Goal: Communication & Community: Answer question/provide support

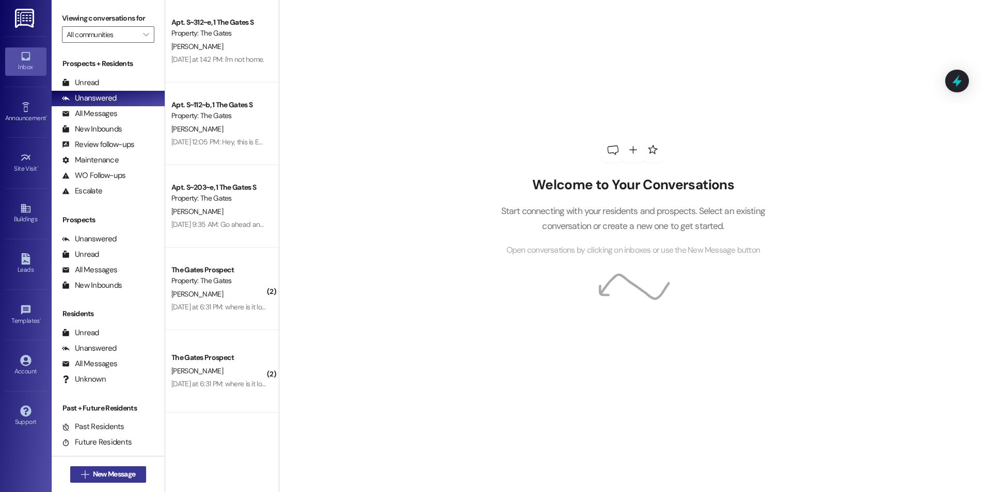
click at [104, 476] on span "New Message" at bounding box center [114, 474] width 42 height 11
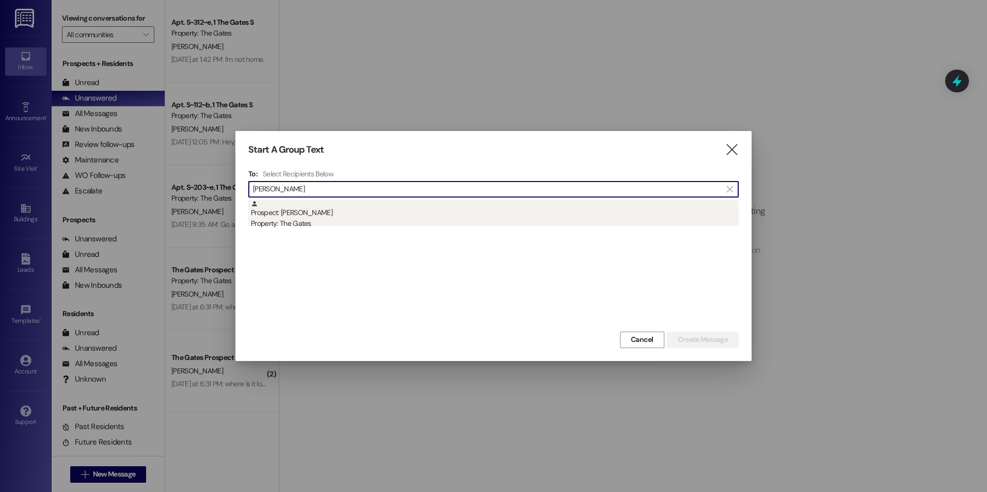
type input "[PERSON_NAME]"
click at [385, 209] on div "Prospect: [PERSON_NAME] Property: The Gates" at bounding box center [495, 214] width 488 height 29
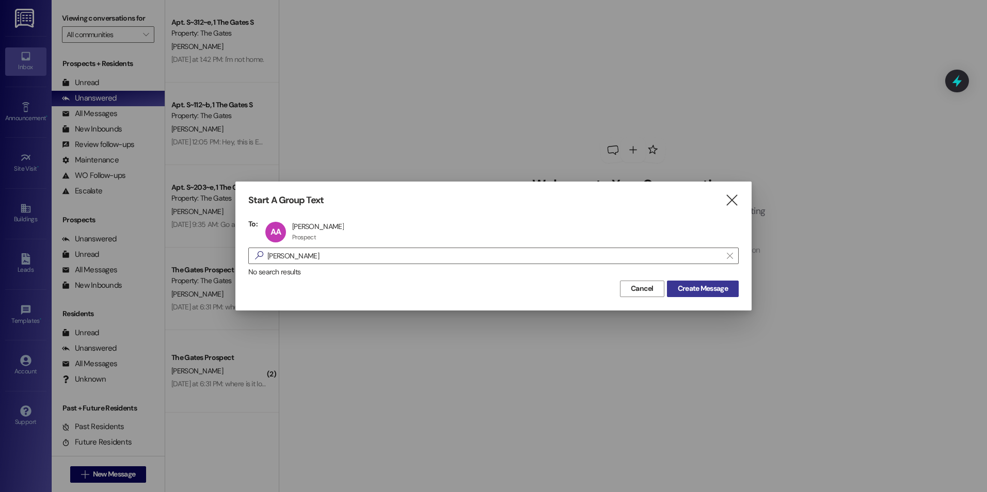
click at [708, 289] on span "Create Message" at bounding box center [703, 288] width 50 height 11
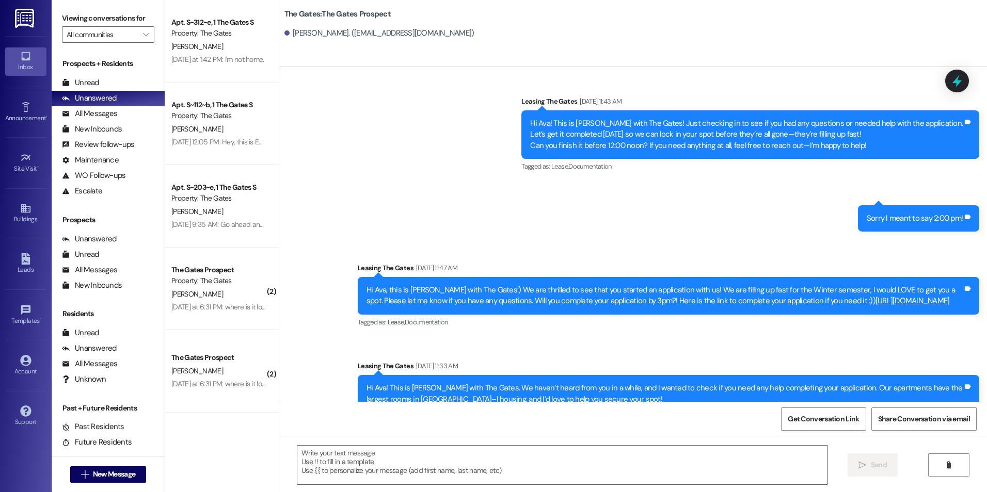
scroll to position [862, 0]
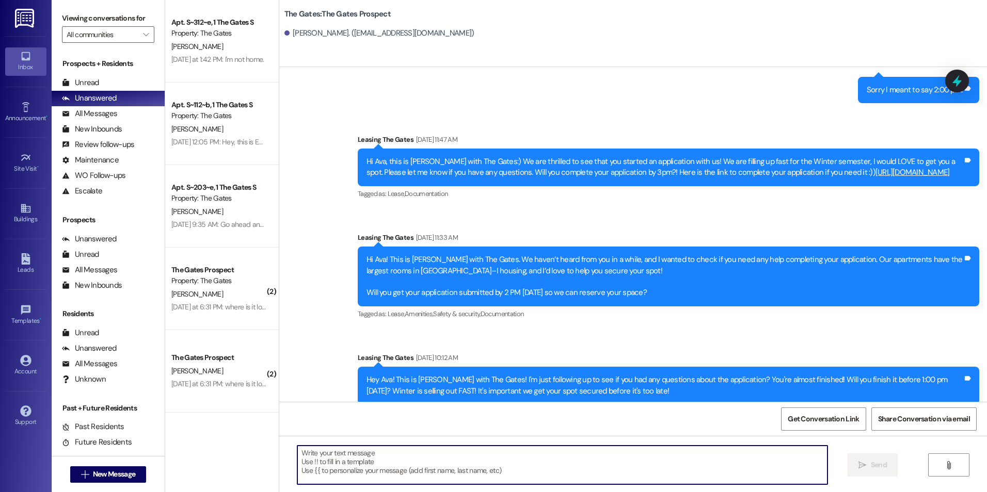
click at [425, 473] on textarea at bounding box center [561, 465] width 529 height 39
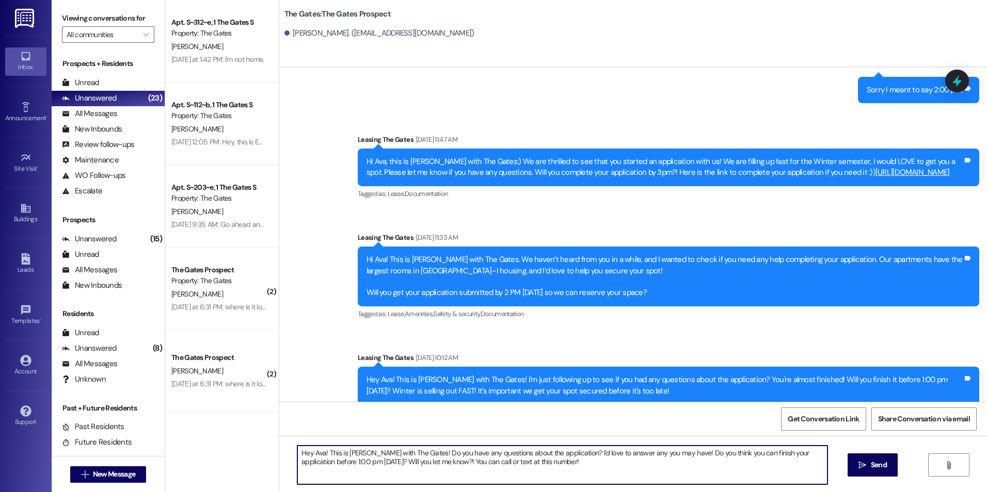
click at [467, 466] on textarea "Hey Ava! This is [PERSON_NAME] with The Gates! Do you have any questions about …" at bounding box center [561, 465] width 529 height 39
drag, startPoint x: 545, startPoint y: 460, endPoint x: 483, endPoint y: 469, distance: 62.5
click at [483, 469] on textarea "Hey Ava! This is [PERSON_NAME] with The Gates! Do you have any questions about …" at bounding box center [561, 465] width 529 height 39
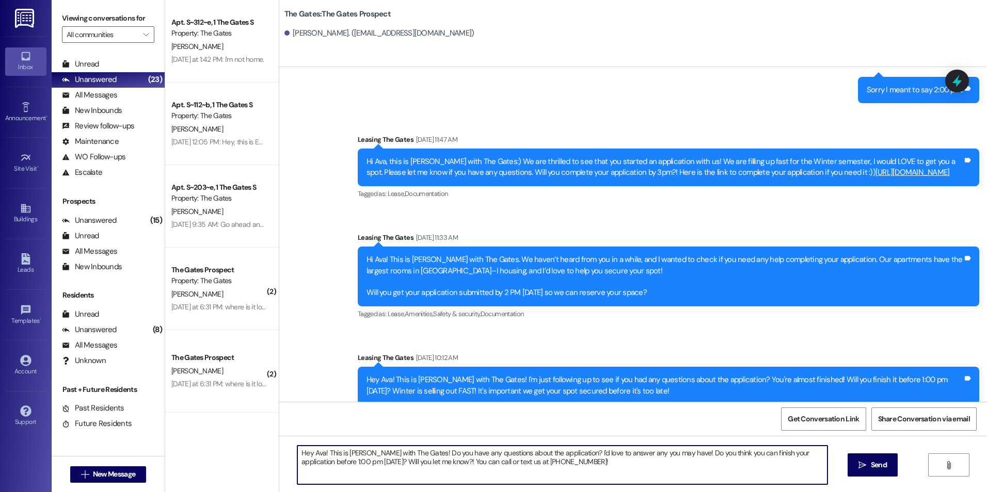
scroll to position [0, 0]
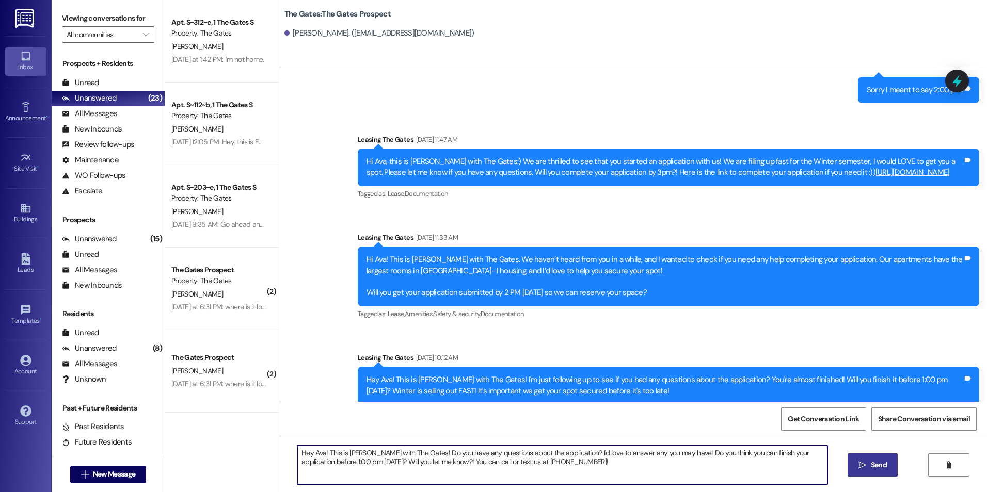
type textarea "Hey Ava! This is [PERSON_NAME] with The Gates! Do you have any questions about …"
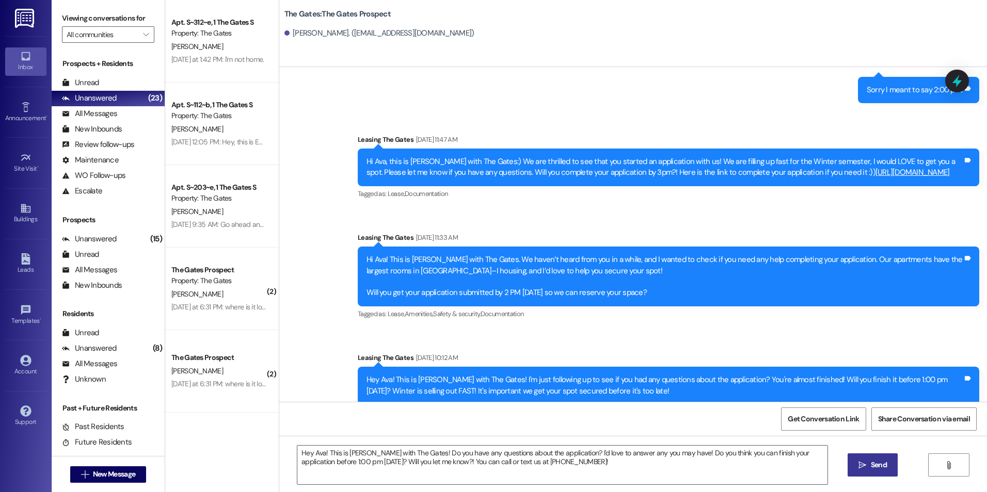
click at [862, 465] on icon "" at bounding box center [862, 465] width 8 height 8
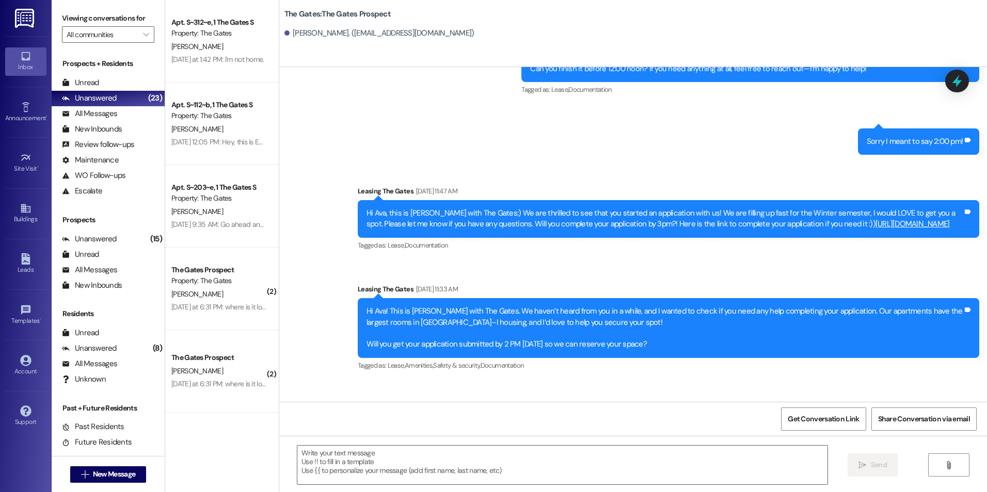
scroll to position [945, 0]
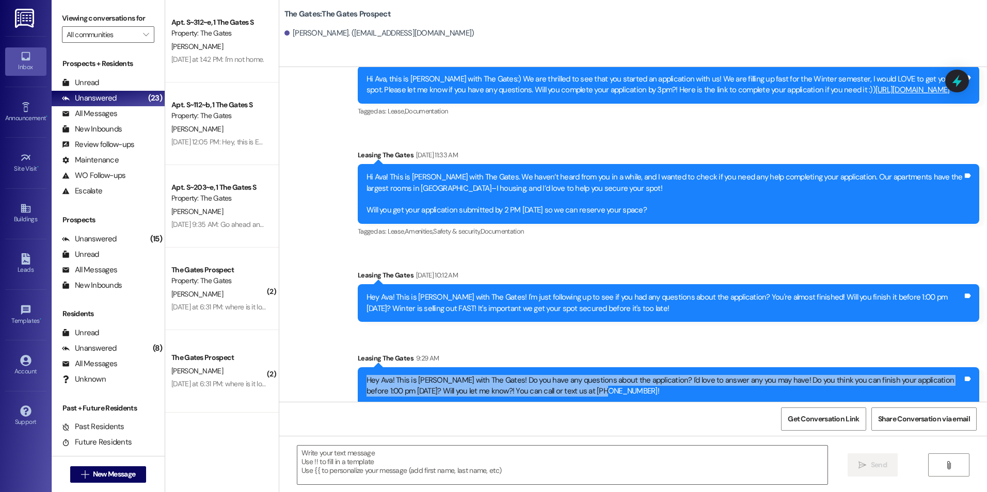
drag, startPoint x: 358, startPoint y: 372, endPoint x: 631, endPoint y: 384, distance: 272.7
click at [631, 384] on div "Hey Ava! This is [PERSON_NAME] with The Gates! Do you have any questions about …" at bounding box center [664, 386] width 598 height 22
drag, startPoint x: 631, startPoint y: 384, endPoint x: 559, endPoint y: 381, distance: 71.8
copy div "Hey Ava! This is [PERSON_NAME] with The Gates! Do you have any questions about …"
click at [81, 479] on span " New Message" at bounding box center [108, 474] width 59 height 11
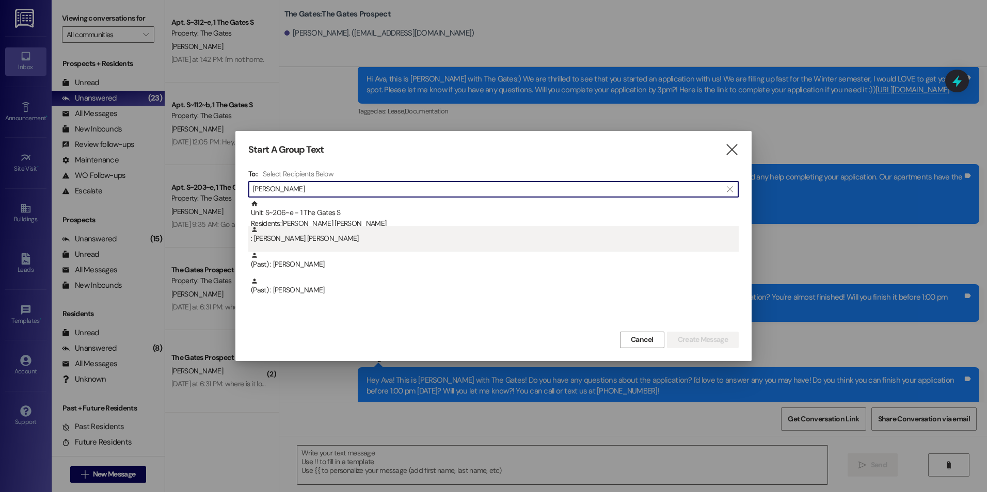
type input "[PERSON_NAME]"
click at [333, 234] on div ": [PERSON_NAME] [PERSON_NAME]" at bounding box center [495, 235] width 488 height 18
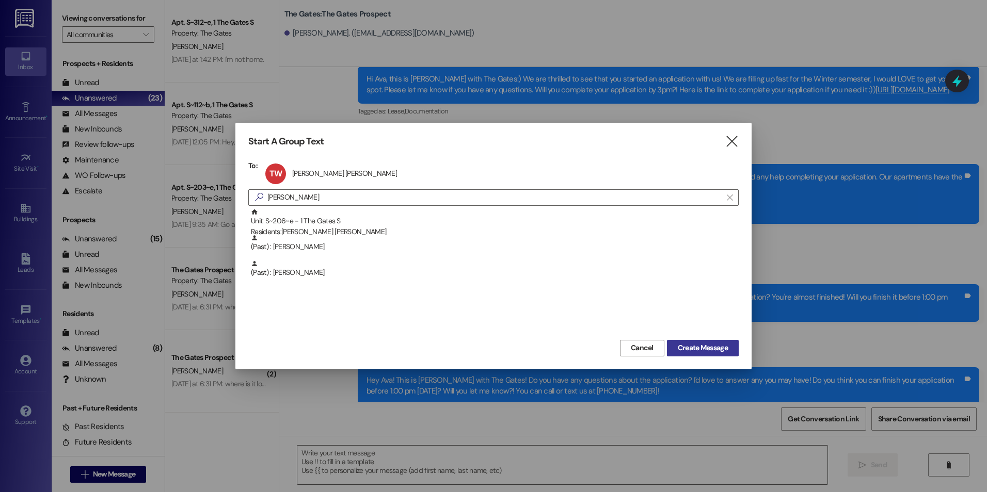
click at [722, 350] on span "Create Message" at bounding box center [703, 348] width 50 height 11
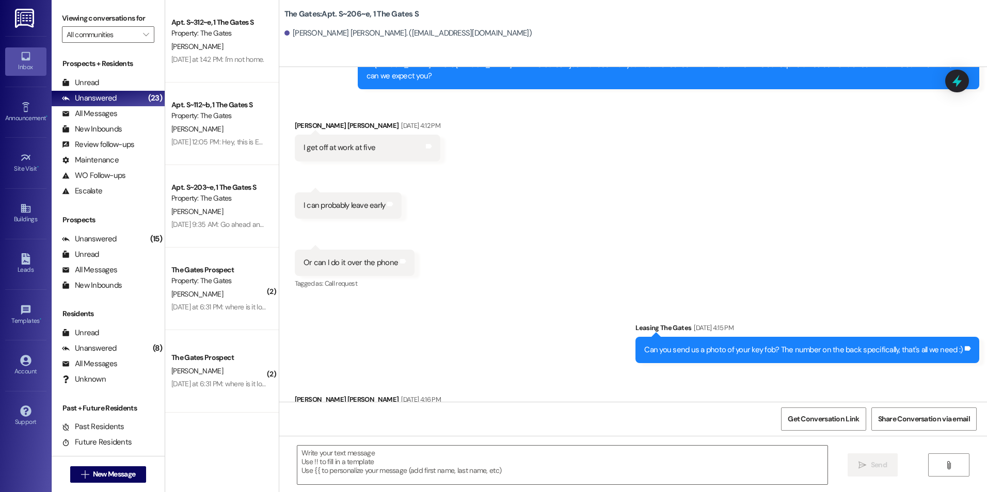
scroll to position [48220, 0]
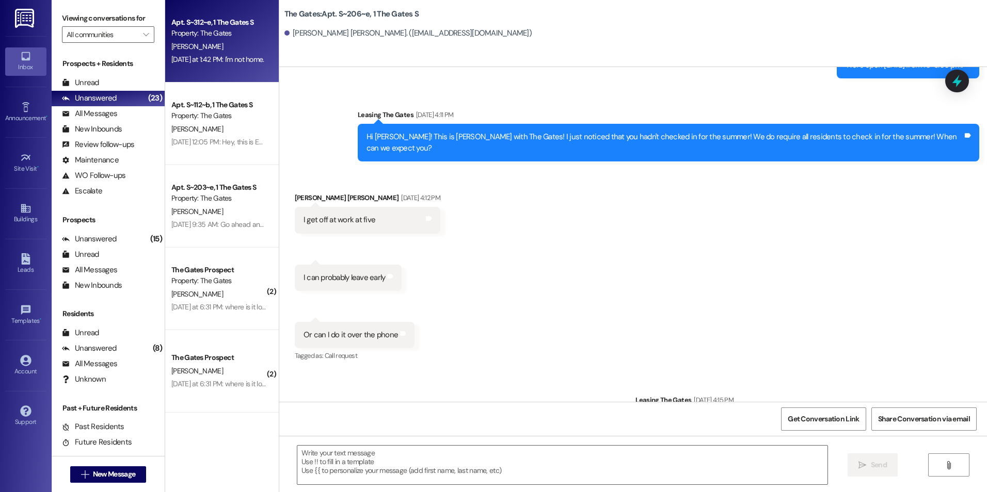
click at [244, 73] on div "Apt. S~312~e, 1 The Gates S Property: The Gates [PERSON_NAME] [DATE] at 1:42 PM…" at bounding box center [222, 41] width 114 height 83
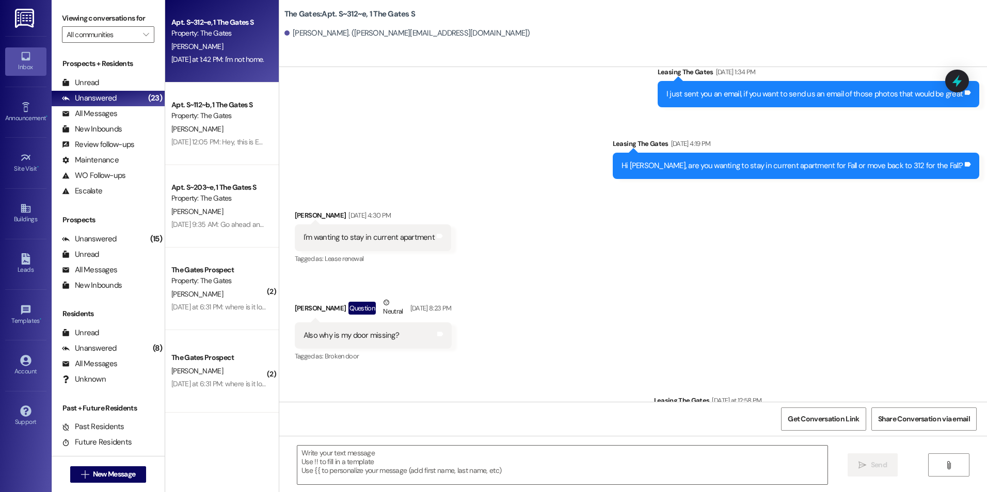
scroll to position [15826, 0]
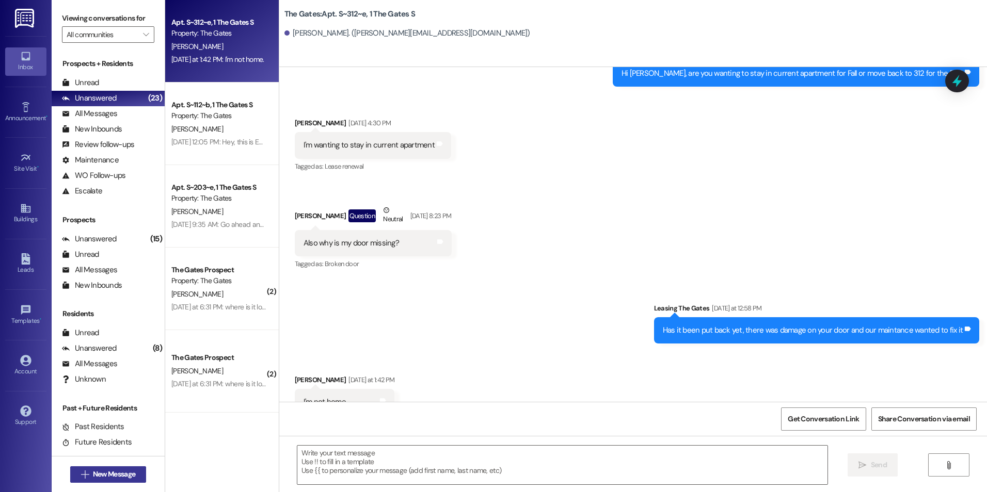
click at [93, 477] on span "New Message" at bounding box center [114, 474] width 42 height 11
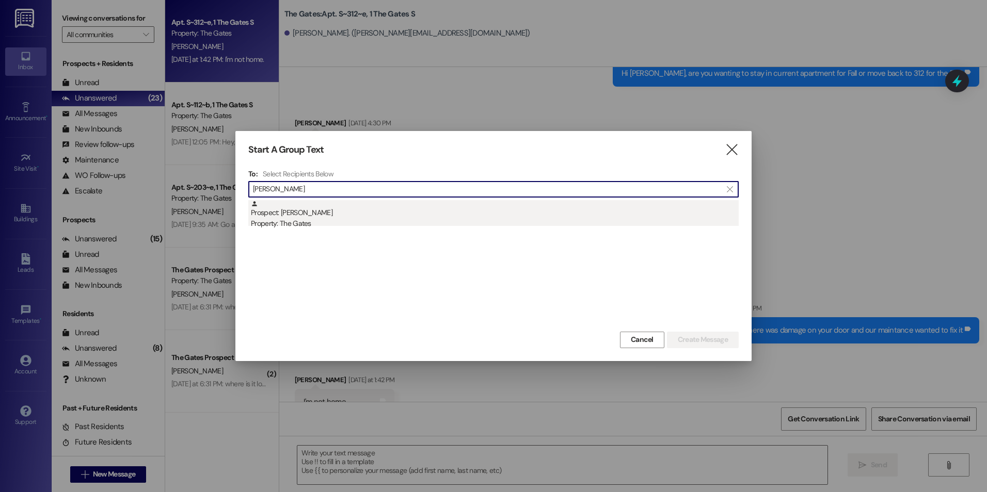
type input "[PERSON_NAME]"
click at [368, 219] on div "Property: The Gates" at bounding box center [495, 223] width 488 height 11
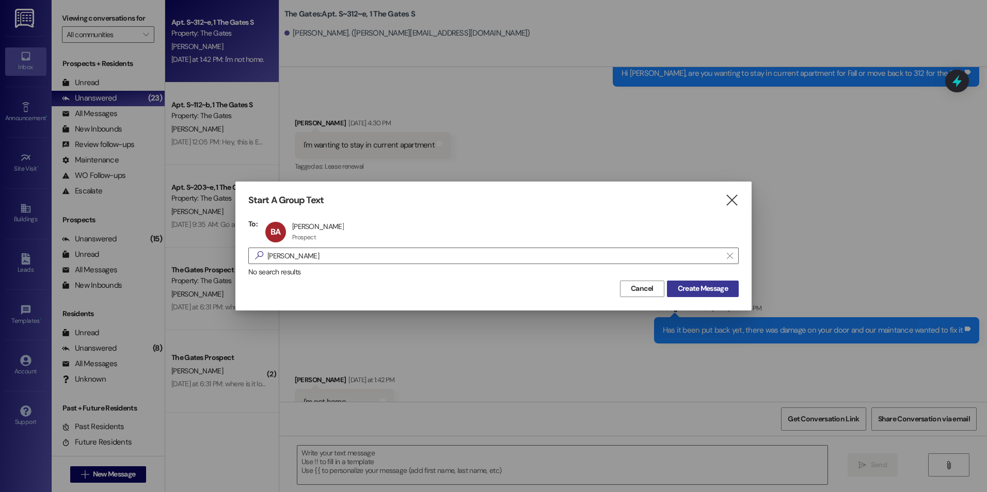
click at [706, 286] on span "Create Message" at bounding box center [703, 288] width 50 height 11
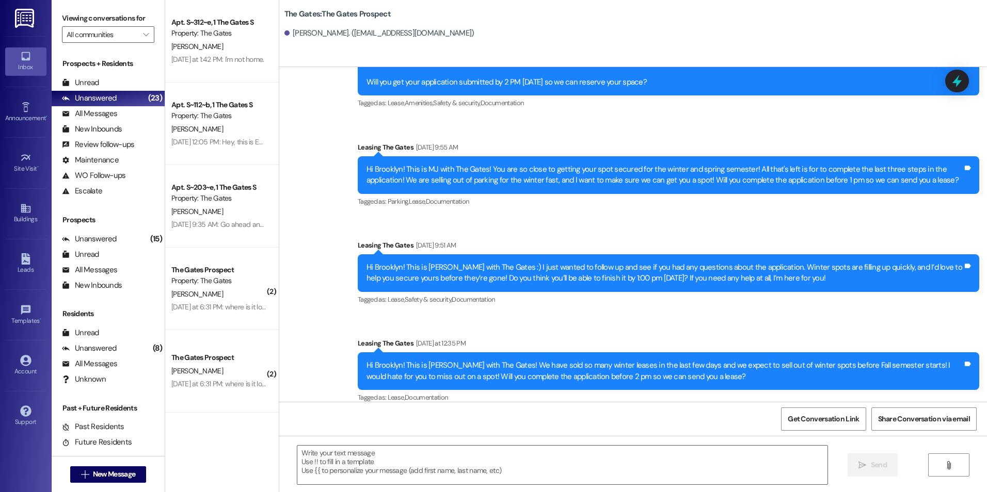
scroll to position [285, 0]
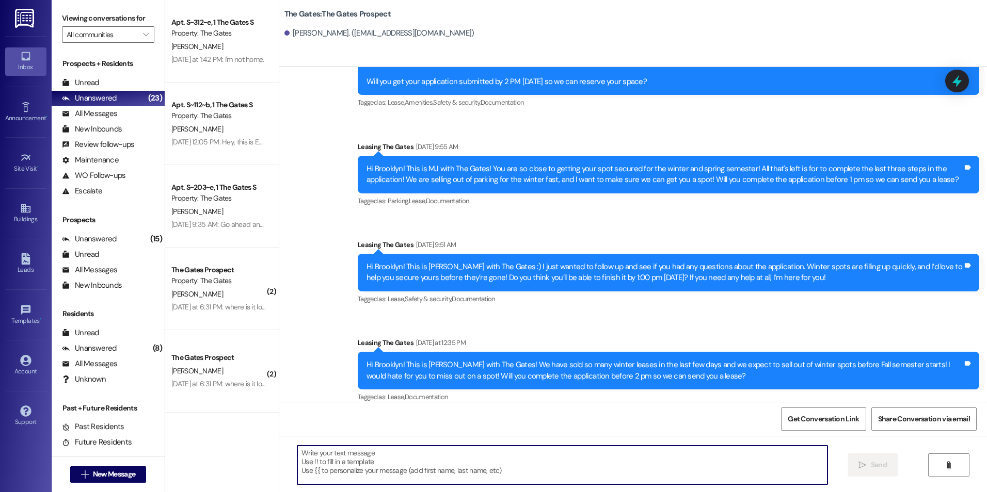
click at [538, 481] on textarea at bounding box center [561, 465] width 529 height 39
type textarea "J"
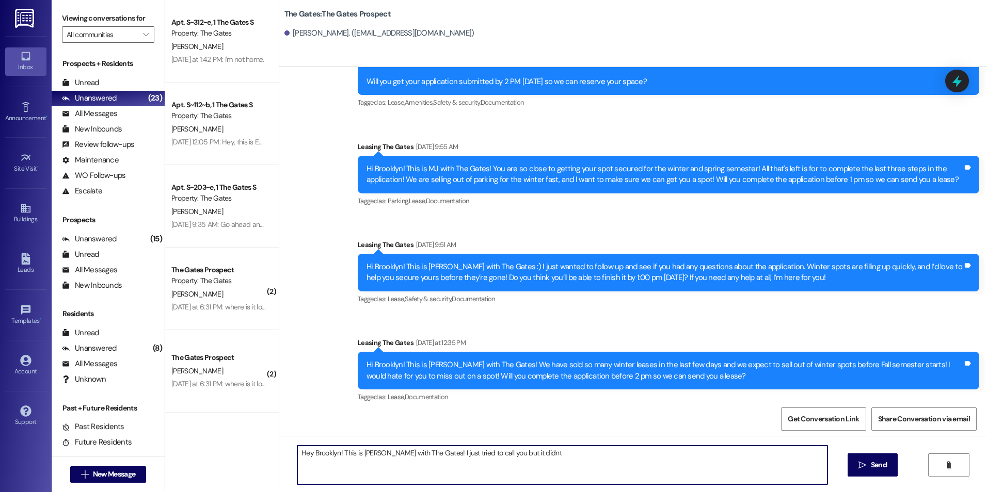
click at [529, 456] on textarea "Hey Brooklyn! This is [PERSON_NAME] with The Gates! I just tried to call you bu…" at bounding box center [561, 465] width 529 height 39
click at [510, 454] on textarea "Hey Brooklyn! This is [PERSON_NAME] with The Gates! I just tried to call you bu…" at bounding box center [561, 465] width 529 height 39
click at [569, 461] on textarea "Hey Brooklyn! This is [PERSON_NAME] with The Gates! I just tried to call you bu…" at bounding box center [561, 465] width 529 height 39
click at [576, 448] on textarea "Hey Brooklyn! This is [PERSON_NAME] with The Gates! I just tried to call you, b…" at bounding box center [561, 465] width 529 height 39
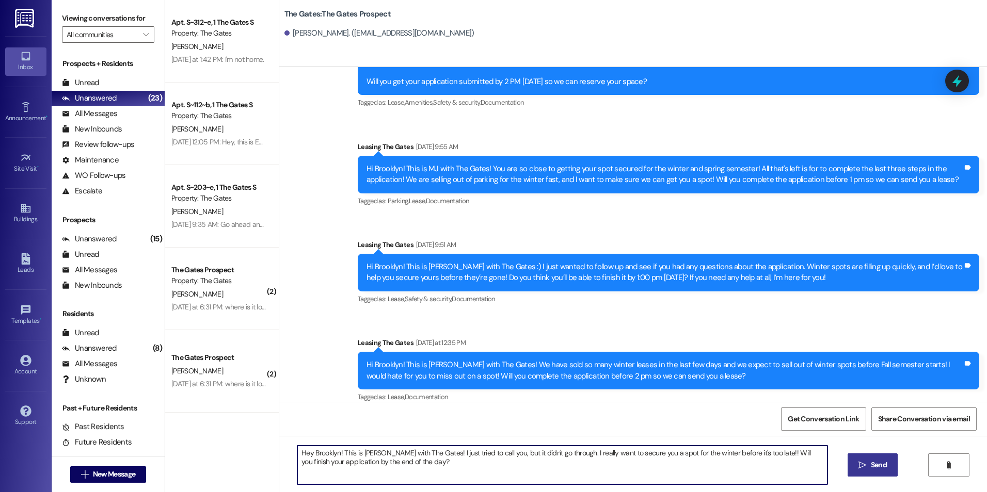
type textarea "Hey Brooklyn! This is [PERSON_NAME] with The Gates! I just tried to call you, b…"
click at [864, 464] on icon "" at bounding box center [862, 465] width 8 height 8
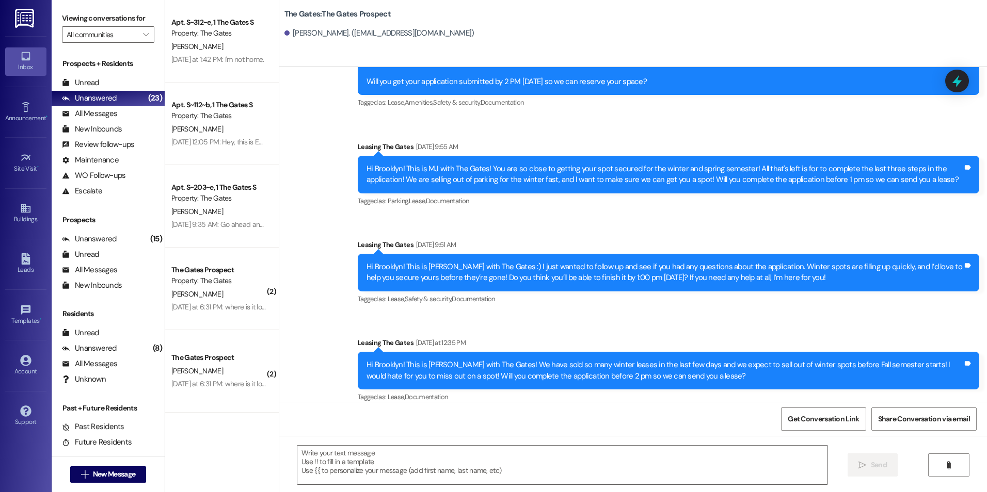
scroll to position [368, 0]
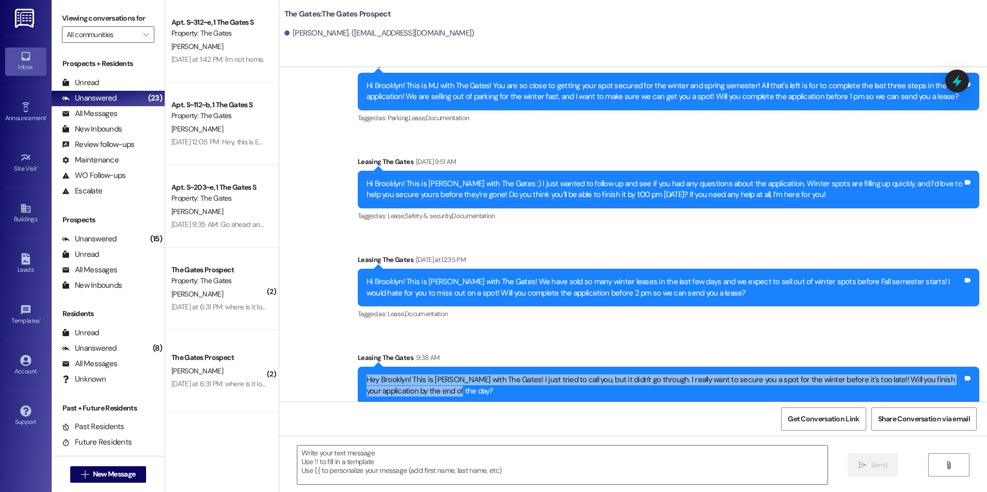
drag, startPoint x: 359, startPoint y: 370, endPoint x: 432, endPoint y: 396, distance: 77.4
click at [432, 396] on div "Sent via SMS Leasing The Gates 9:38 AM Hey Brooklyn! This is [PERSON_NAME] with…" at bounding box center [668, 379] width 637 height 68
drag, startPoint x: 432, startPoint y: 396, endPoint x: 371, endPoint y: 378, distance: 63.7
copy div "Hey Brooklyn! This is [PERSON_NAME] with The Gates! I just tried to call you, b…"
click at [126, 475] on span "New Message" at bounding box center [114, 474] width 42 height 11
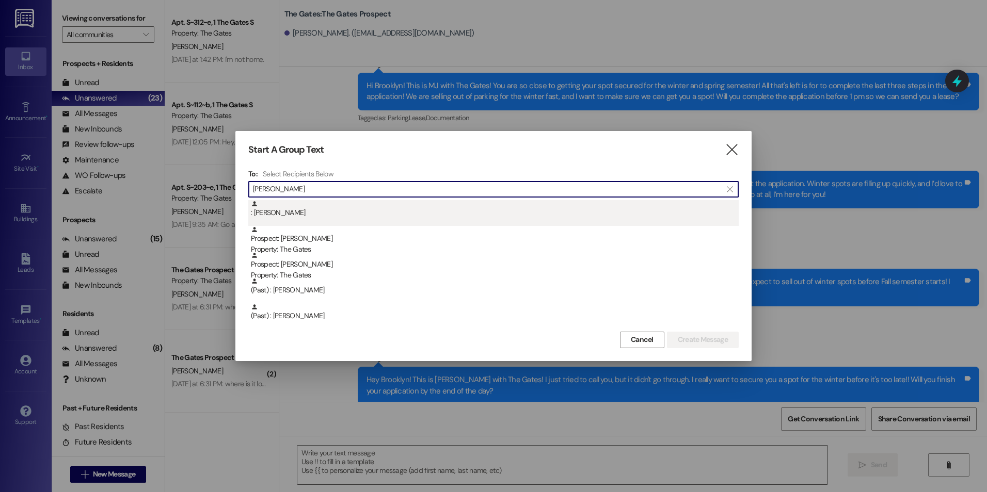
type input "[PERSON_NAME]"
click at [326, 209] on div ": [PERSON_NAME]" at bounding box center [495, 209] width 488 height 18
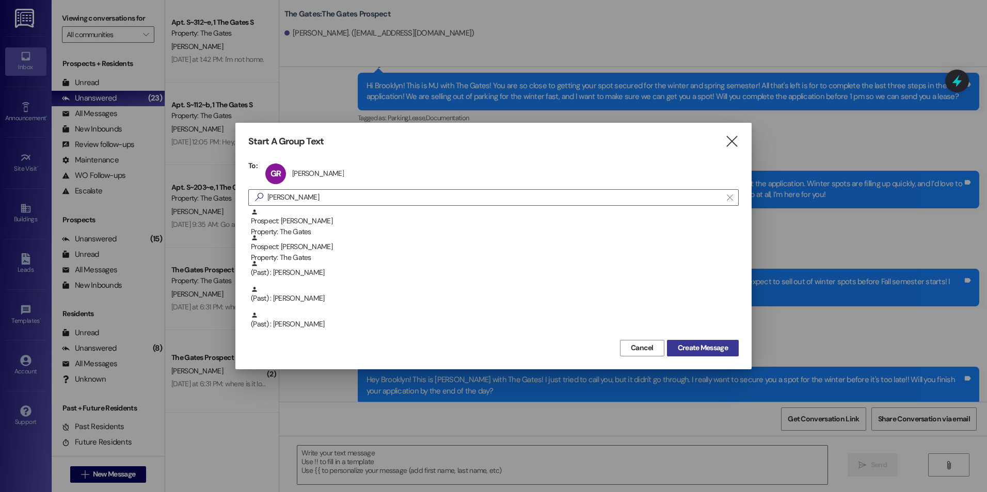
click at [698, 346] on span "Create Message" at bounding box center [703, 348] width 50 height 11
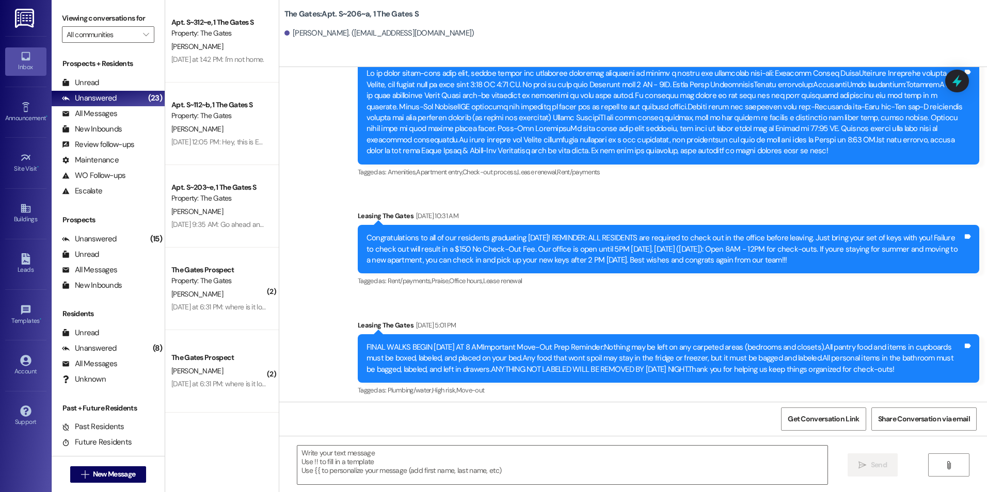
scroll to position [14316, 0]
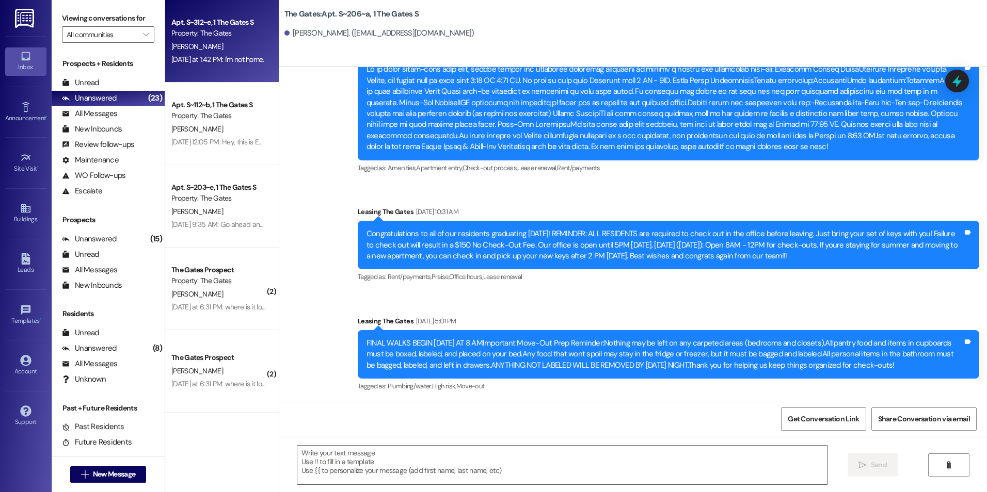
click at [187, 38] on div "Property: The Gates" at bounding box center [218, 33] width 95 height 11
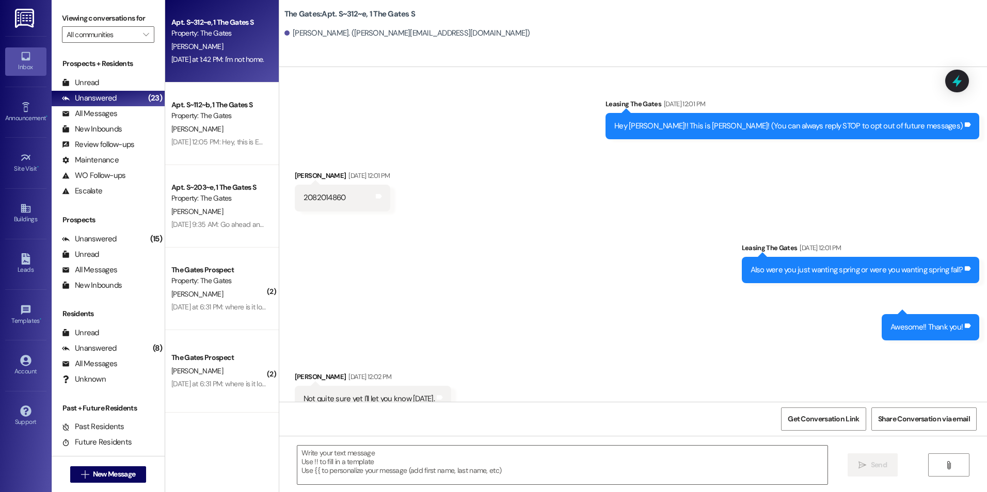
scroll to position [15826, 0]
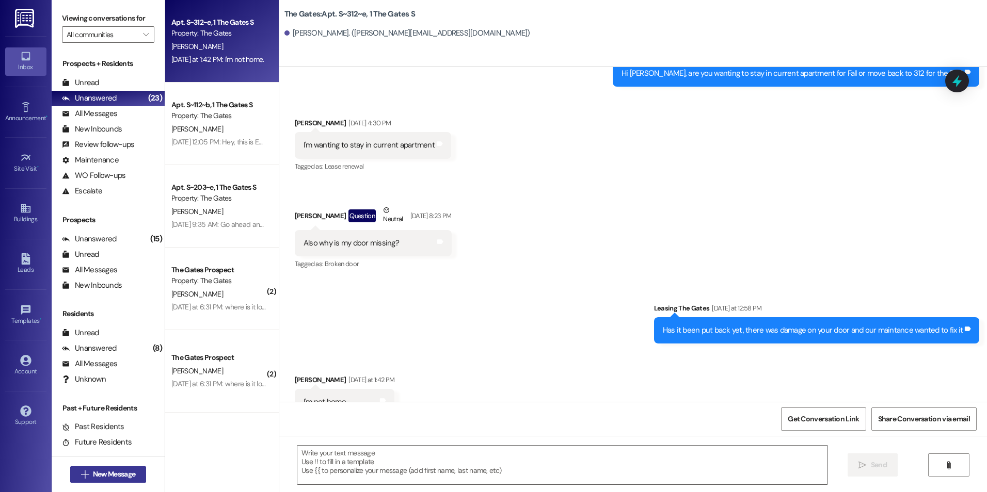
click at [81, 476] on icon "" at bounding box center [85, 475] width 8 height 8
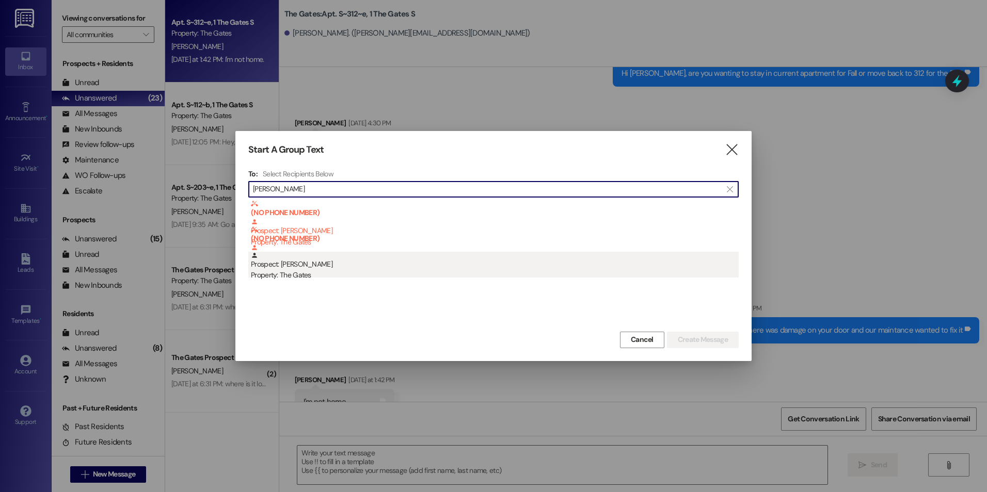
type input "[PERSON_NAME]"
click at [359, 264] on div "Prospect: [PERSON_NAME] Property: The Gates" at bounding box center [495, 266] width 488 height 29
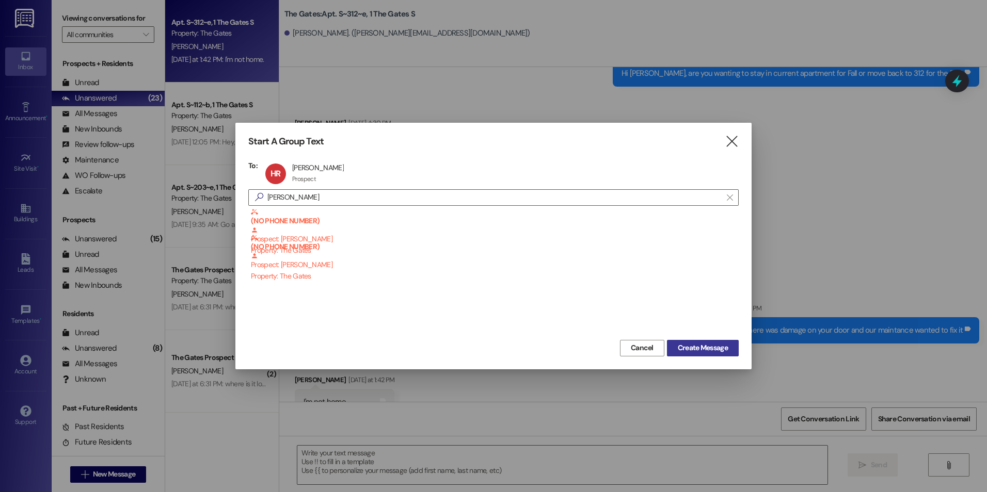
click at [705, 350] on span "Create Message" at bounding box center [703, 348] width 50 height 11
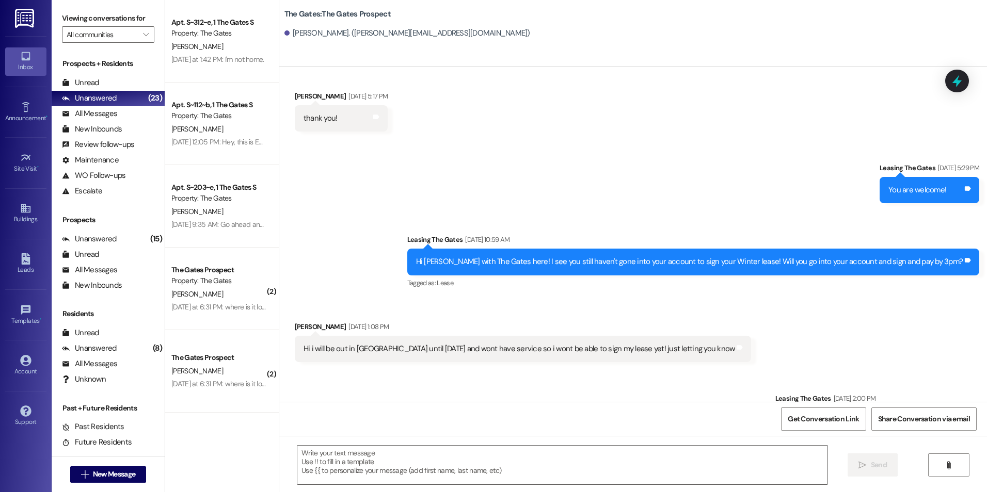
scroll to position [1211, 0]
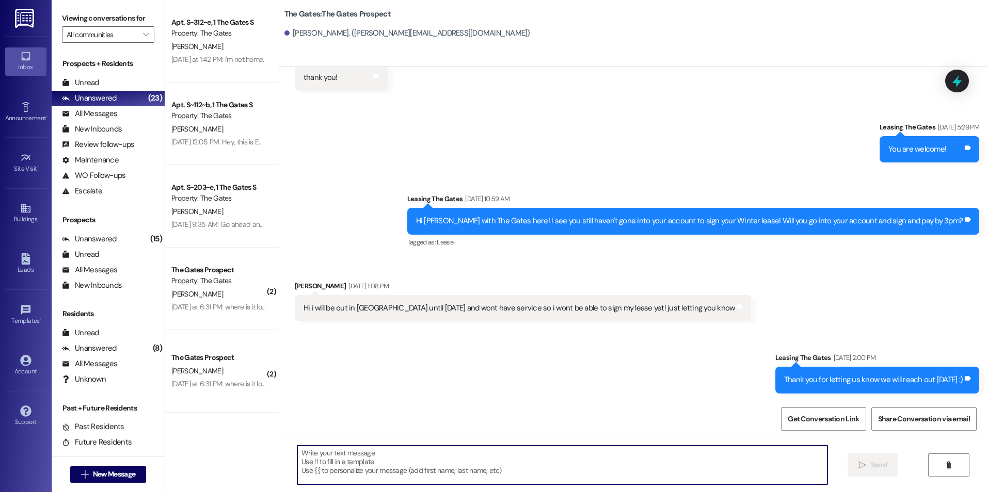
click at [510, 454] on textarea at bounding box center [561, 465] width 529 height 39
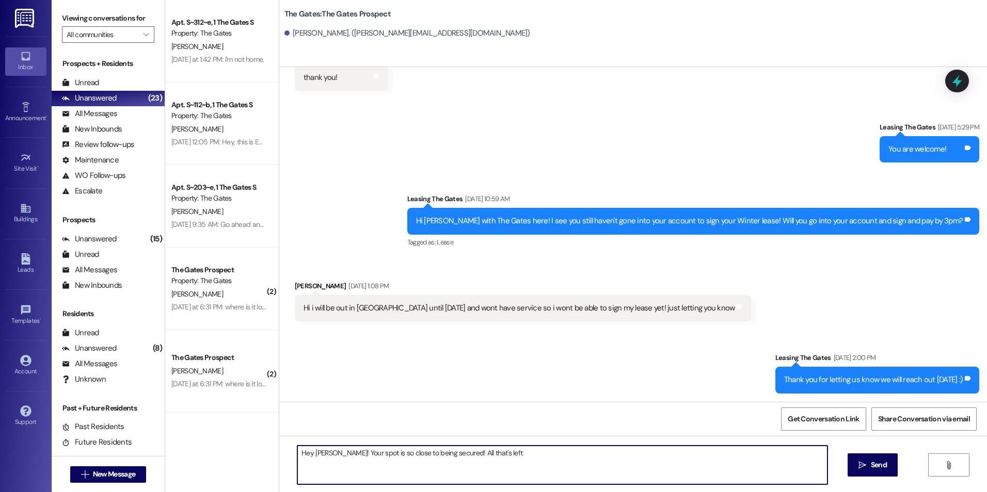
click at [493, 452] on textarea "Hey [PERSON_NAME]! Your spot is so close to being secured! All that's left" at bounding box center [561, 465] width 529 height 39
type textarea "Hey [PERSON_NAME]! Your spot is so close to being secured! All that's left for …"
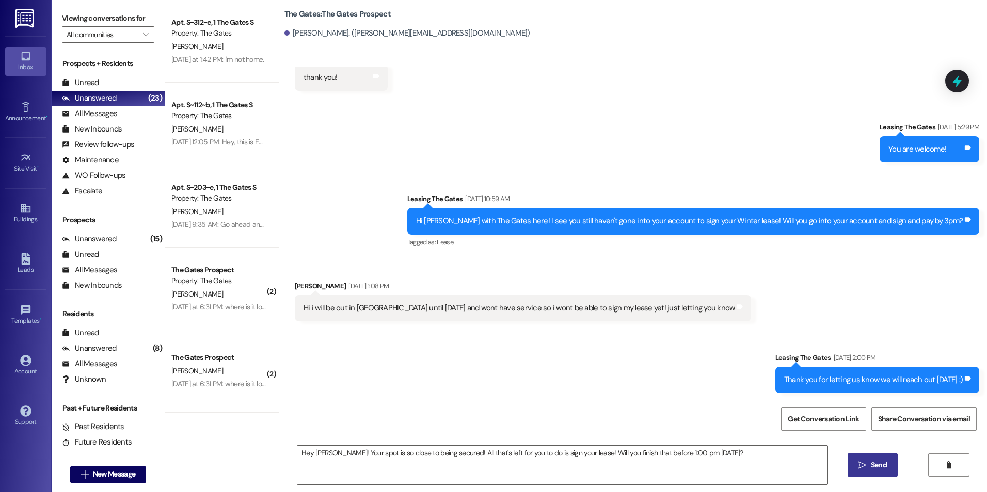
click at [872, 471] on span "Send" at bounding box center [879, 465] width 16 height 11
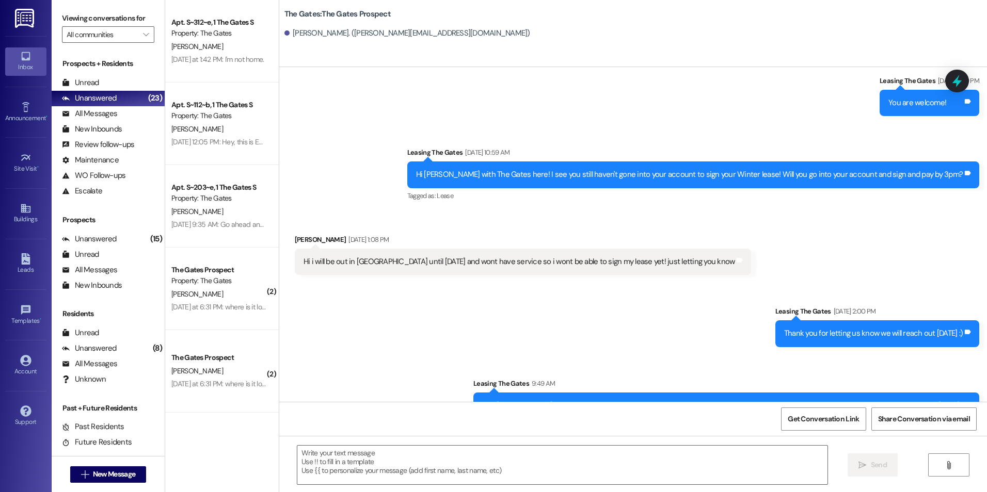
scroll to position [1283, 0]
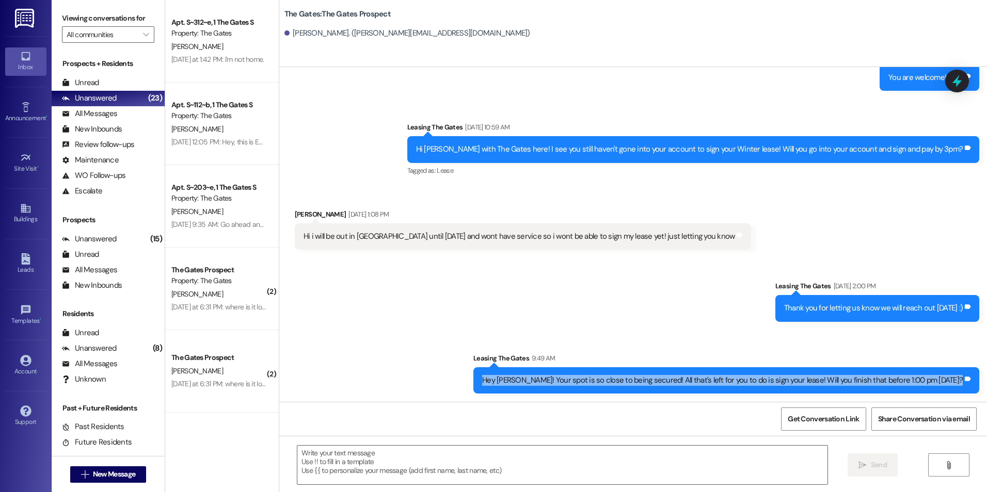
drag, startPoint x: 524, startPoint y: 379, endPoint x: 971, endPoint y: 374, distance: 446.4
click at [971, 374] on div "Hey [PERSON_NAME]! Your spot is so close to being secured! All that's left for …" at bounding box center [726, 380] width 506 height 26
drag, startPoint x: 971, startPoint y: 374, endPoint x: 896, endPoint y: 378, distance: 74.4
copy div "Hey [PERSON_NAME]! Your spot is so close to being secured! All that's left for …"
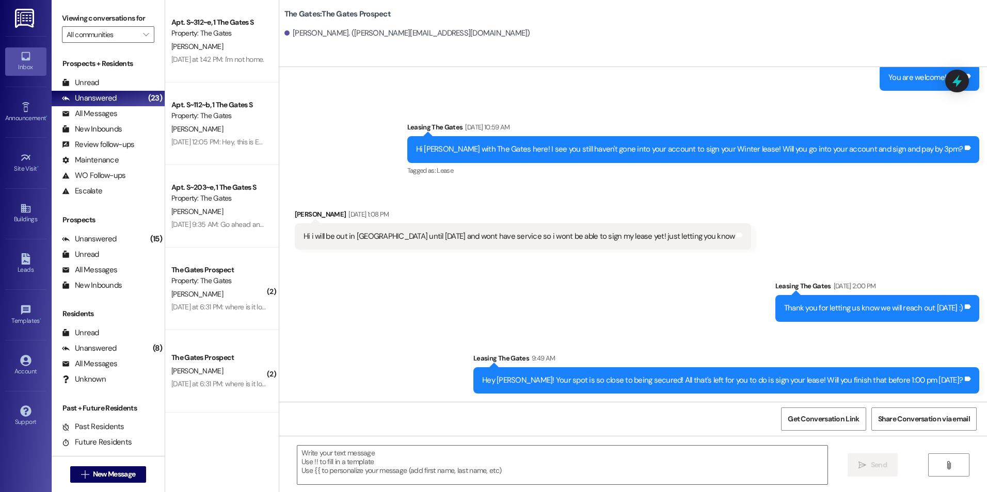
click at [814, 212] on div "Received via SMS [PERSON_NAME] [DATE] 1:08 PM Hi i will be out in [GEOGRAPHIC_D…" at bounding box center [632, 222] width 707 height 72
click at [81, 474] on icon "" at bounding box center [85, 475] width 8 height 8
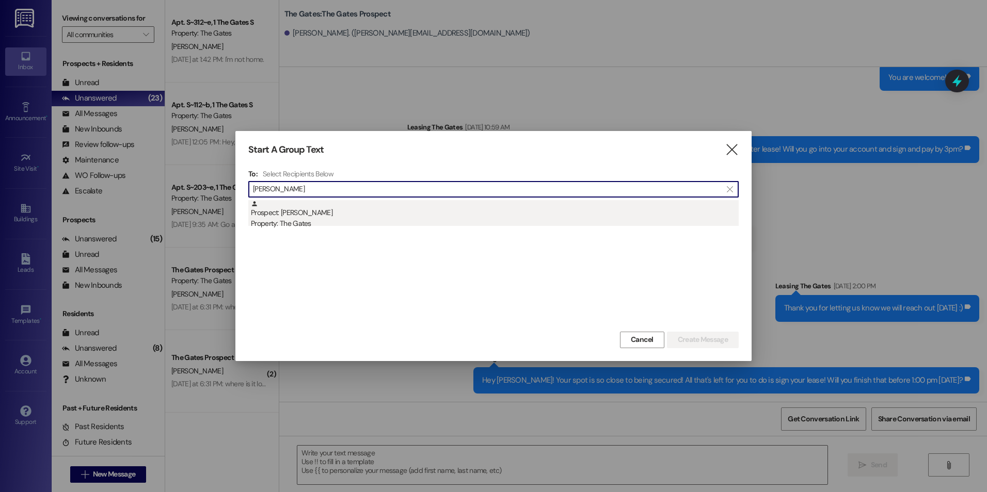
type input "[PERSON_NAME]"
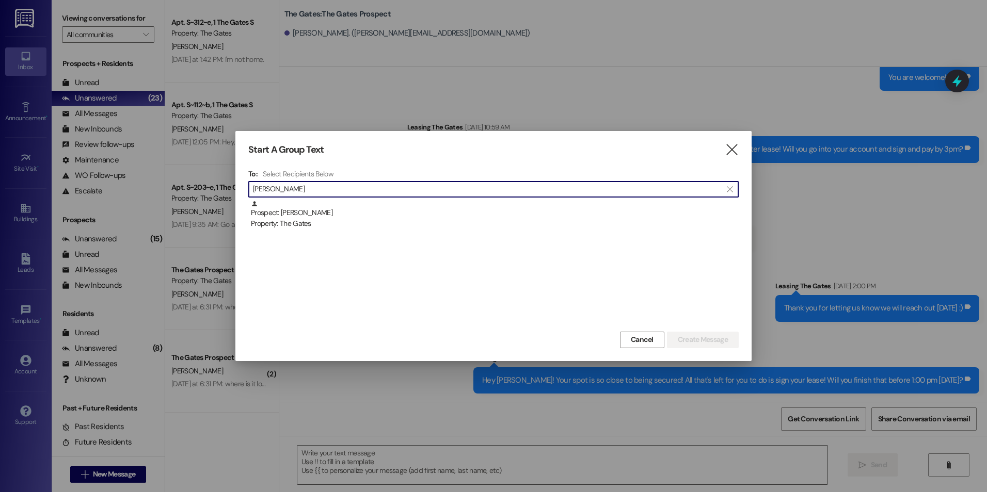
click at [459, 212] on div "Prospect: [PERSON_NAME] Property: The Gates" at bounding box center [495, 214] width 488 height 29
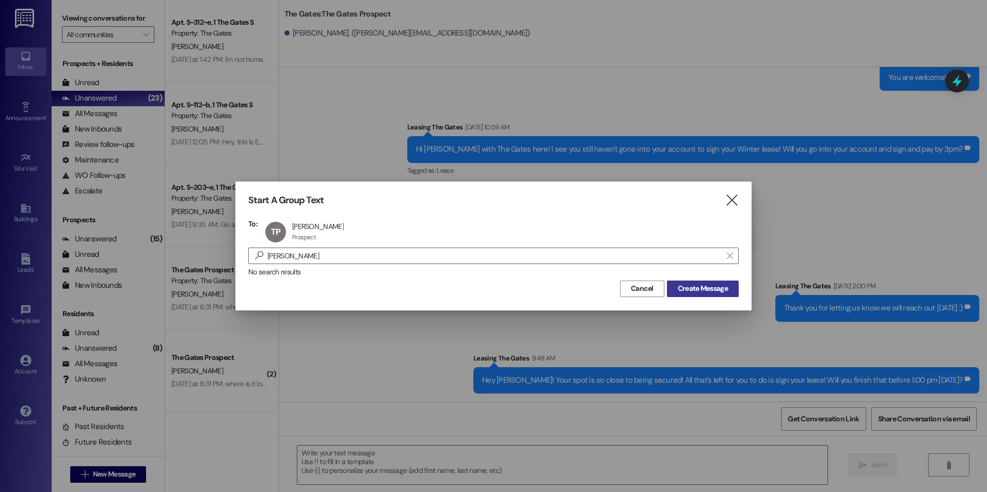
click at [714, 291] on span "Create Message" at bounding box center [703, 288] width 50 height 11
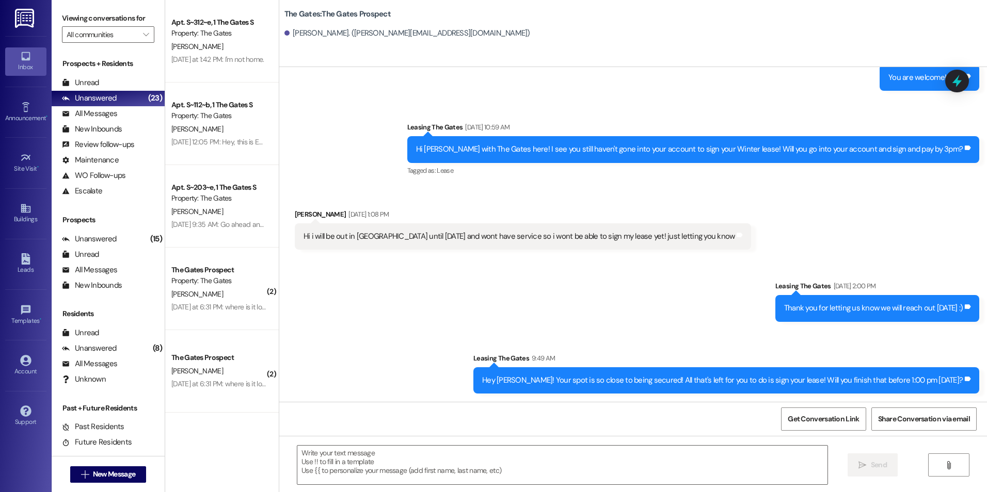
scroll to position [537, 0]
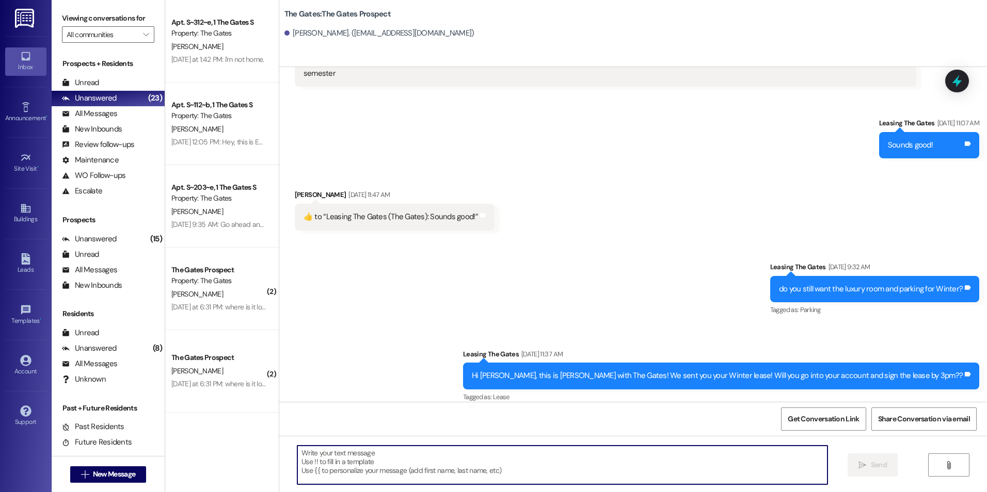
click at [635, 462] on textarea at bounding box center [561, 465] width 529 height 39
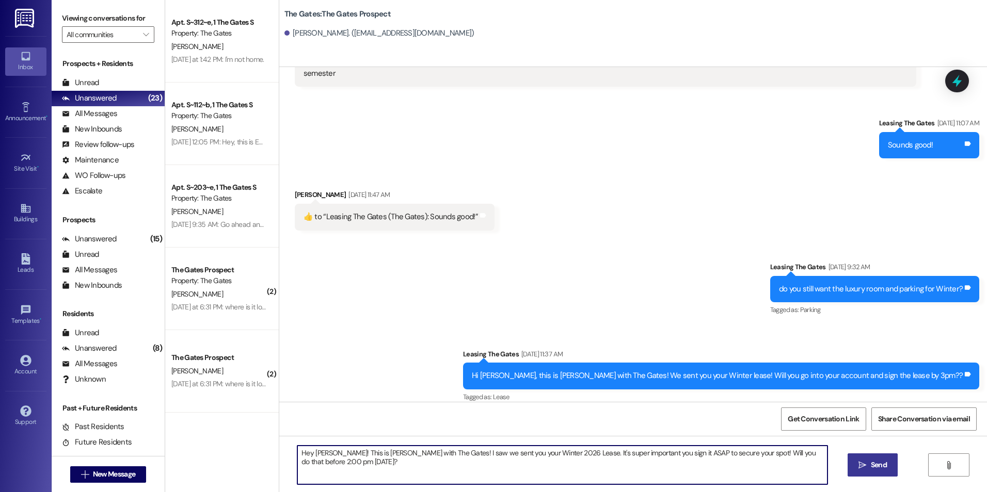
type textarea "Hey [PERSON_NAME]! This is [PERSON_NAME] with The Gates! I saw we sent you your…"
click at [861, 468] on icon "" at bounding box center [862, 465] width 8 height 8
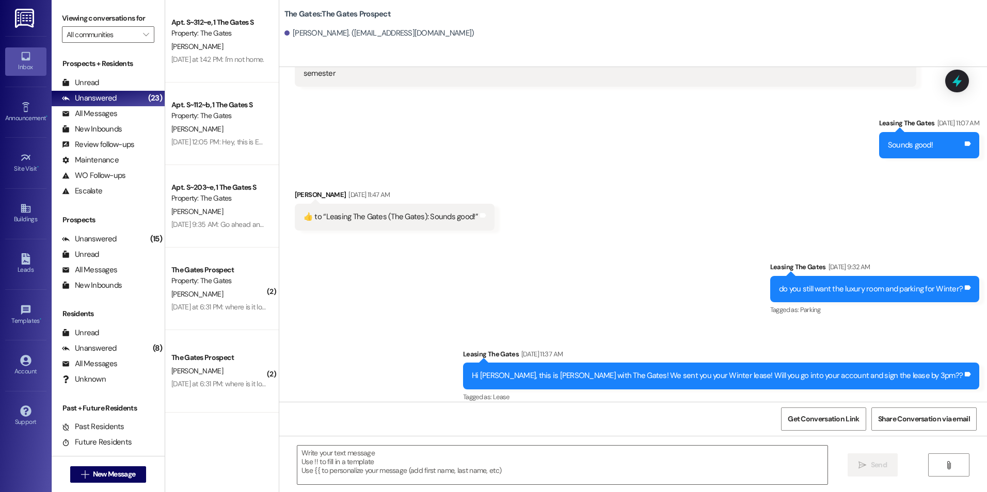
scroll to position [608, 0]
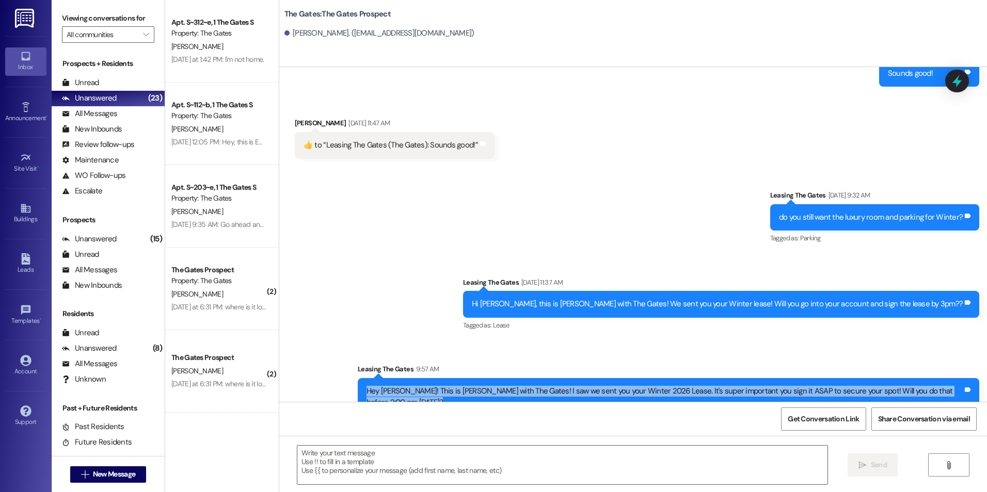
drag, startPoint x: 397, startPoint y: 379, endPoint x: 973, endPoint y: 384, distance: 575.9
click at [973, 384] on div "Hey [PERSON_NAME]! This is [PERSON_NAME] with The Gates! I saw we sent you your…" at bounding box center [668, 397] width 621 height 38
drag, startPoint x: 973, startPoint y: 384, endPoint x: 908, endPoint y: 379, distance: 65.3
copy div "Hey [PERSON_NAME]! This is [PERSON_NAME] with The Gates! I saw we sent you your…"
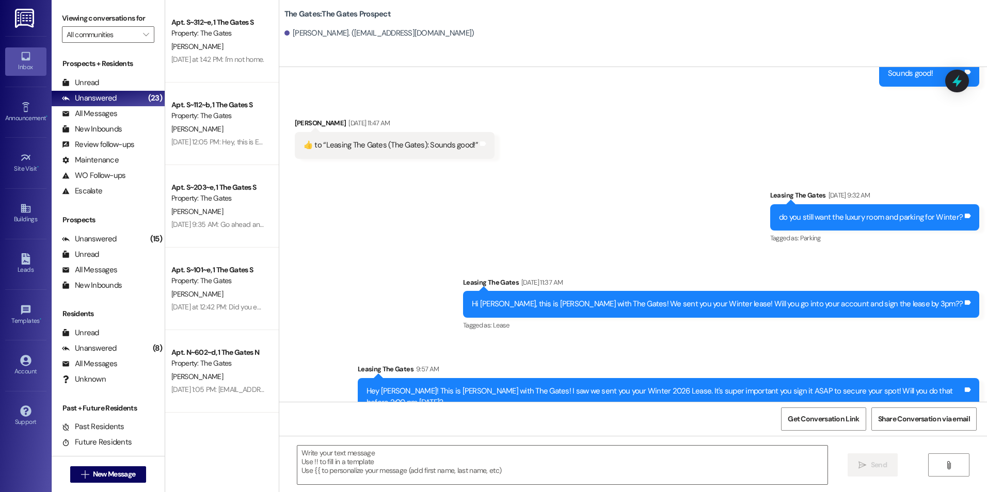
click at [551, 172] on div "Sent via SMS Leasing The Gates [DATE] 9:32 AM do you still want the luxury room…" at bounding box center [632, 295] width 707 height 257
click at [129, 474] on span "New Message" at bounding box center [114, 474] width 42 height 11
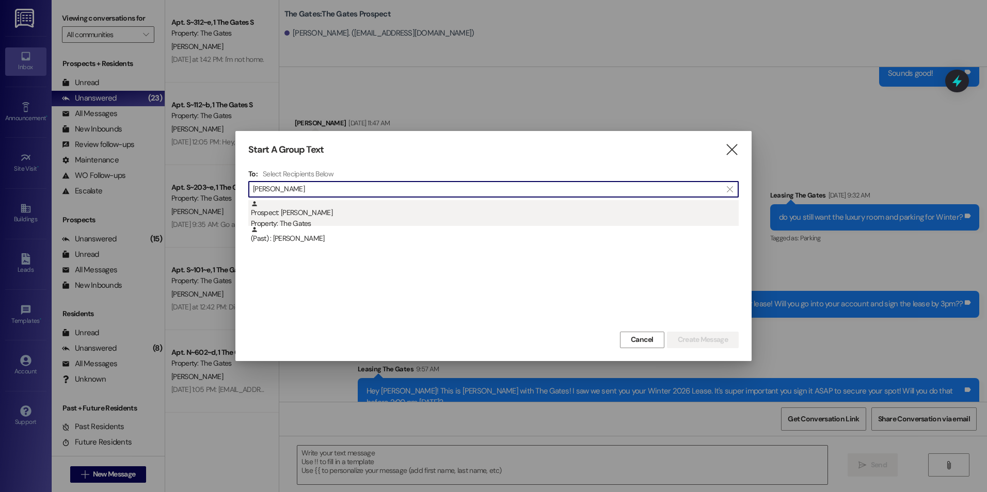
type input "[PERSON_NAME]"
click at [355, 212] on div "Prospect: [PERSON_NAME] Property: The Gates" at bounding box center [495, 214] width 488 height 29
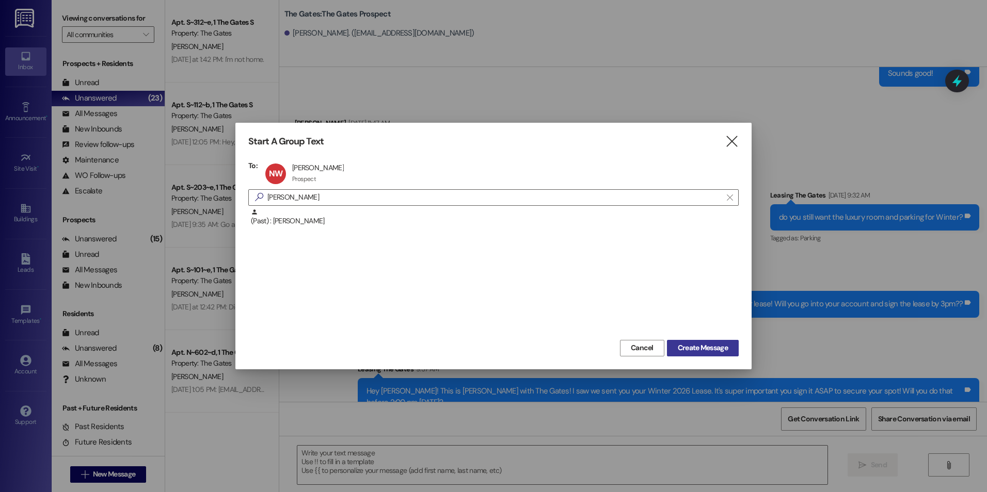
click at [716, 350] on span "Create Message" at bounding box center [703, 348] width 50 height 11
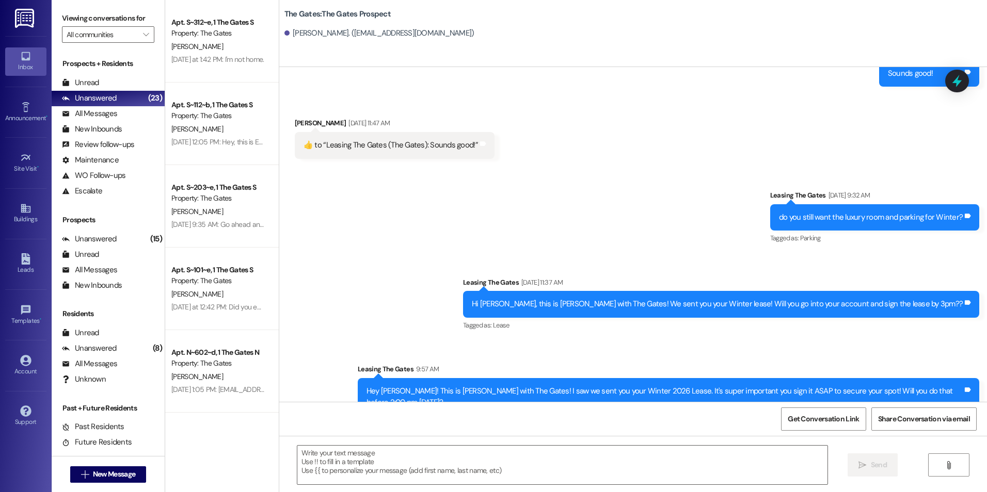
scroll to position [0, 0]
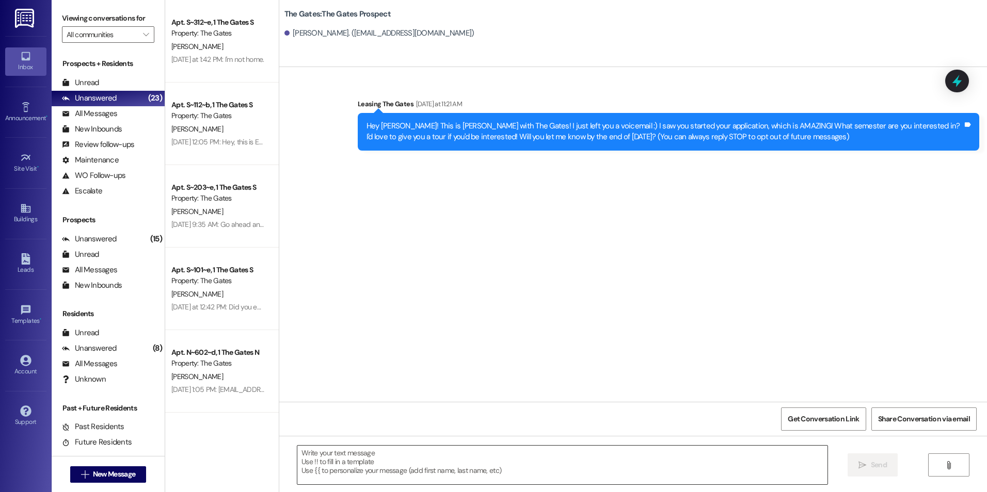
click at [402, 457] on textarea at bounding box center [561, 465] width 529 height 39
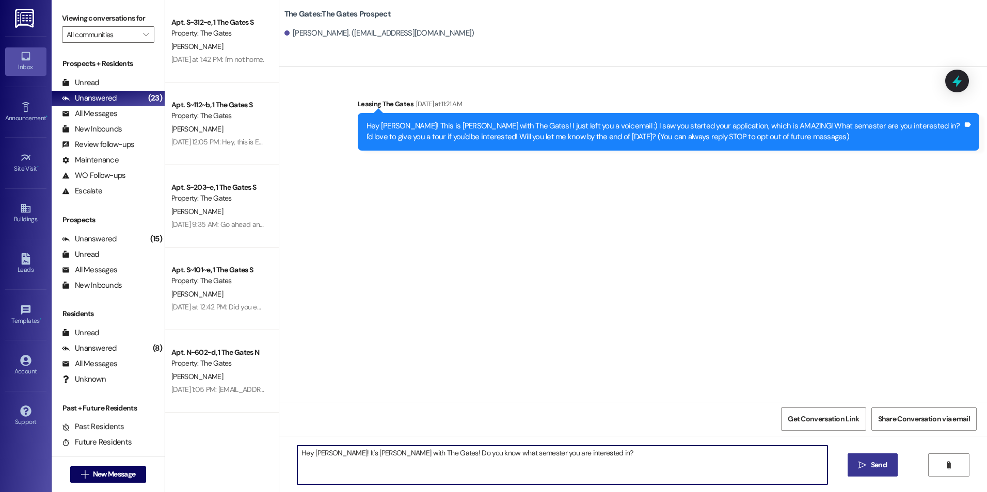
type textarea "Hey [PERSON_NAME]! It's [PERSON_NAME] with The Gates! Do you know what semester…"
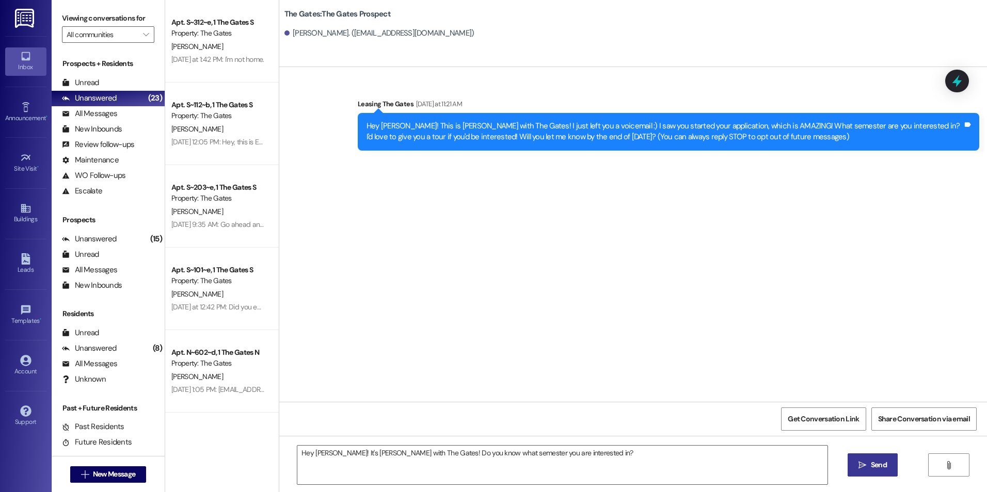
click at [868, 470] on span "Send" at bounding box center [878, 465] width 20 height 11
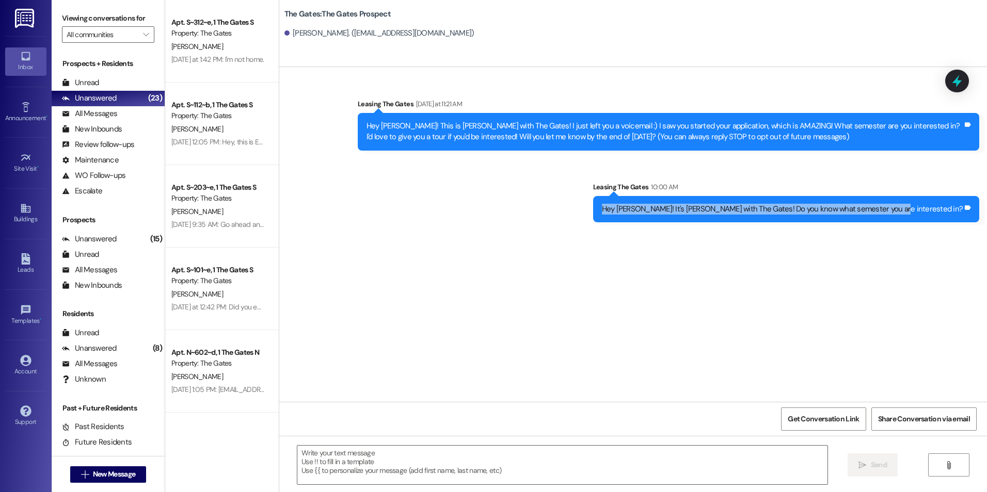
drag, startPoint x: 686, startPoint y: 212, endPoint x: 961, endPoint y: 216, distance: 275.1
click at [961, 216] on div "Hey [PERSON_NAME]! It's [PERSON_NAME] with The Gates! Do you know what semester…" at bounding box center [786, 209] width 387 height 26
drag, startPoint x: 961, startPoint y: 216, endPoint x: 882, endPoint y: 209, distance: 79.3
copy div "Hey [PERSON_NAME]! It's [PERSON_NAME] with The Gates! Do you know what semester…"
click at [870, 310] on div "Sent via SMS Leasing The Gates [DATE] at 11:21 AM Hey [PERSON_NAME]! This is [P…" at bounding box center [632, 234] width 707 height 335
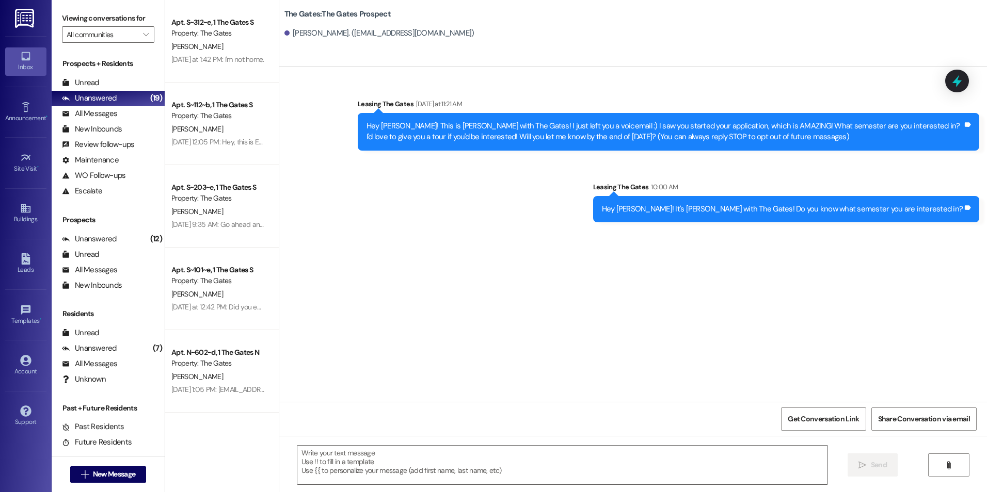
click at [103, 483] on div " New Message" at bounding box center [108, 475] width 76 height 26
click at [116, 472] on span "New Message" at bounding box center [114, 474] width 42 height 11
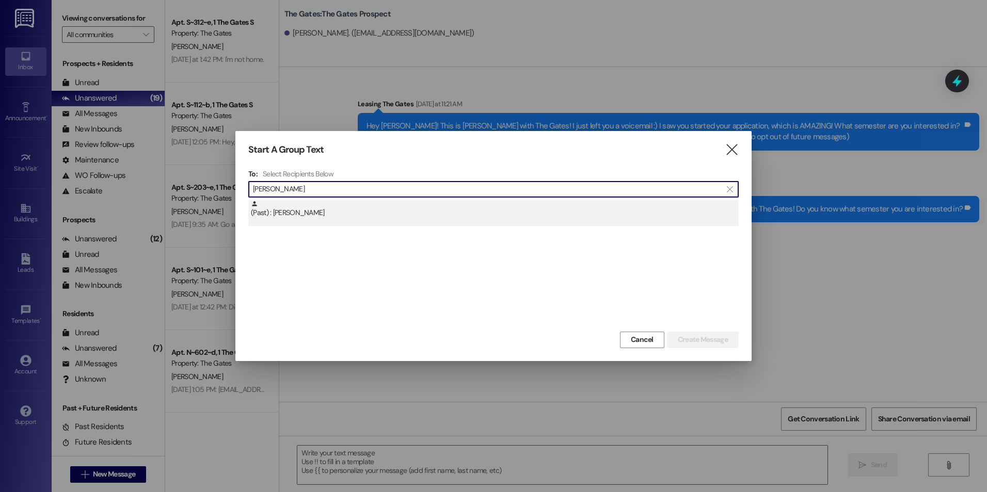
type input "[PERSON_NAME]"
click at [372, 211] on div "(Past) : [PERSON_NAME]" at bounding box center [495, 209] width 488 height 18
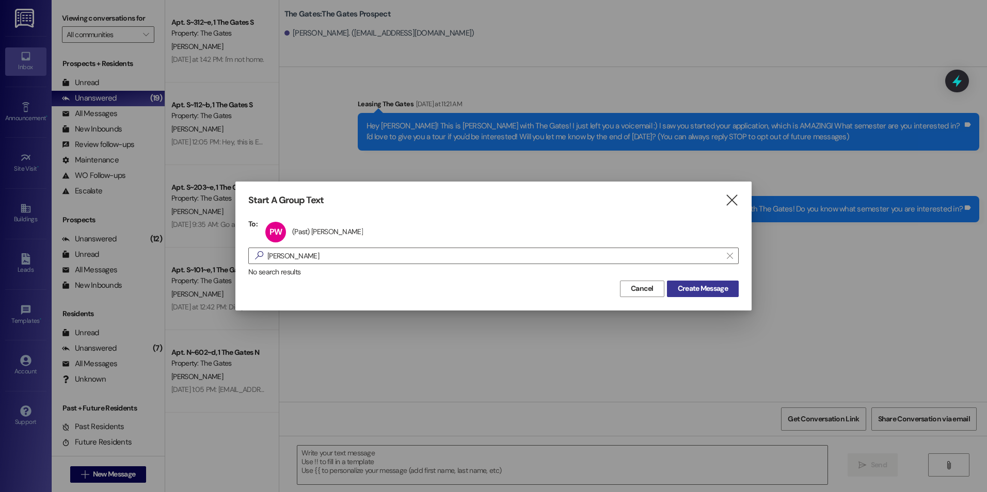
click at [697, 285] on span "Create Message" at bounding box center [703, 288] width 50 height 11
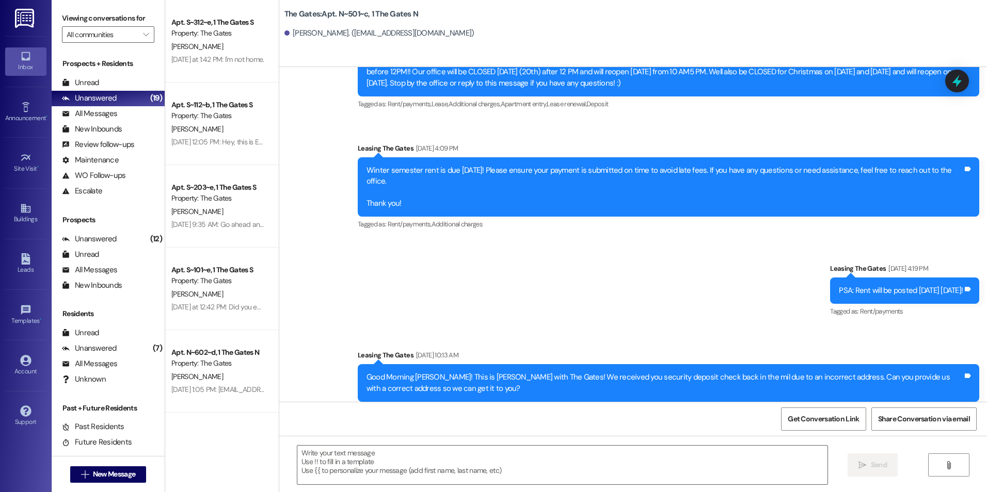
scroll to position [5059, 0]
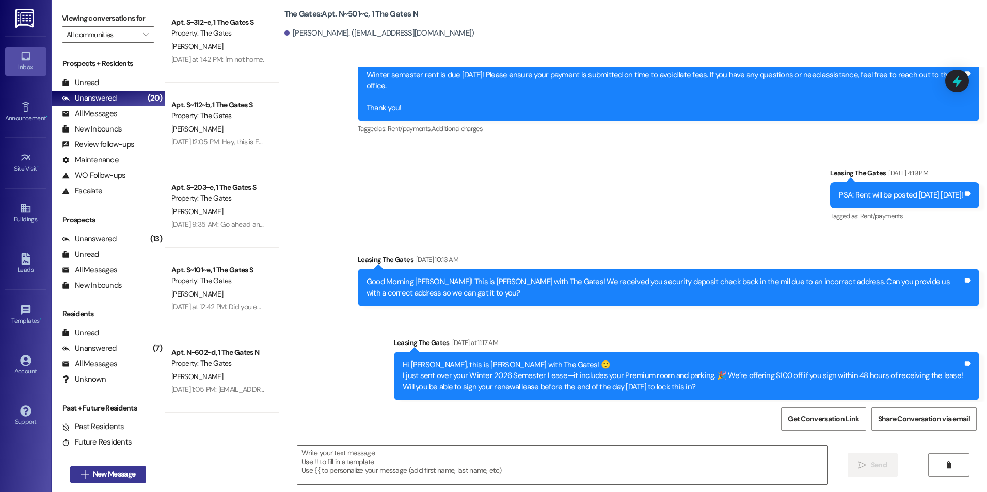
click at [85, 475] on span " New Message" at bounding box center [108, 474] width 59 height 11
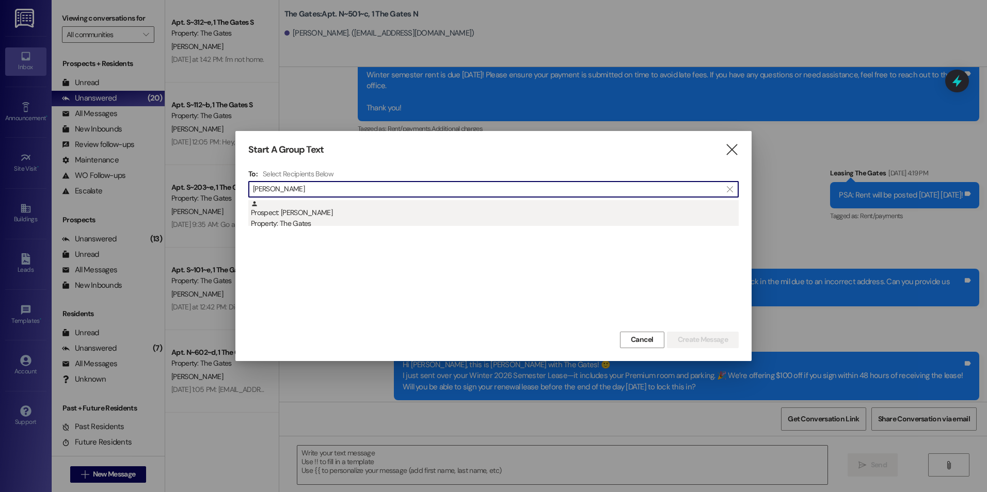
type input "[PERSON_NAME]"
click at [357, 222] on div "Property: The Gates" at bounding box center [495, 223] width 488 height 11
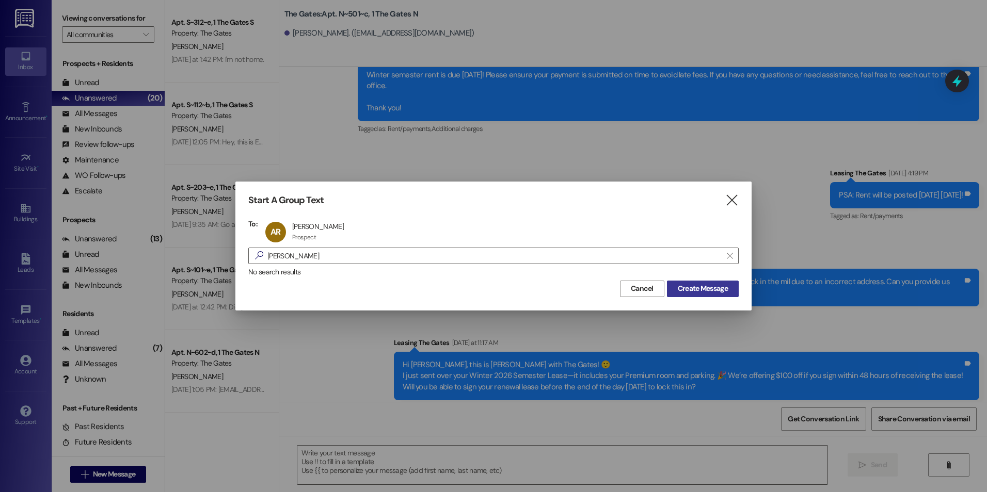
click at [687, 291] on span "Create Message" at bounding box center [703, 288] width 50 height 11
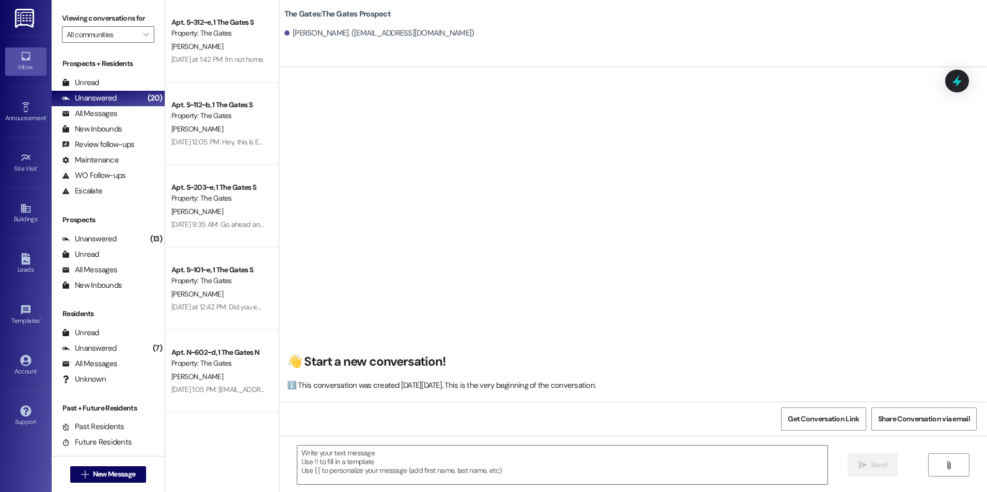
scroll to position [0, 0]
click at [426, 465] on textarea at bounding box center [561, 465] width 529 height 39
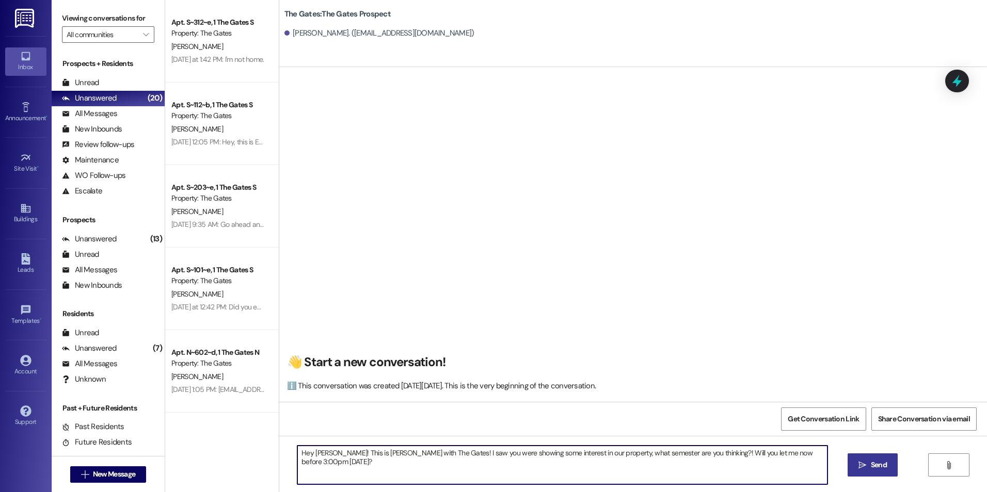
click at [727, 453] on textarea "Hey [PERSON_NAME]! This is [PERSON_NAME] with The Gates! I saw you were showing…" at bounding box center [561, 465] width 529 height 39
type textarea "Hey [PERSON_NAME]! This is [PERSON_NAME] with The Gates! I saw you were showing…"
click at [886, 468] on span "Send" at bounding box center [878, 465] width 20 height 11
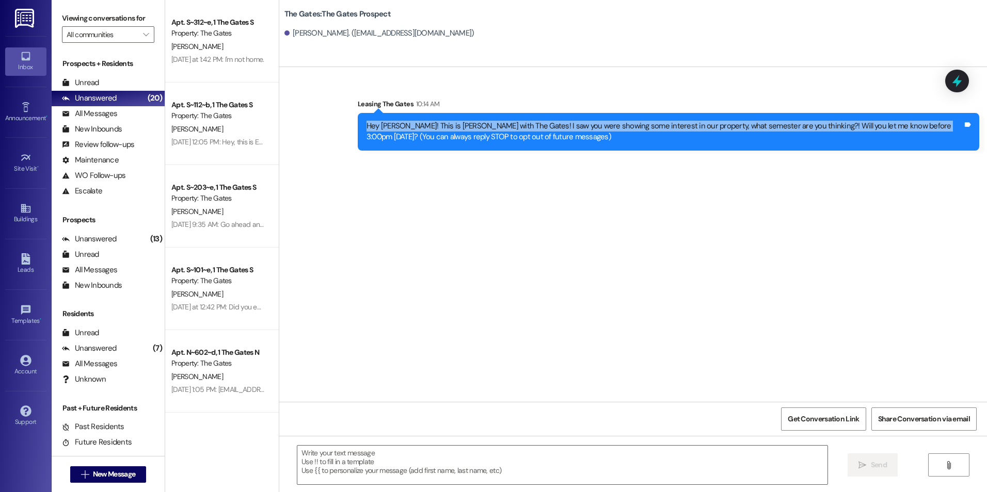
drag, startPoint x: 357, startPoint y: 126, endPoint x: 913, endPoint y: 125, distance: 556.3
click at [913, 125] on div "Hey [PERSON_NAME]! This is [PERSON_NAME] with The Gates! I saw you were showing…" at bounding box center [668, 132] width 621 height 38
drag, startPoint x: 913, startPoint y: 125, endPoint x: 880, endPoint y: 116, distance: 34.2
copy div "Hey [PERSON_NAME]! This is [PERSON_NAME] with The Gates! I saw you were showing…"
click at [109, 474] on span "New Message" at bounding box center [114, 474] width 42 height 11
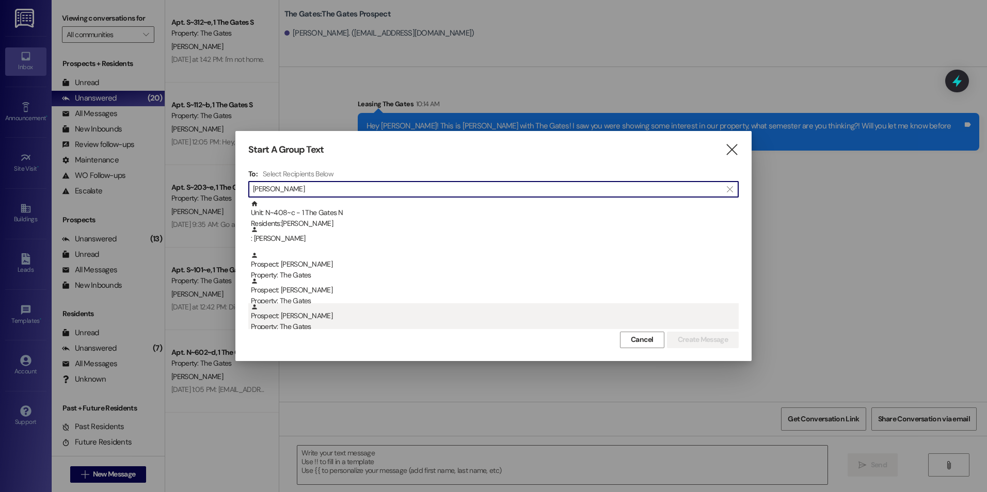
type input "[PERSON_NAME]"
click at [364, 307] on div "Prospect: [PERSON_NAME] Property: The Gates" at bounding box center [495, 317] width 488 height 29
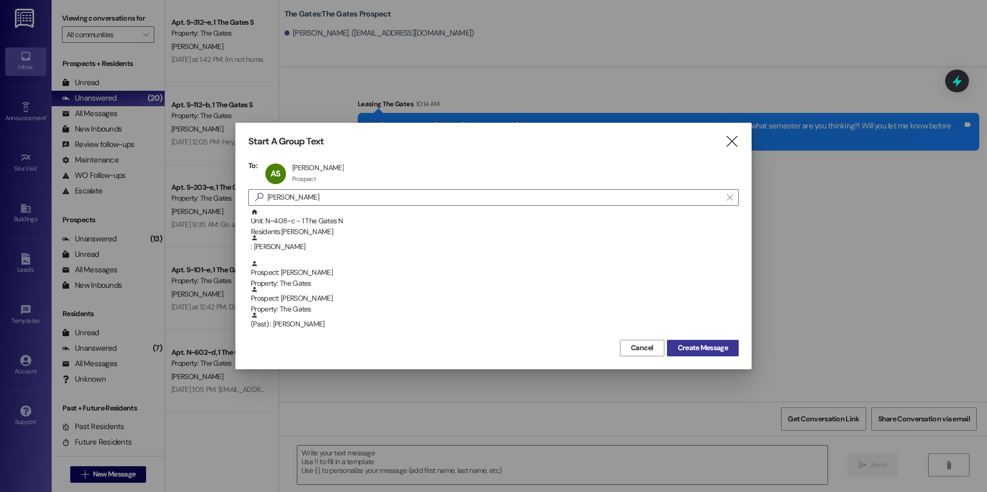
click at [732, 342] on button "Create Message" at bounding box center [703, 348] width 72 height 17
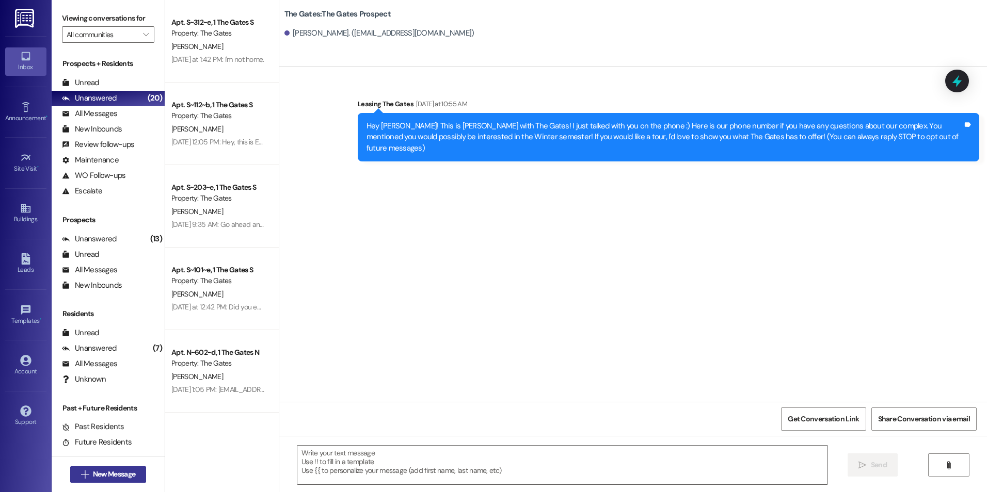
click at [110, 472] on span "New Message" at bounding box center [114, 474] width 42 height 11
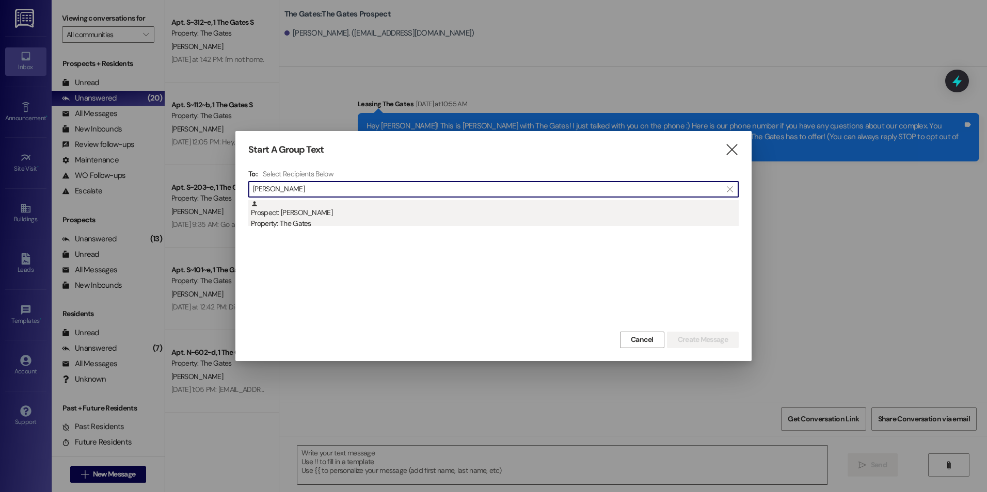
type input "[PERSON_NAME]"
click at [336, 224] on div "Property: The Gates" at bounding box center [495, 223] width 488 height 11
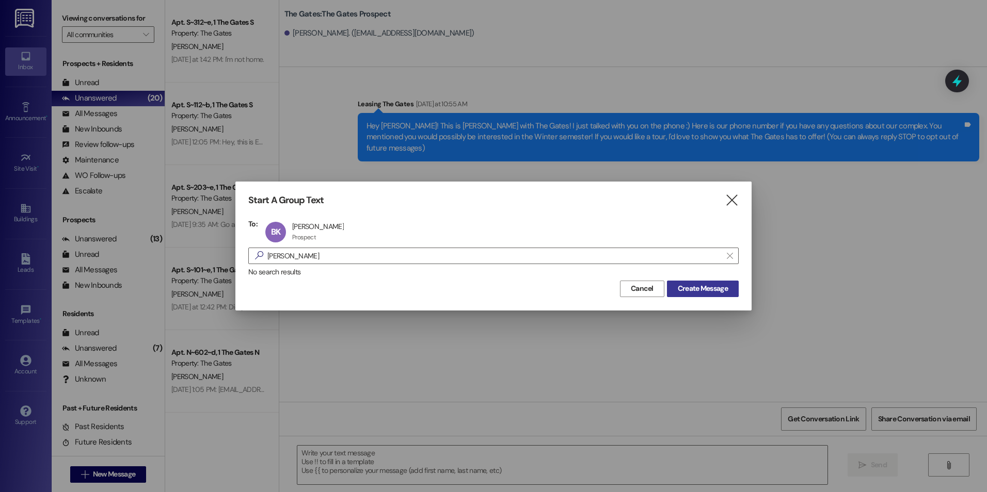
click at [728, 282] on button "Create Message" at bounding box center [703, 289] width 72 height 17
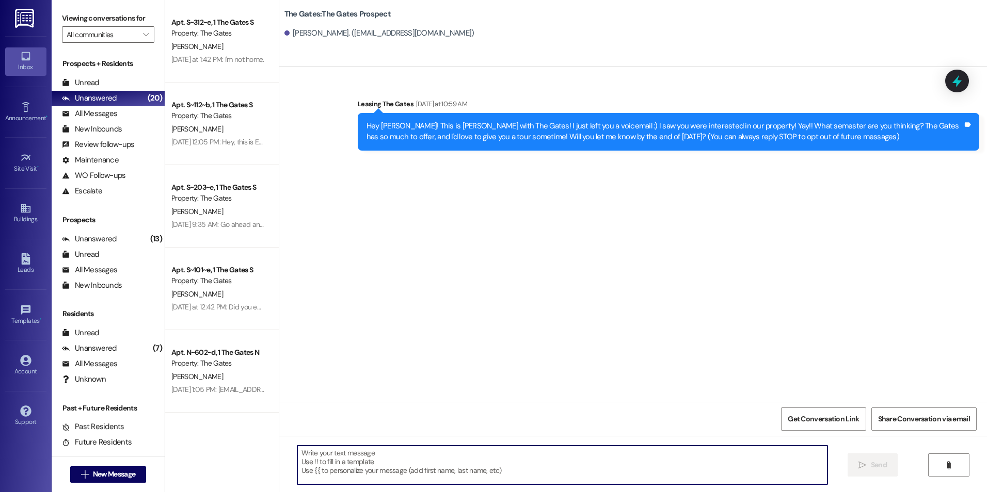
click at [629, 456] on textarea at bounding box center [561, 465] width 529 height 39
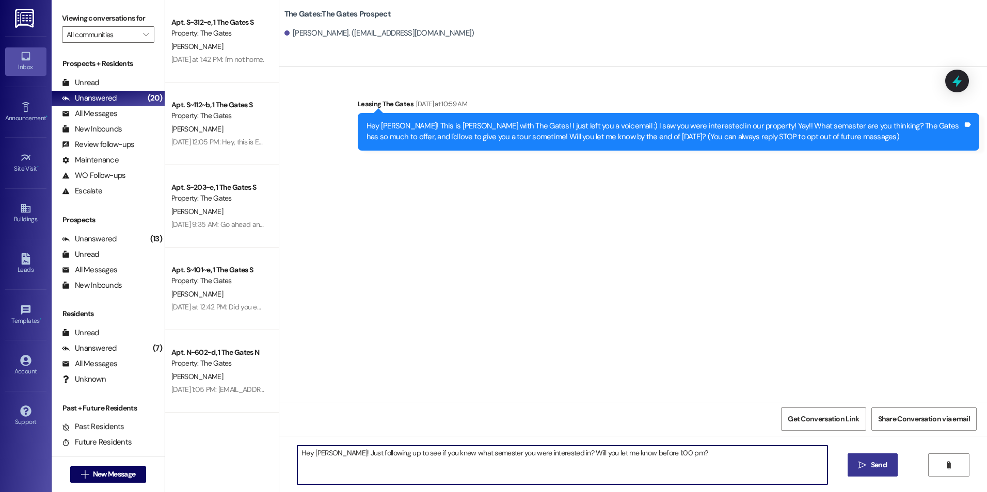
type textarea "Hey [PERSON_NAME]! Just following up to see if you knew what semester you were …"
click at [875, 464] on span "Send" at bounding box center [879, 465] width 16 height 11
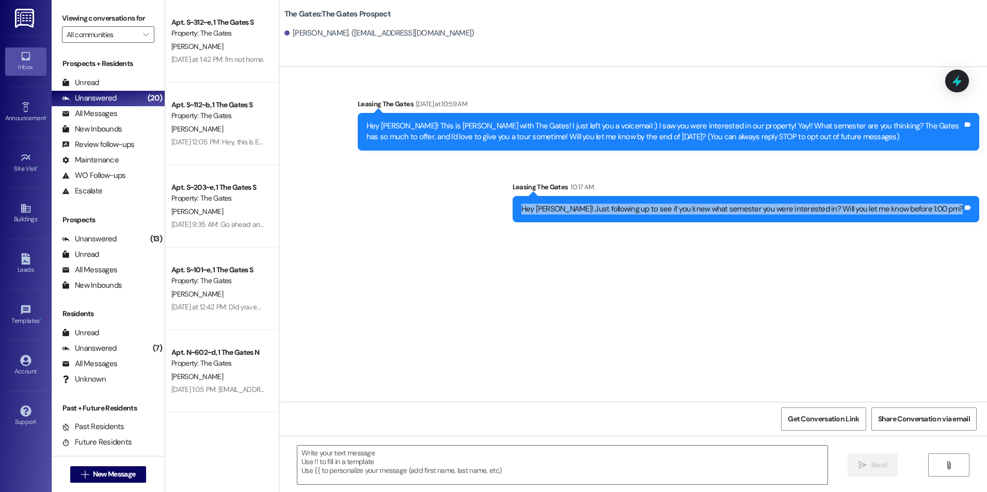
drag, startPoint x: 565, startPoint y: 211, endPoint x: 964, endPoint y: 227, distance: 399.7
click at [964, 227] on div "Sent via SMS Leasing The Gates 10:17 AM Hey [PERSON_NAME]! Just following up to…" at bounding box center [746, 202] width 482 height 56
drag, startPoint x: 964, startPoint y: 227, endPoint x: 929, endPoint y: 206, distance: 40.3
copy div "Hey [PERSON_NAME]! Just following up to see if you knew what semester you were …"
click at [820, 263] on div "Sent via SMS Leasing The Gates [DATE] at 10:59 AM Hey [PERSON_NAME]! This is [P…" at bounding box center [632, 234] width 707 height 335
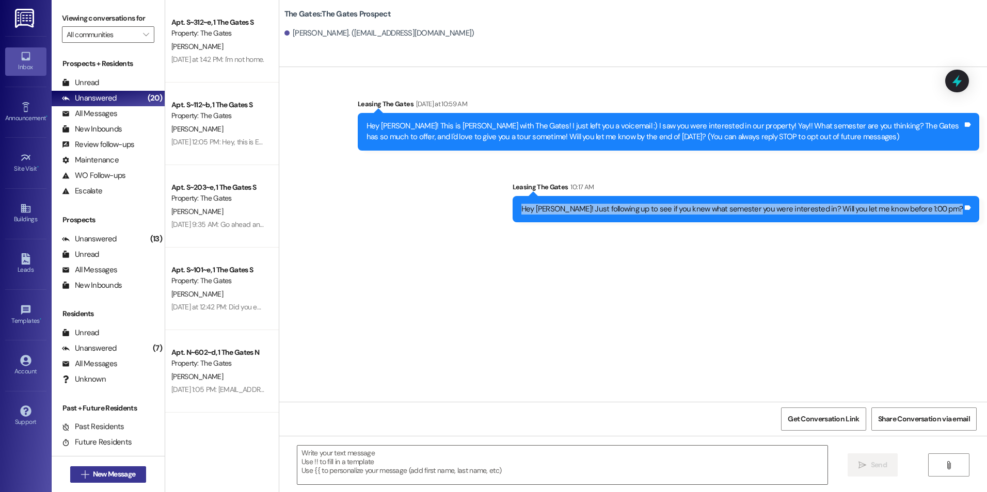
click at [124, 470] on span "New Message" at bounding box center [114, 474] width 42 height 11
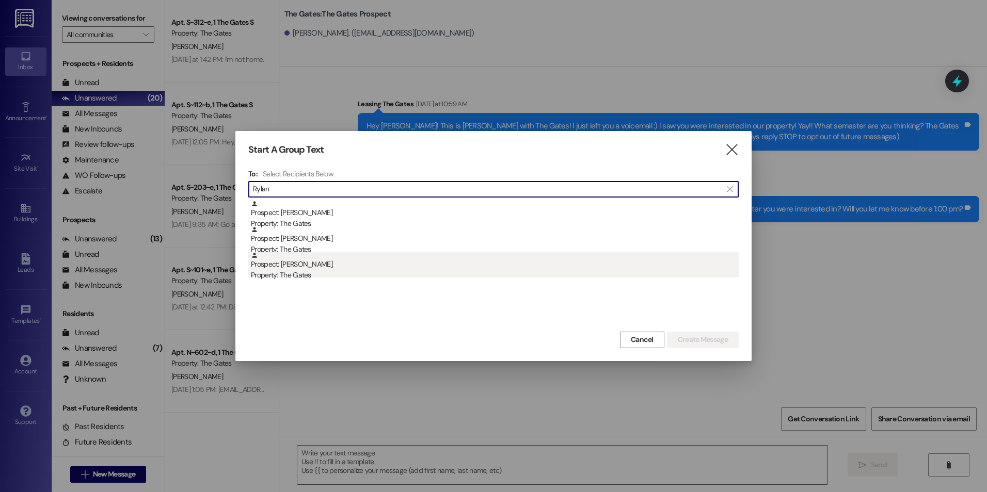
type input "Rylan"
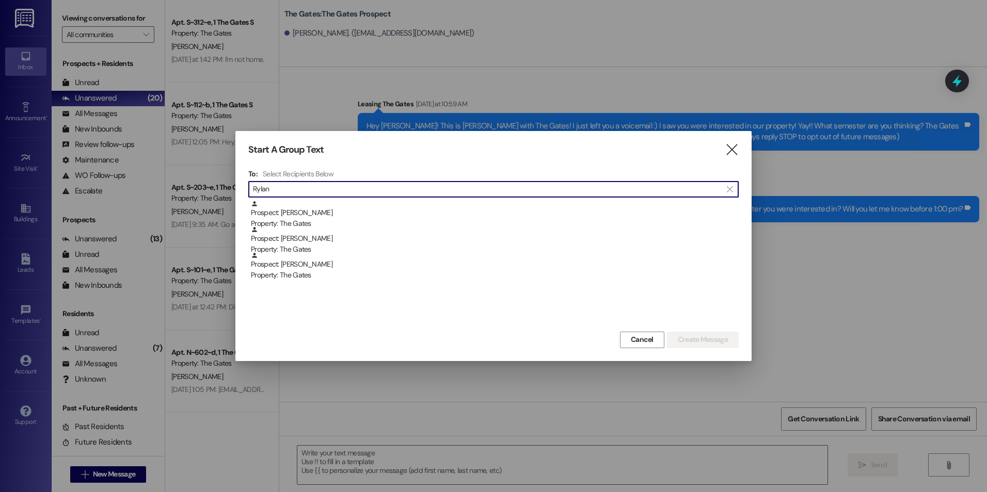
click at [347, 266] on div "Prospect: [PERSON_NAME] Property: The Gates" at bounding box center [495, 266] width 488 height 29
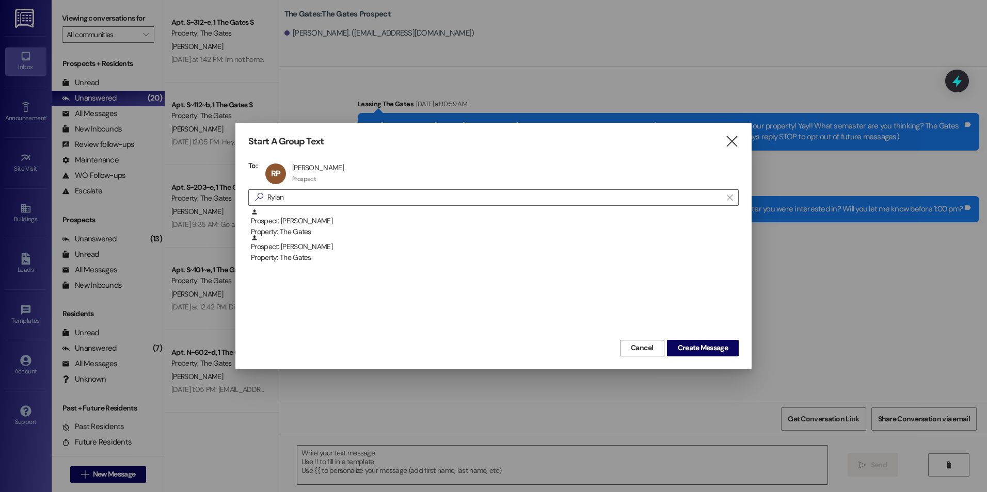
click at [716, 357] on div "Start A Group Text  To: RP [PERSON_NAME] [PERSON_NAME] Prospect Prospect click…" at bounding box center [493, 246] width 516 height 246
click at [693, 340] on button "Create Message" at bounding box center [703, 348] width 72 height 17
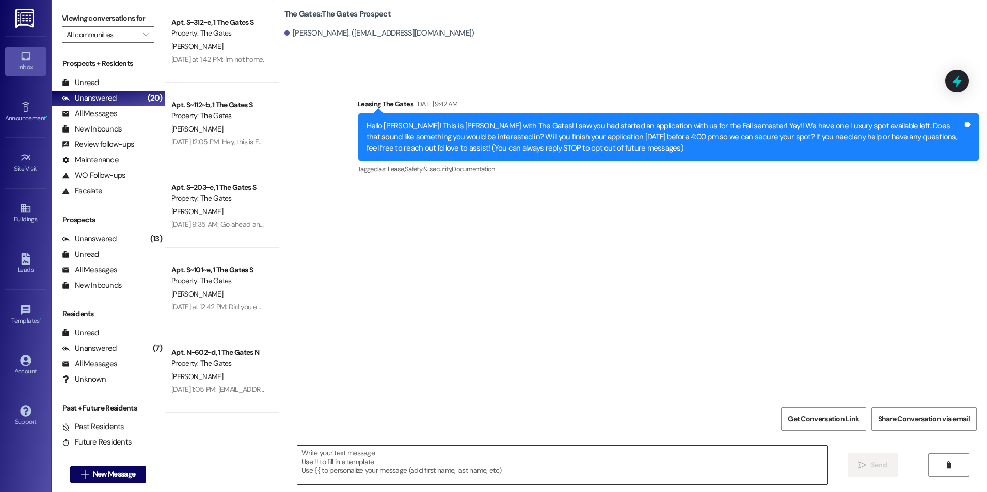
click at [501, 470] on textarea at bounding box center [561, 465] width 529 height 39
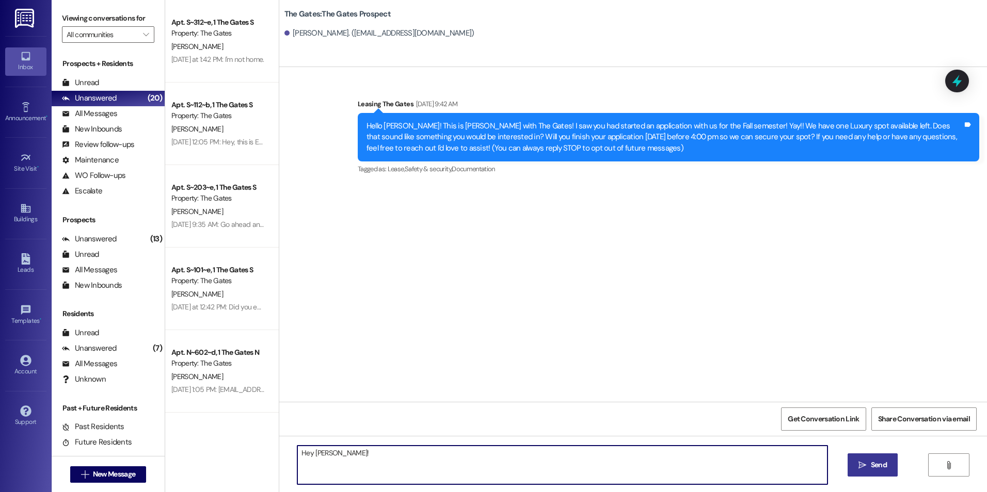
click at [339, 457] on textarea "Hey [PERSON_NAME]!" at bounding box center [561, 465] width 529 height 39
click at [702, 453] on textarea "Hey [PERSON_NAME]! This is [PERSON_NAME] with The Gates! :) Do you know if the …" at bounding box center [561, 465] width 529 height 39
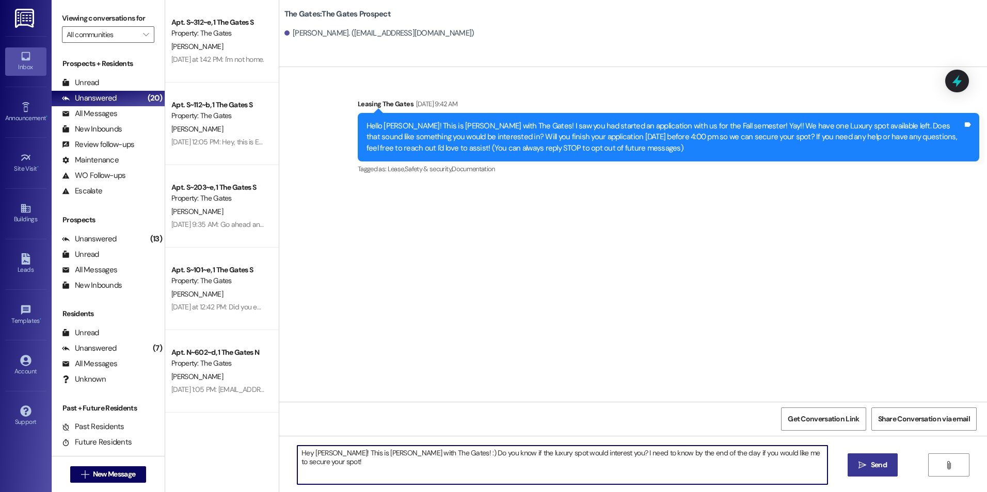
type textarea "Hey [PERSON_NAME]! This is [PERSON_NAME] with The Gates! :) Do you know if the …"
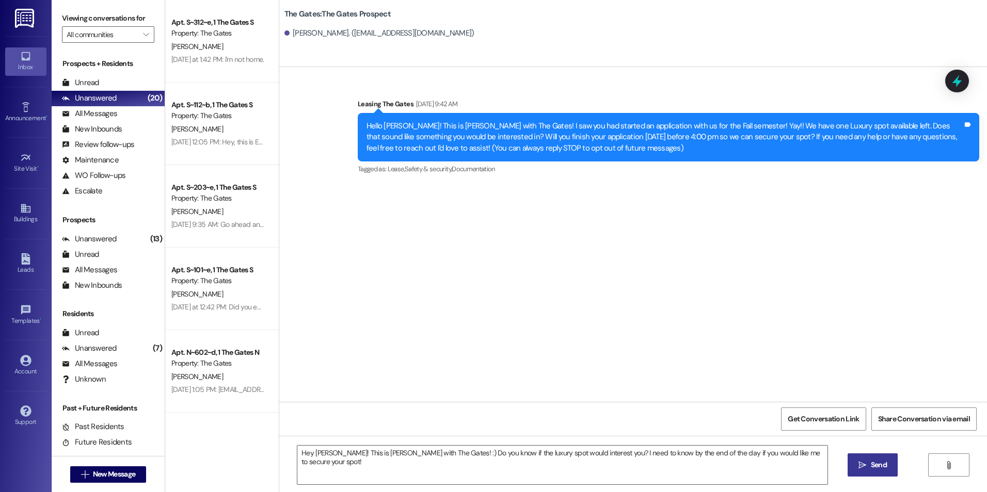
click at [871, 465] on span "Send" at bounding box center [879, 465] width 16 height 11
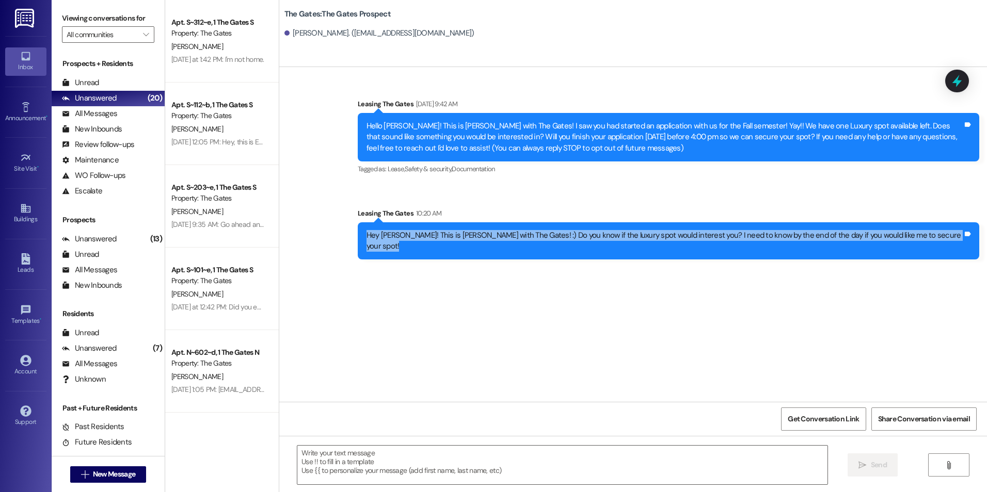
drag, startPoint x: 429, startPoint y: 235, endPoint x: 973, endPoint y: 233, distance: 543.9
click at [973, 233] on div "Hey [PERSON_NAME]! This is [PERSON_NAME] with The Gates! :) Do you know if the …" at bounding box center [668, 241] width 621 height 38
drag, startPoint x: 973, startPoint y: 233, endPoint x: 932, endPoint y: 234, distance: 41.3
copy div "Hey [PERSON_NAME]! This is [PERSON_NAME] with The Gates! :) Do you know if the …"
click at [115, 471] on span "New Message" at bounding box center [114, 474] width 42 height 11
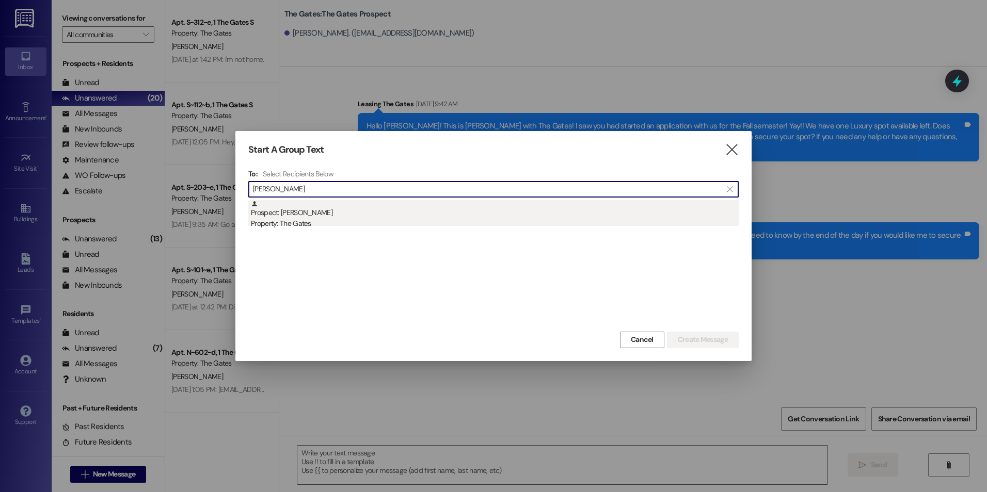
type input "[PERSON_NAME]"
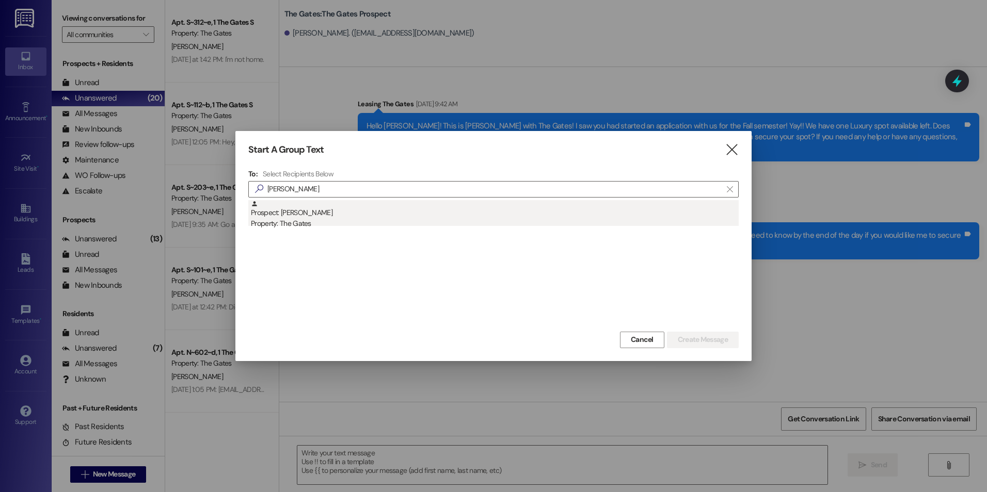
click at [330, 207] on div "Prospect: [PERSON_NAME] Property: The Gates" at bounding box center [495, 214] width 488 height 29
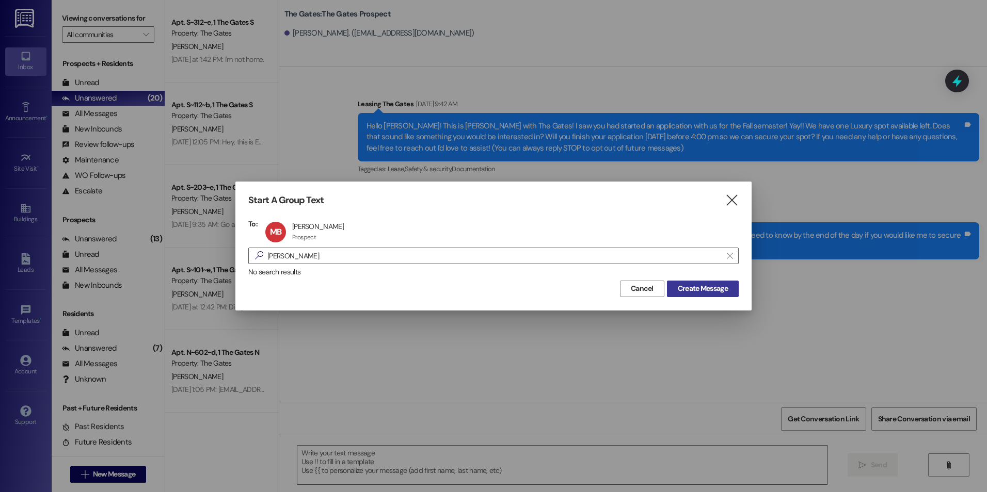
click at [728, 291] on span "Create Message" at bounding box center [702, 288] width 54 height 11
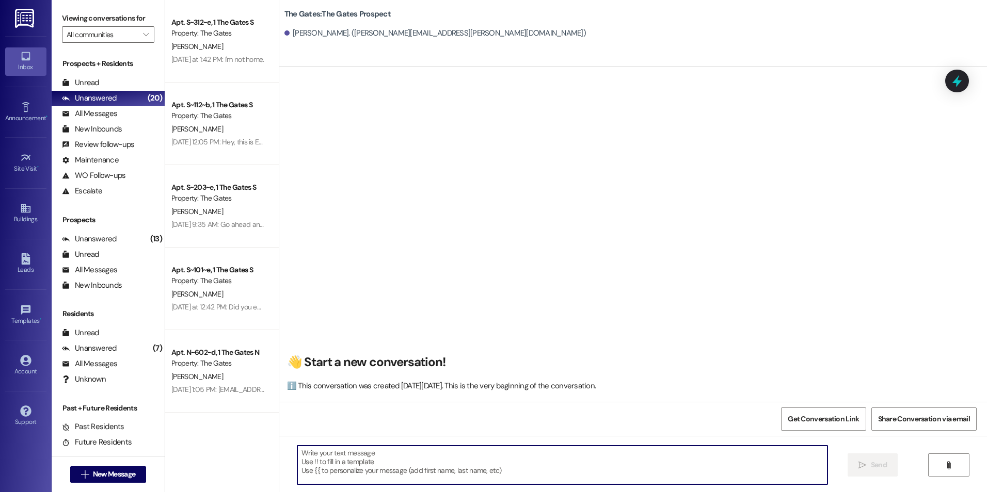
click at [559, 447] on textarea at bounding box center [561, 465] width 529 height 39
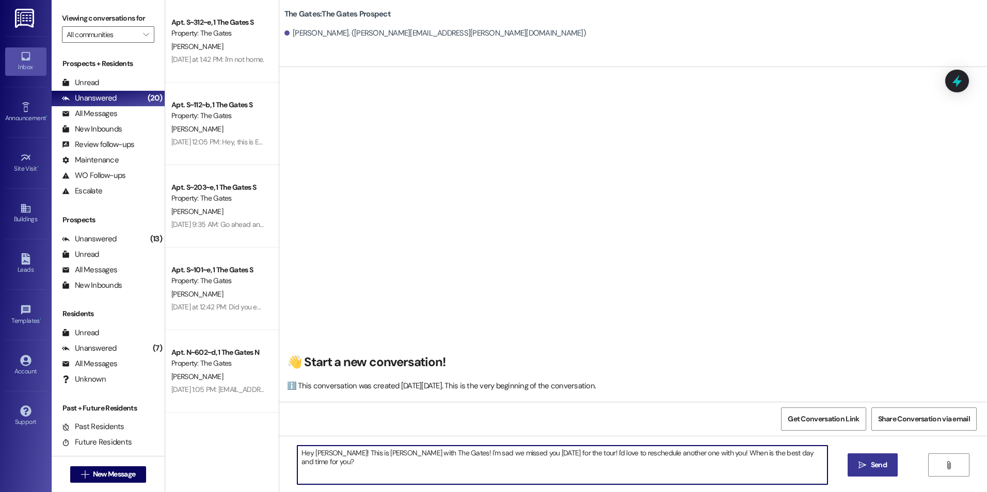
type textarea "Hey [PERSON_NAME]! This is [PERSON_NAME] with The Gates! I'm sad we missed you …"
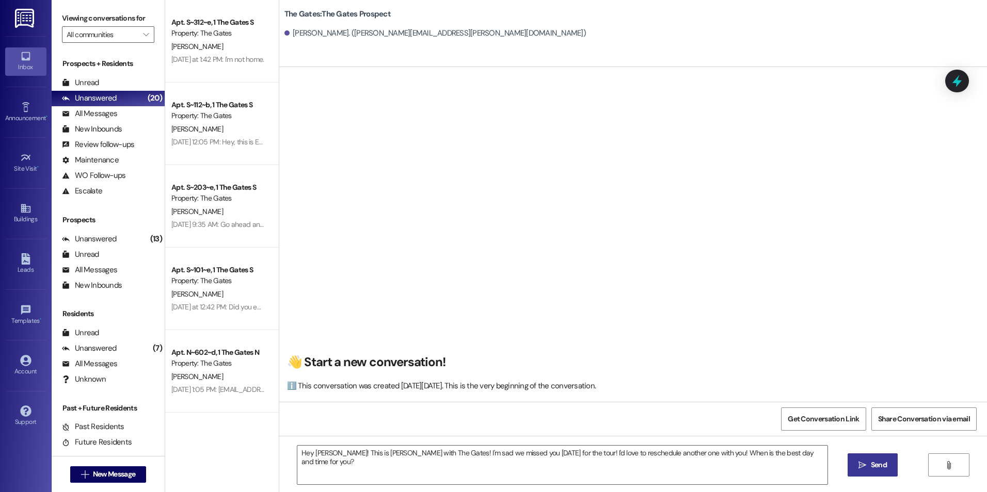
click at [877, 465] on span "Send" at bounding box center [879, 465] width 16 height 11
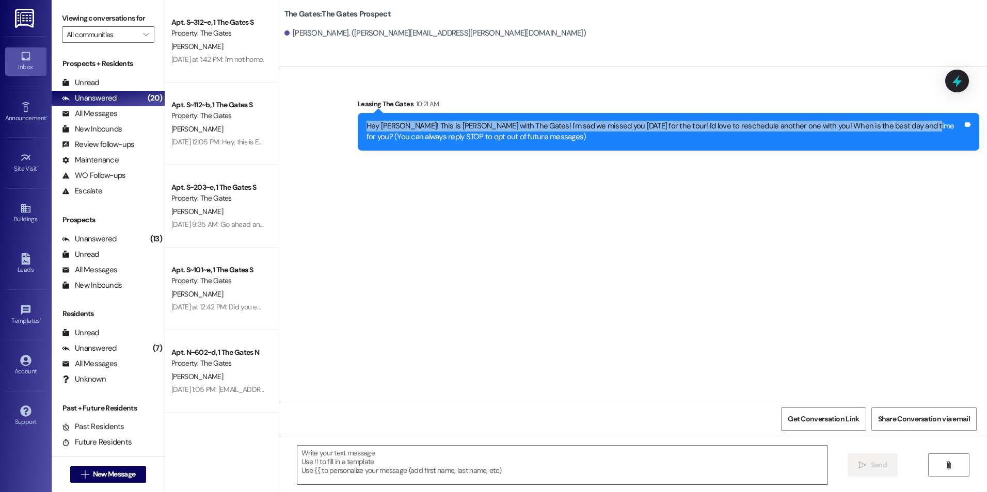
drag, startPoint x: 359, startPoint y: 124, endPoint x: 898, endPoint y: 126, distance: 539.8
click at [898, 126] on div "Hey [PERSON_NAME]! This is [PERSON_NAME] with The Gates! I'm sad we missed you …" at bounding box center [664, 132] width 596 height 22
drag, startPoint x: 898, startPoint y: 126, endPoint x: 873, endPoint y: 123, distance: 25.5
copy div "Hey [PERSON_NAME]! This is [PERSON_NAME] with The Gates! I'm sad we missed you …"
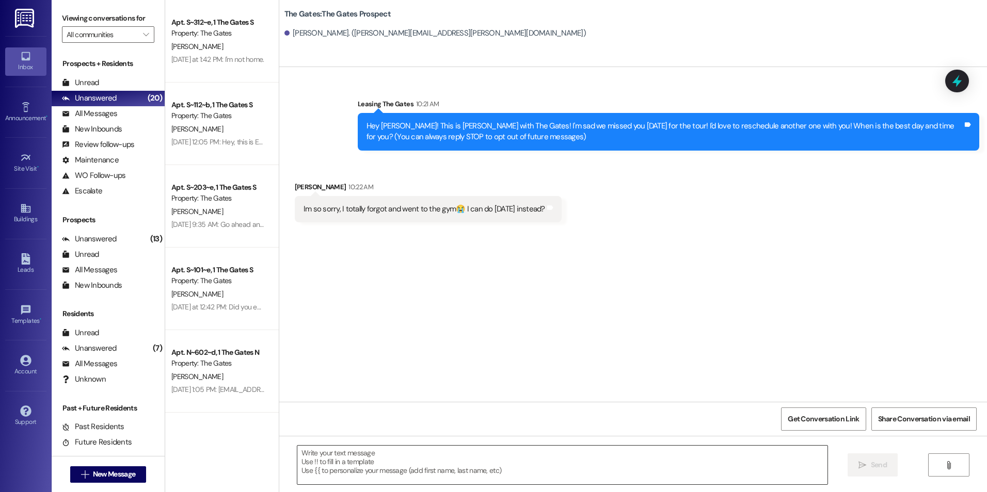
click at [485, 463] on textarea at bounding box center [561, 465] width 529 height 39
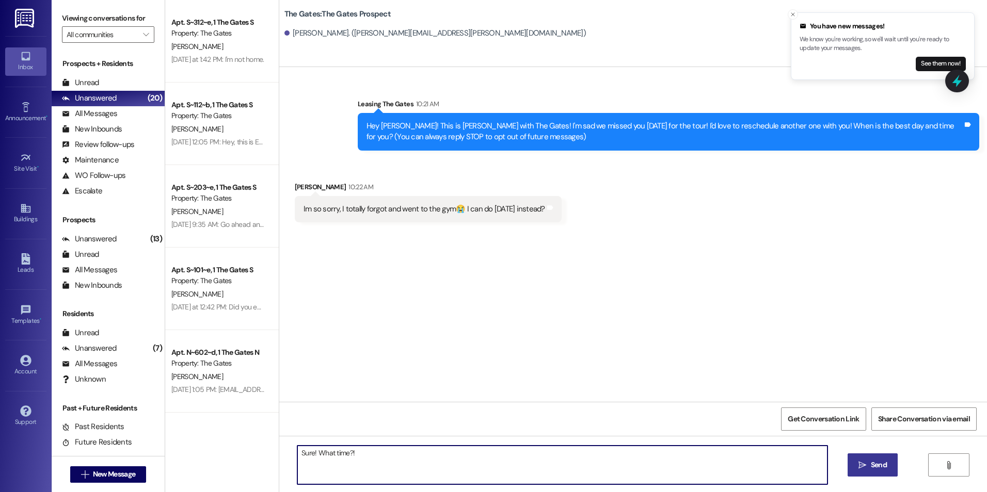
type textarea "Sure! What time?!"
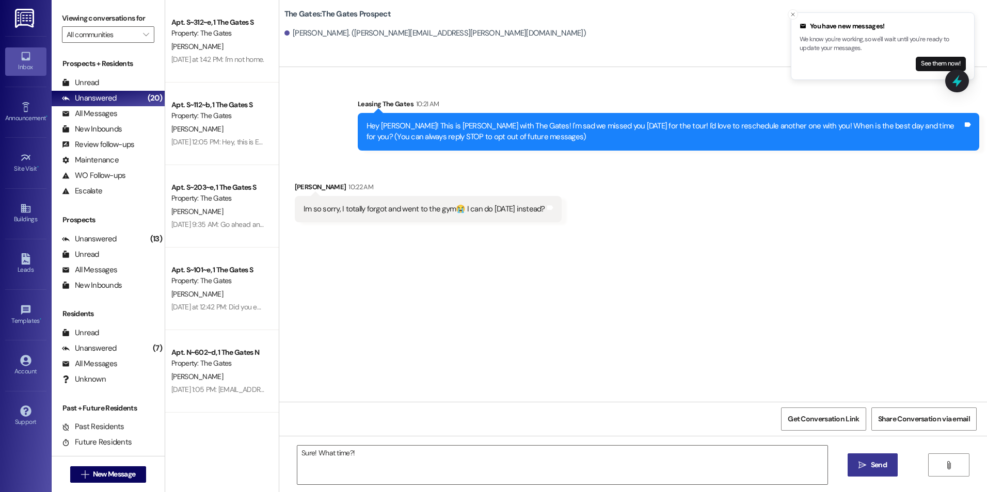
click at [878, 463] on span "Send" at bounding box center [879, 465] width 16 height 11
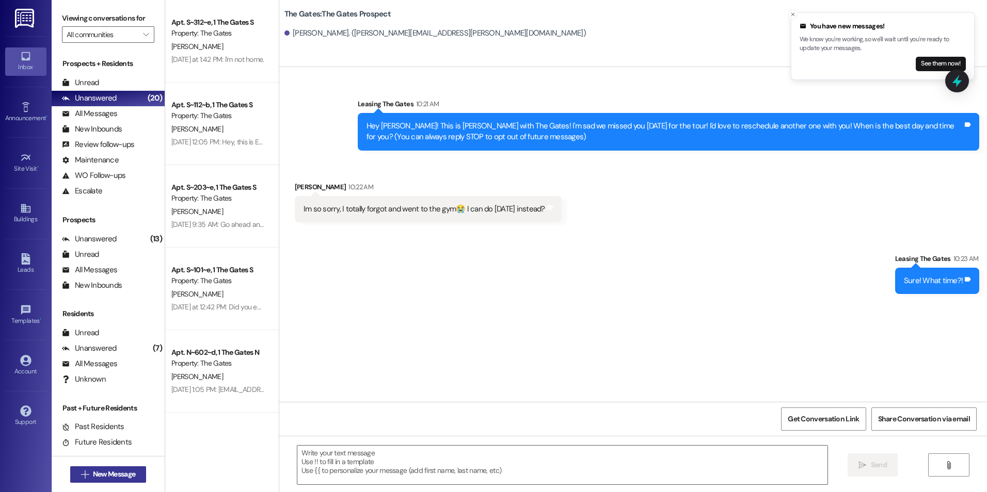
click at [118, 467] on button " New Message" at bounding box center [108, 474] width 76 height 17
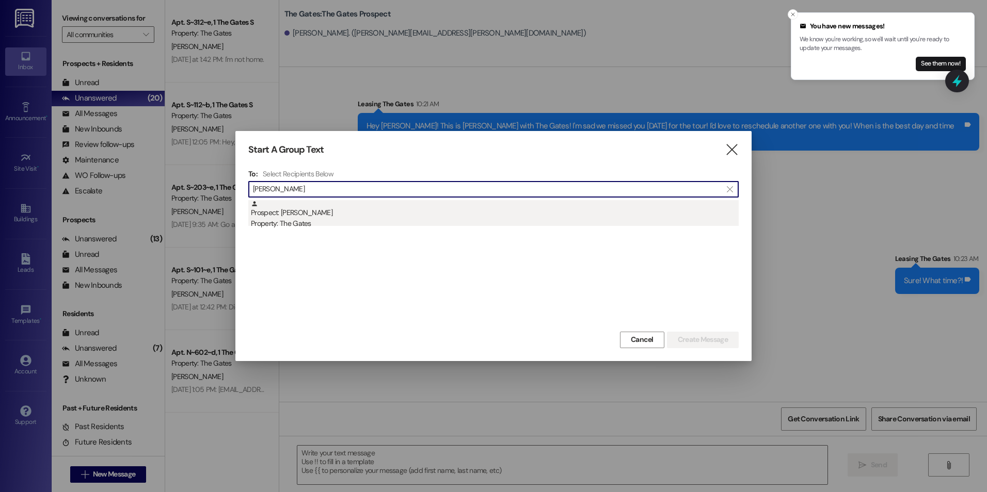
type input "[PERSON_NAME]"
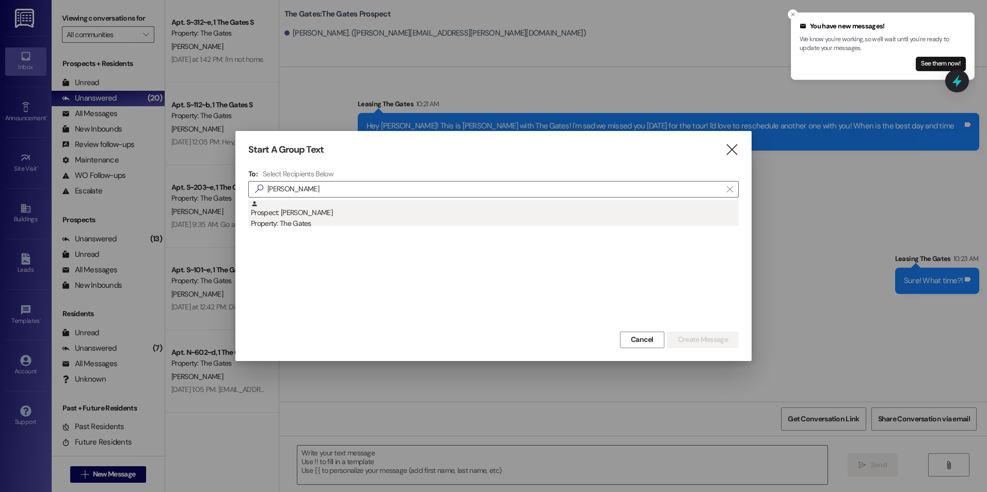
click at [335, 215] on div "Prospect: [PERSON_NAME] Property: The Gates" at bounding box center [495, 214] width 488 height 29
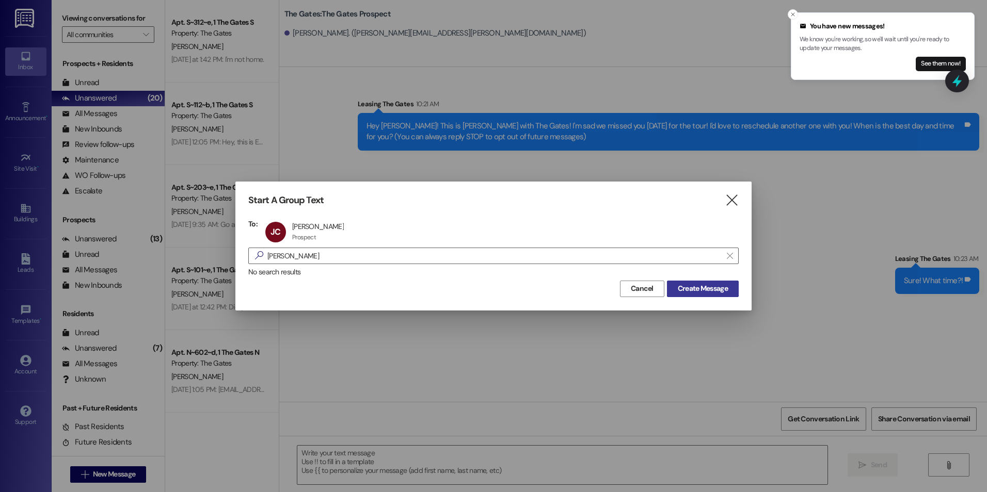
click at [704, 285] on span "Create Message" at bounding box center [703, 288] width 50 height 11
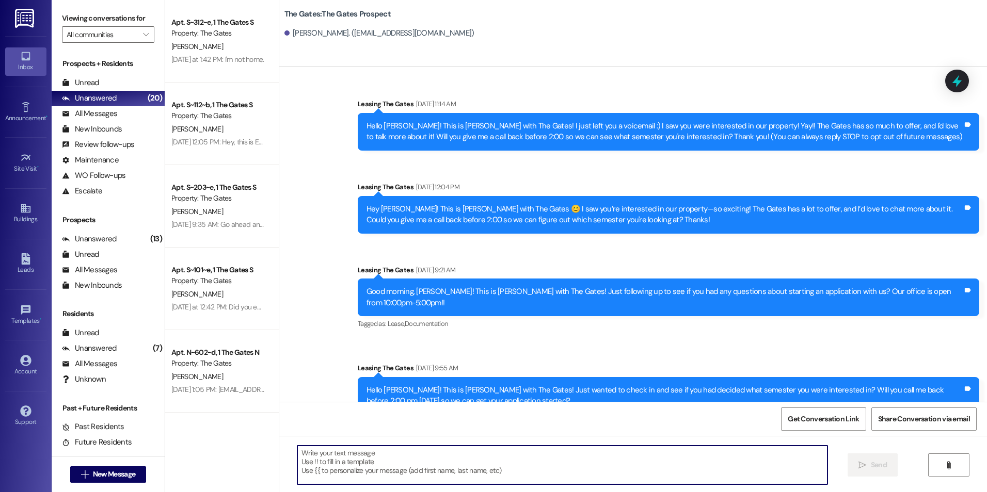
click at [554, 458] on textarea at bounding box center [561, 465] width 529 height 39
type textarea "H"
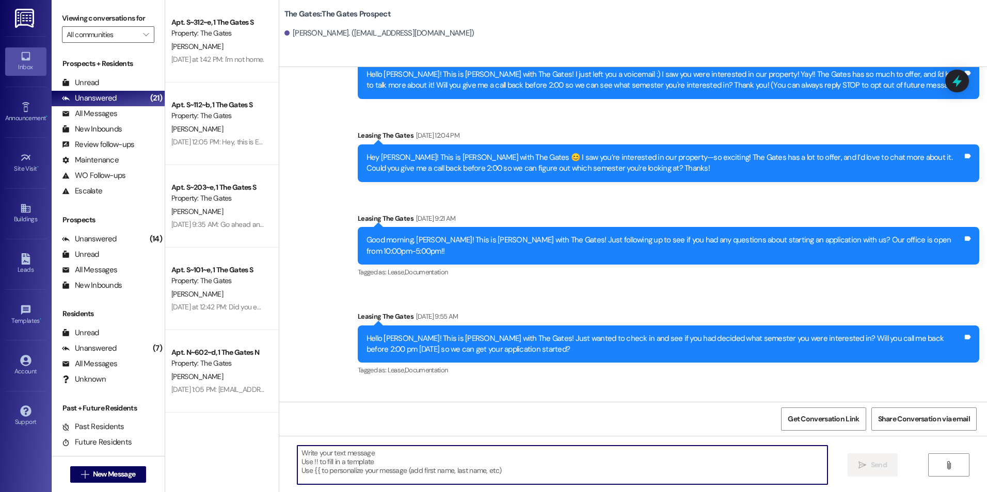
click at [492, 461] on textarea at bounding box center [561, 465] width 529 height 39
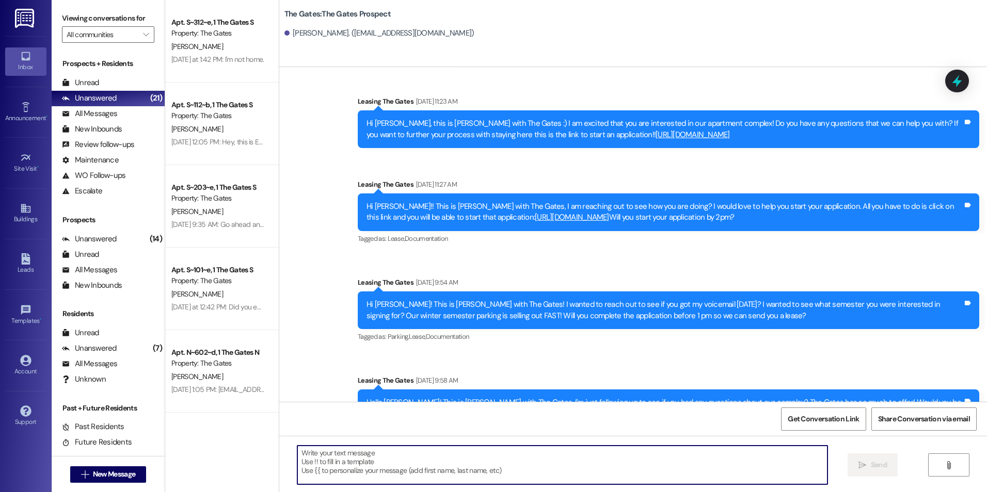
scroll to position [448, 0]
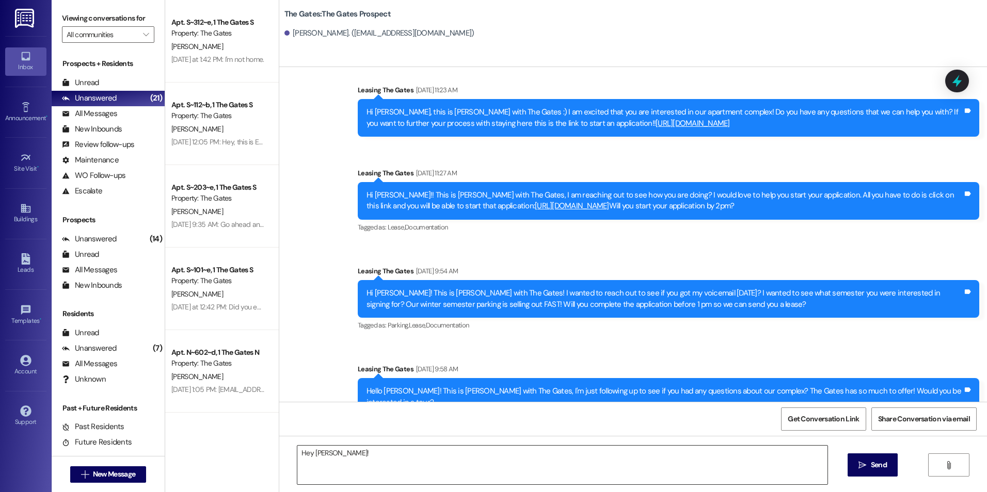
click at [406, 456] on textarea "Hey [PERSON_NAME]!" at bounding box center [561, 465] width 529 height 39
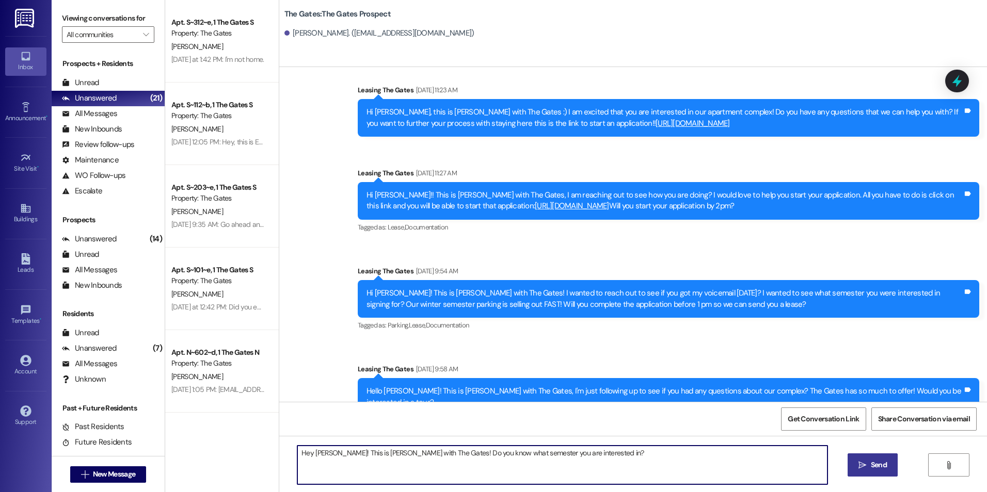
type textarea "Hey [PERSON_NAME]! This is [PERSON_NAME] with The Gates! Do you know what semes…"
click at [856, 469] on span " Send" at bounding box center [872, 465] width 33 height 11
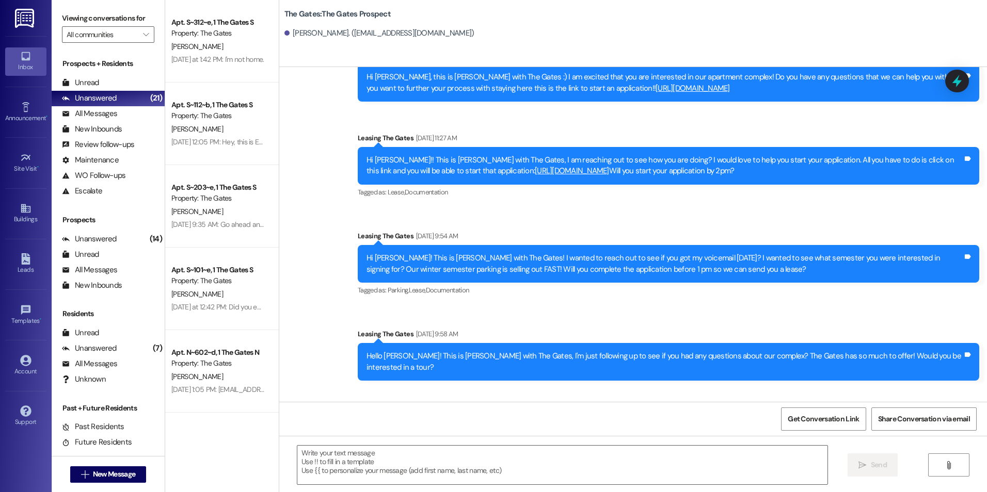
scroll to position [520, 0]
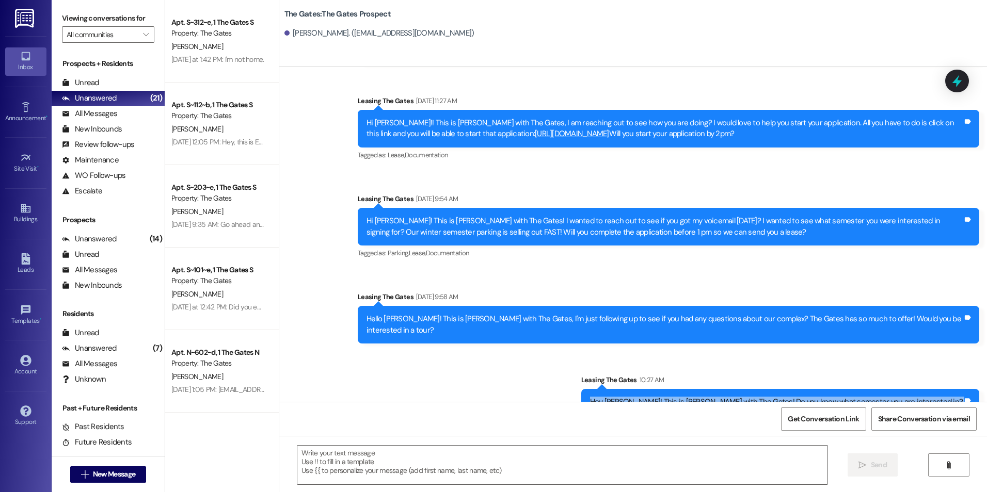
drag, startPoint x: 670, startPoint y: 381, endPoint x: 967, endPoint y: 404, distance: 297.0
click at [967, 404] on div "Sent via SMS Leasing The Gates [DATE] 11:14 AM Hello [PERSON_NAME]! This is [PE…" at bounding box center [632, 313] width 707 height 492
drag, startPoint x: 967, startPoint y: 404, endPoint x: 921, endPoint y: 377, distance: 53.2
copy div "Hey [PERSON_NAME]! This is [PERSON_NAME] with The Gates! Do you know what semes…"
click at [81, 480] on button " New Message" at bounding box center [108, 474] width 76 height 17
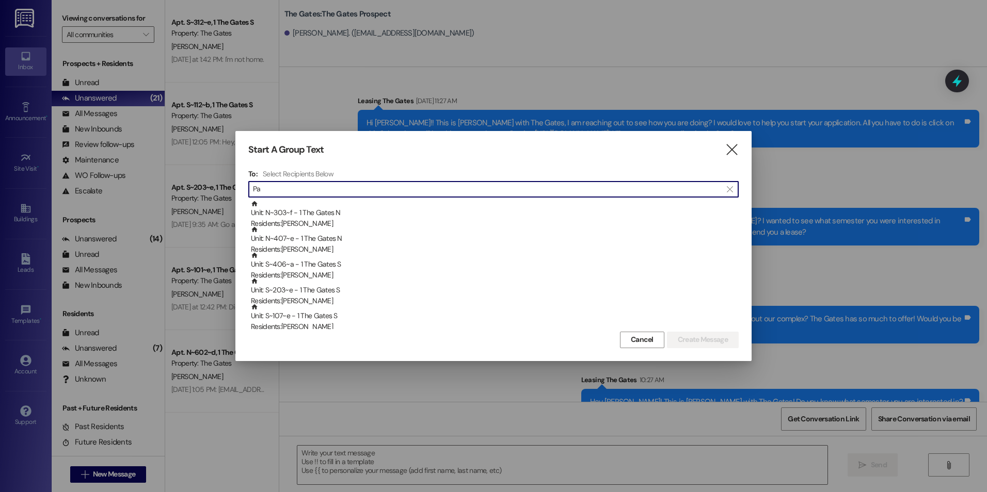
type input "P"
click at [728, 153] on icon "" at bounding box center [732, 149] width 14 height 11
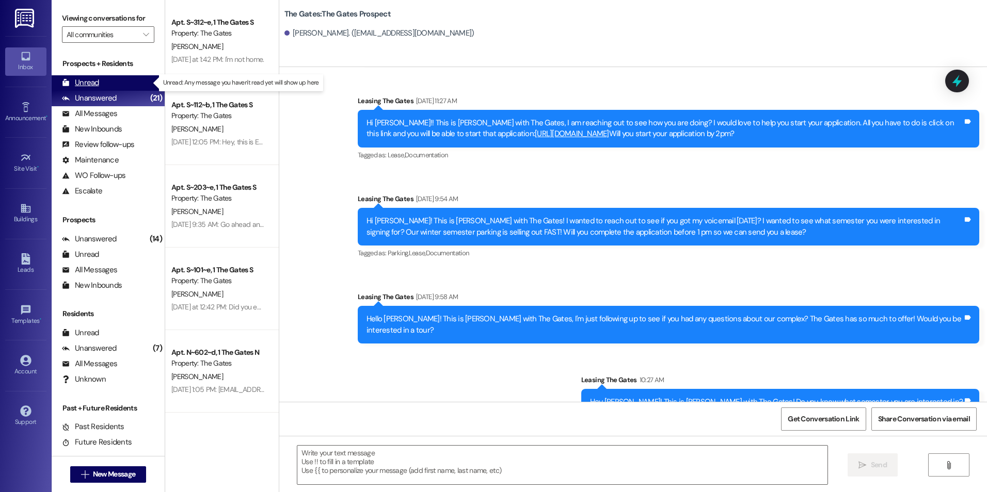
click at [99, 77] on div "Unread (0)" at bounding box center [108, 82] width 113 height 15
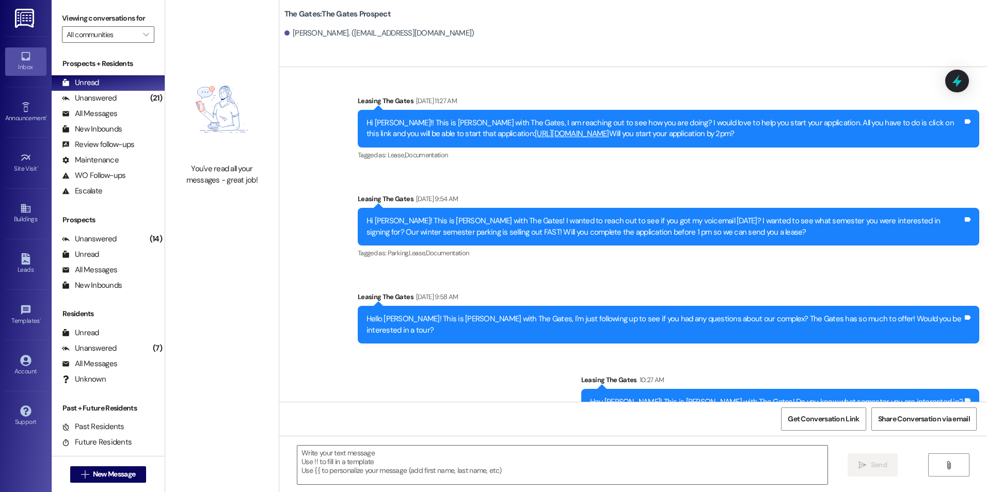
scroll to position [0, 0]
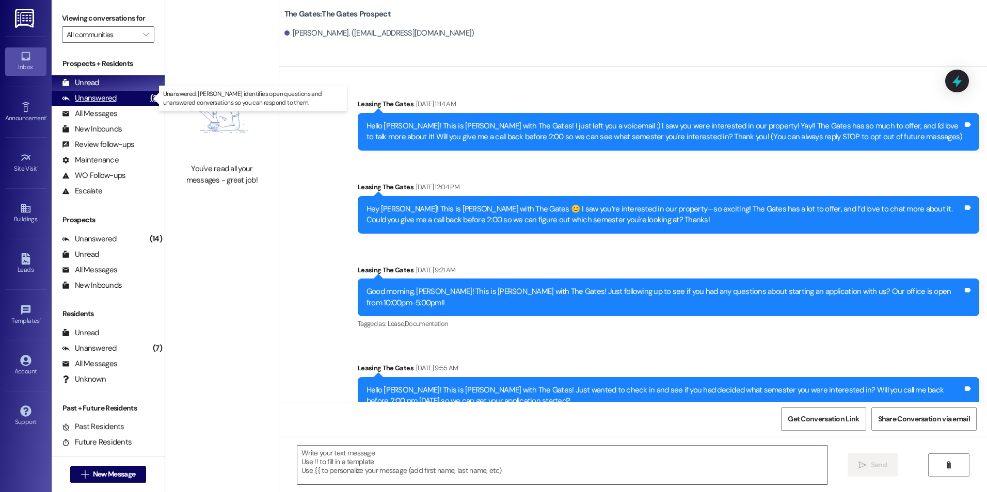
click at [126, 101] on div "Unanswered (21)" at bounding box center [108, 98] width 113 height 15
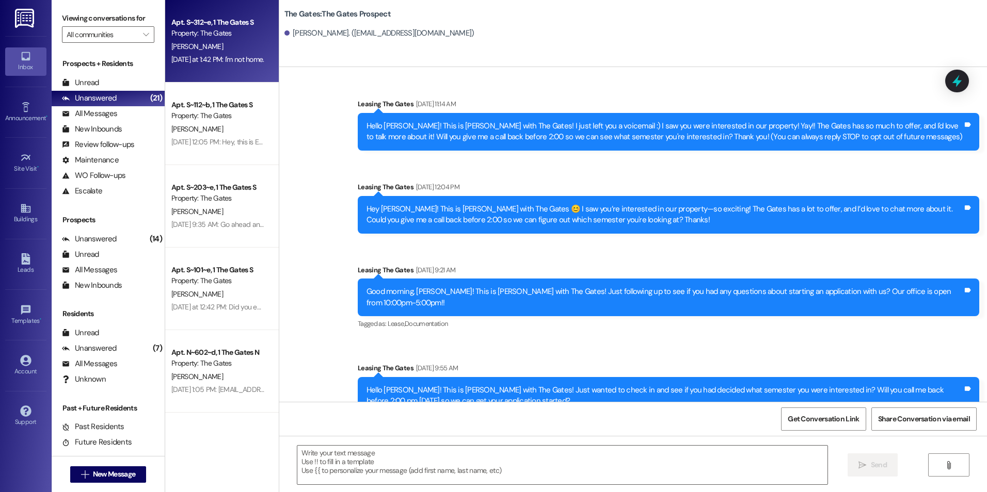
click at [245, 51] on div "[PERSON_NAME]" at bounding box center [219, 46] width 98 height 13
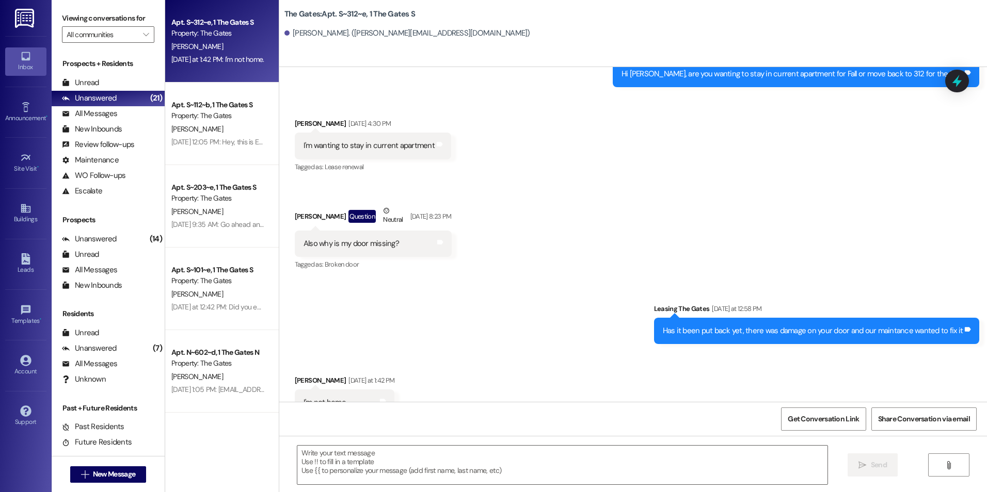
scroll to position [15826, 0]
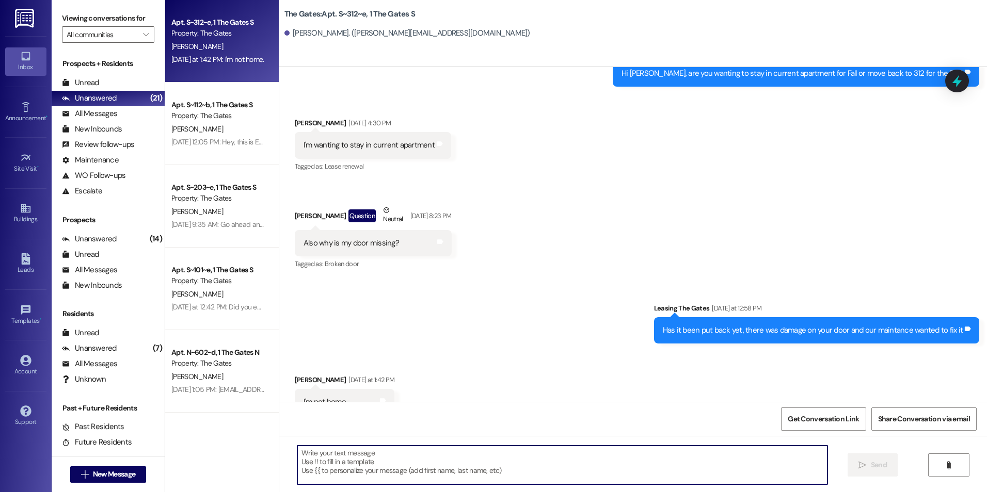
click at [459, 471] on textarea at bounding box center [561, 465] width 529 height 39
type textarea "Was the door returned?"
click at [882, 469] on span "Send" at bounding box center [879, 465] width 16 height 11
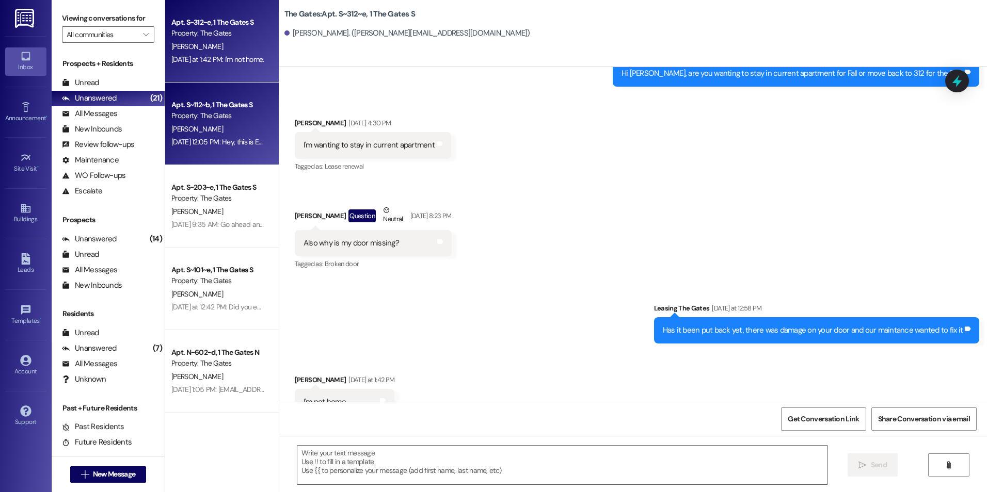
scroll to position [15825, 0]
click at [219, 131] on div "[PERSON_NAME]" at bounding box center [219, 129] width 98 height 13
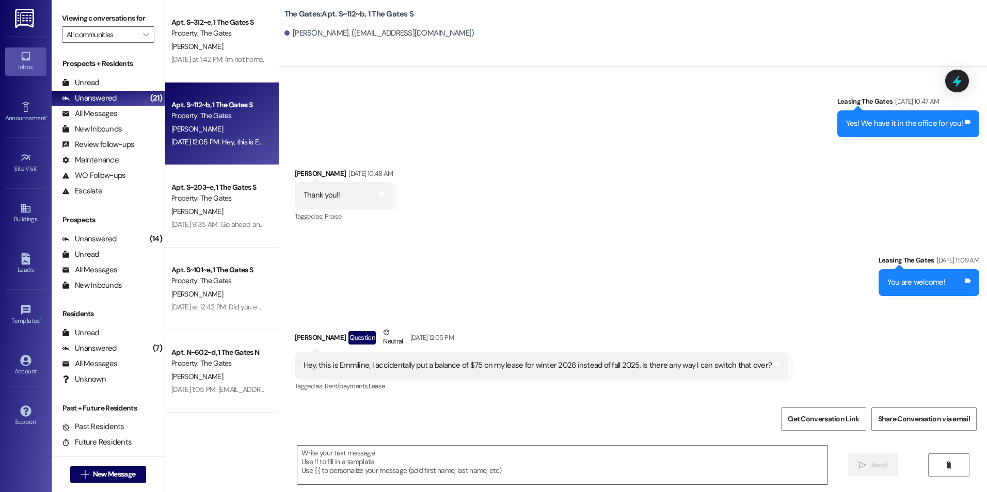
scroll to position [14354, 0]
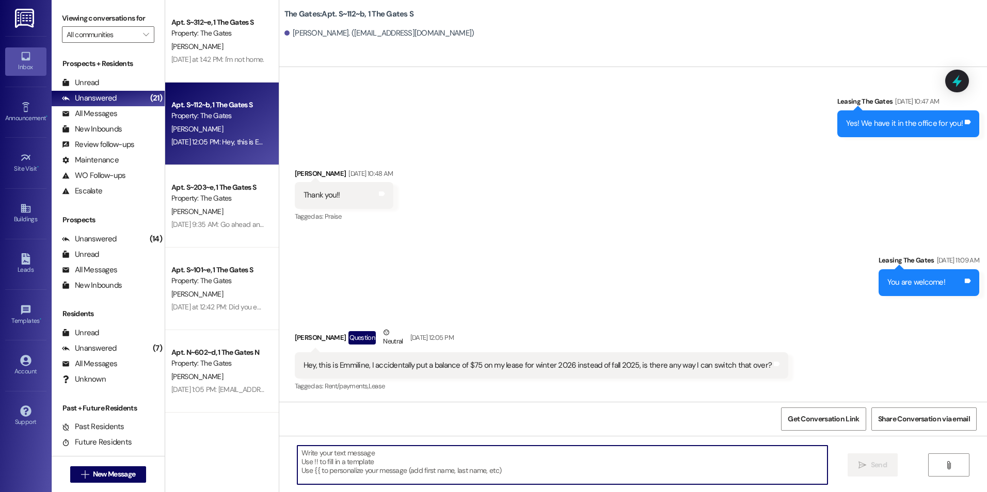
click at [569, 455] on textarea at bounding box center [561, 465] width 529 height 39
click at [459, 462] on textarea at bounding box center [561, 465] width 529 height 39
type textarea "It will carry over!"
click at [871, 461] on span "Send" at bounding box center [879, 465] width 16 height 11
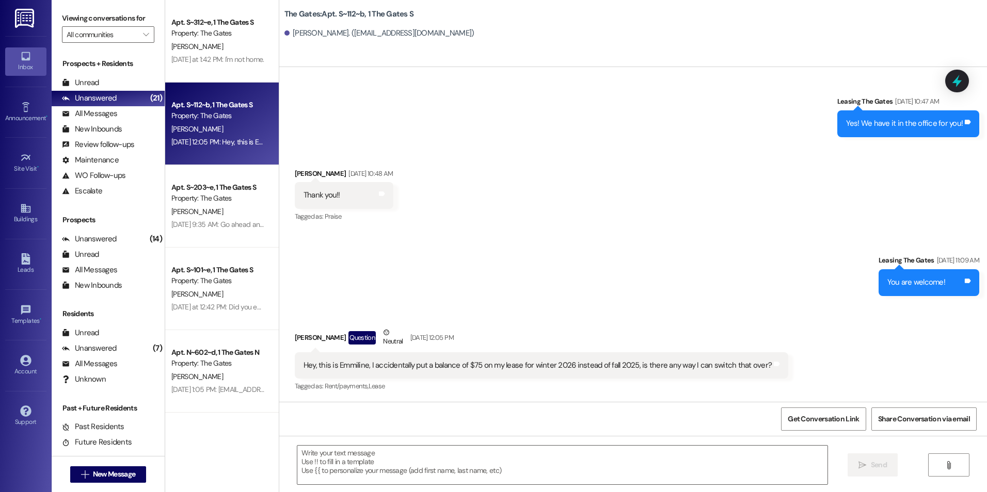
scroll to position [14353, 0]
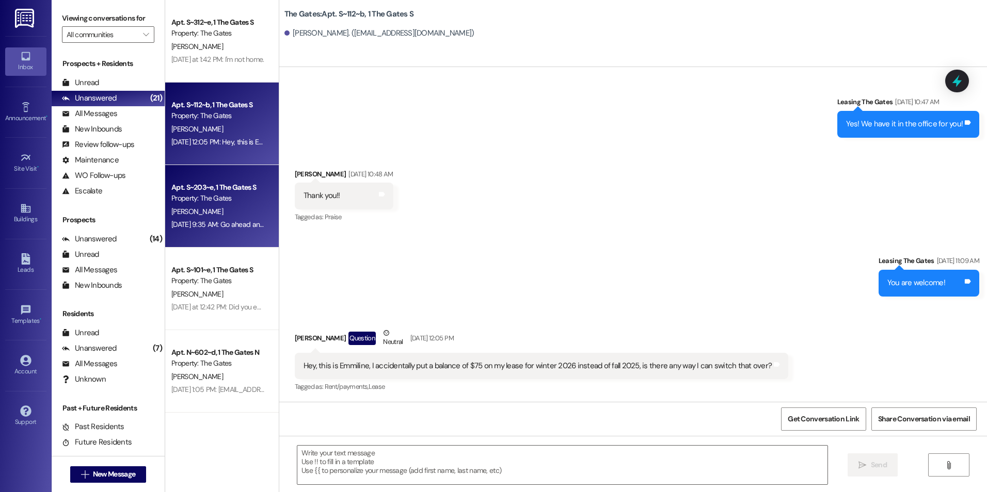
click at [185, 200] on div "Property: The Gates" at bounding box center [218, 198] width 95 height 11
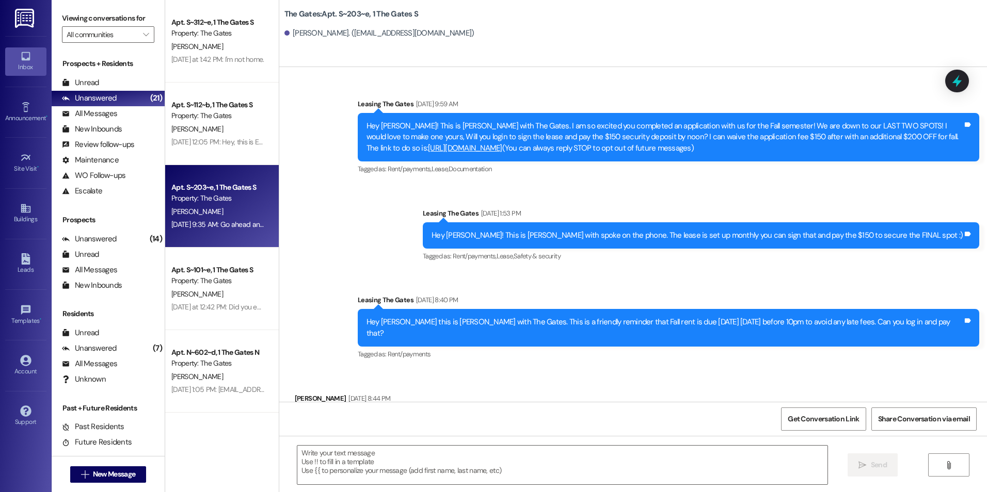
scroll to position [52286, 0]
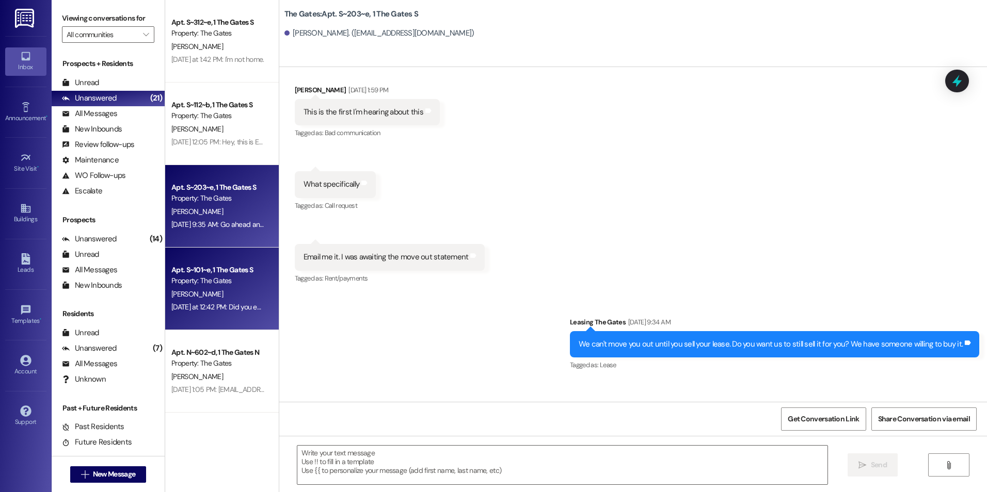
click at [196, 296] on div "[PERSON_NAME]" at bounding box center [219, 294] width 98 height 13
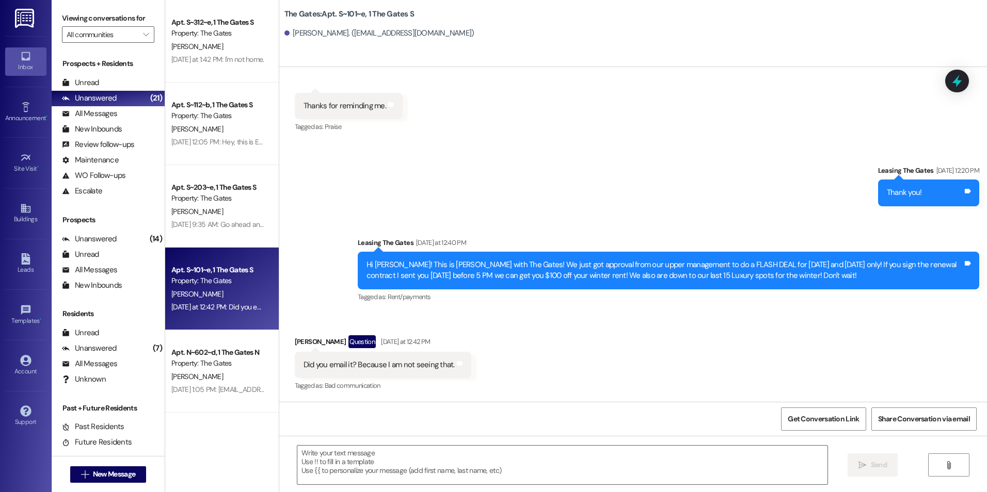
scroll to position [9375, 0]
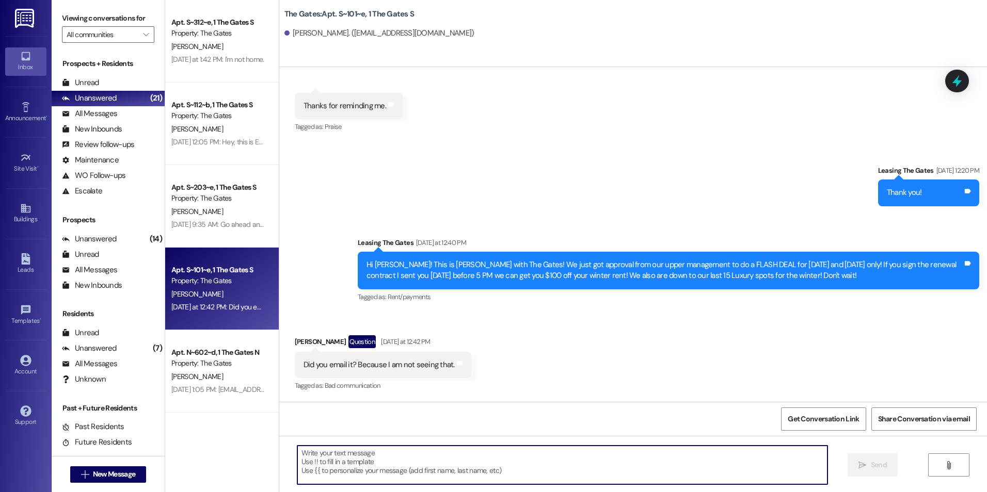
click at [401, 464] on textarea at bounding box center [561, 465] width 529 height 39
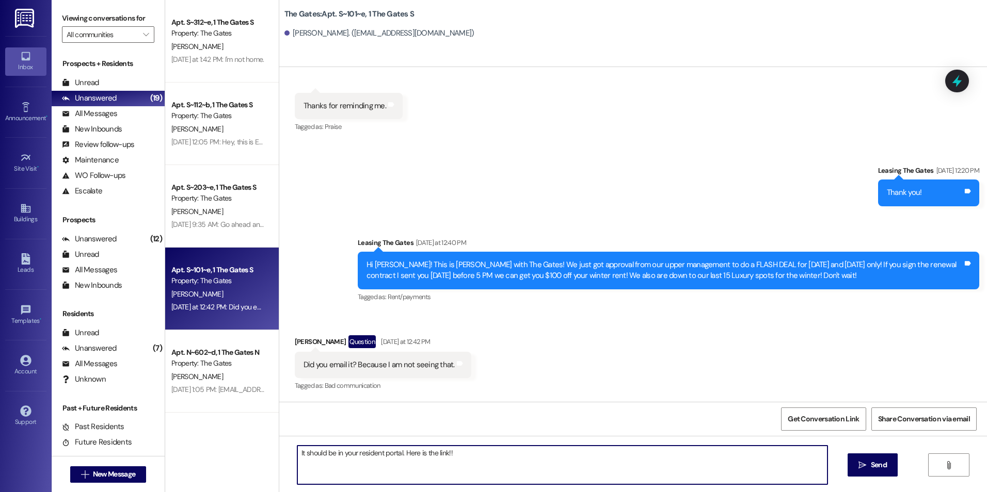
paste textarea "[URL][DOMAIN_NAME]"
type textarea "It should be in your resident portal. Here is the link!! [URL][DOMAIN_NAME]"
click at [880, 469] on span "Send" at bounding box center [879, 465] width 16 height 11
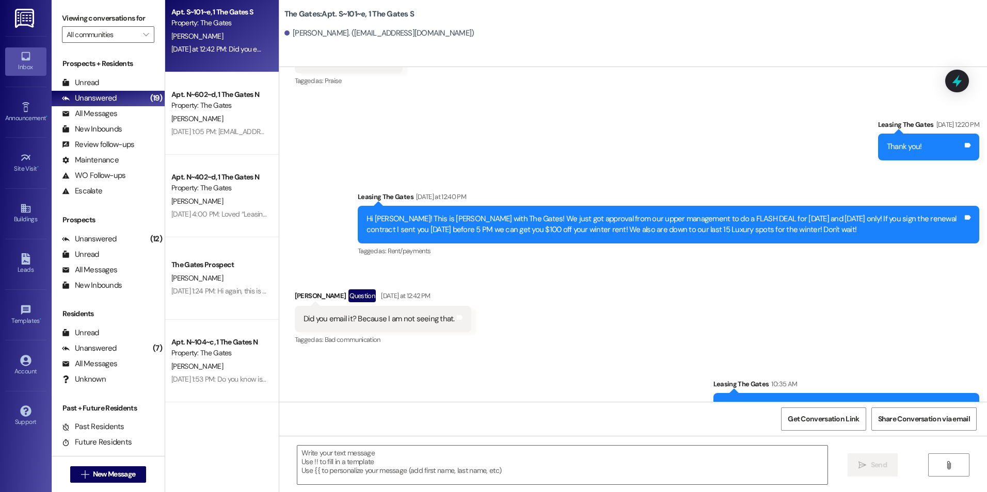
scroll to position [9447, 0]
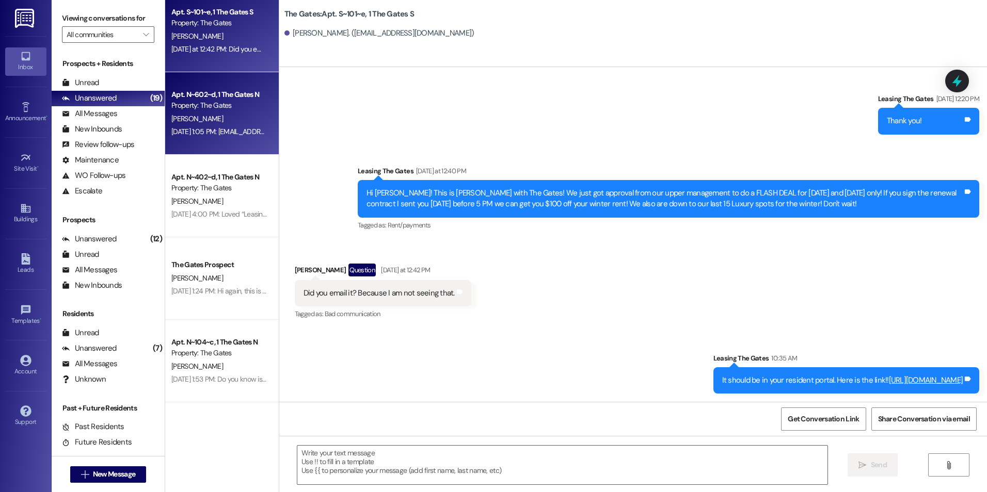
click at [213, 124] on div "[PERSON_NAME]" at bounding box center [219, 118] width 98 height 13
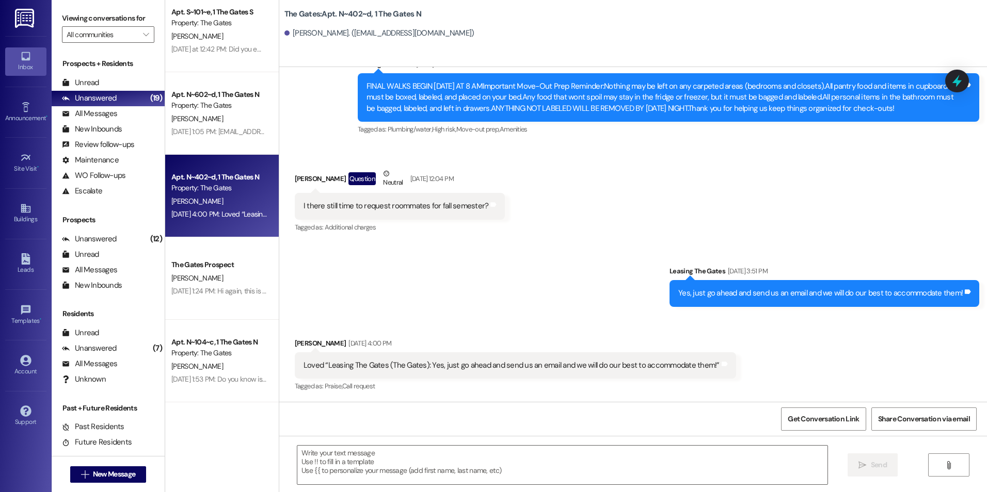
scroll to position [5165, 0]
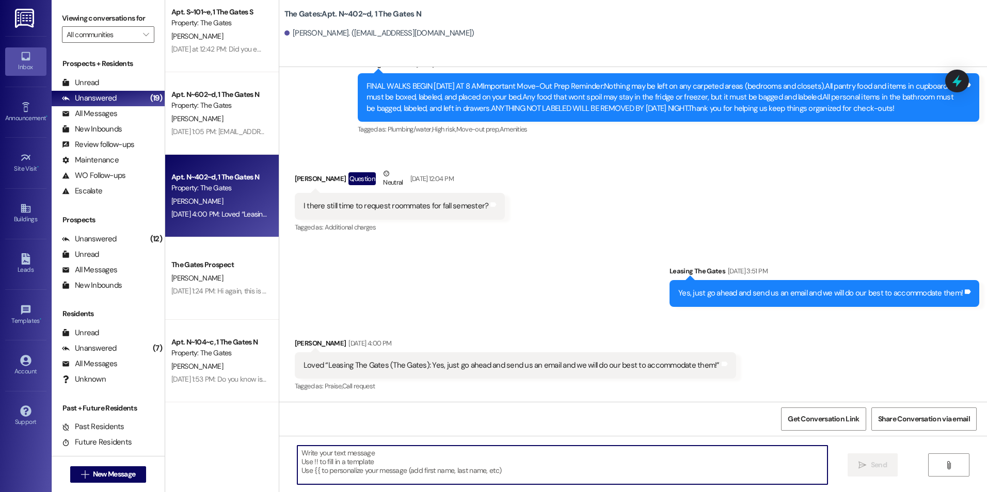
click at [570, 480] on textarea at bounding box center [561, 465] width 529 height 39
type textarea ";"
type textarea ":)"
click at [881, 461] on span "Send" at bounding box center [879, 465] width 16 height 11
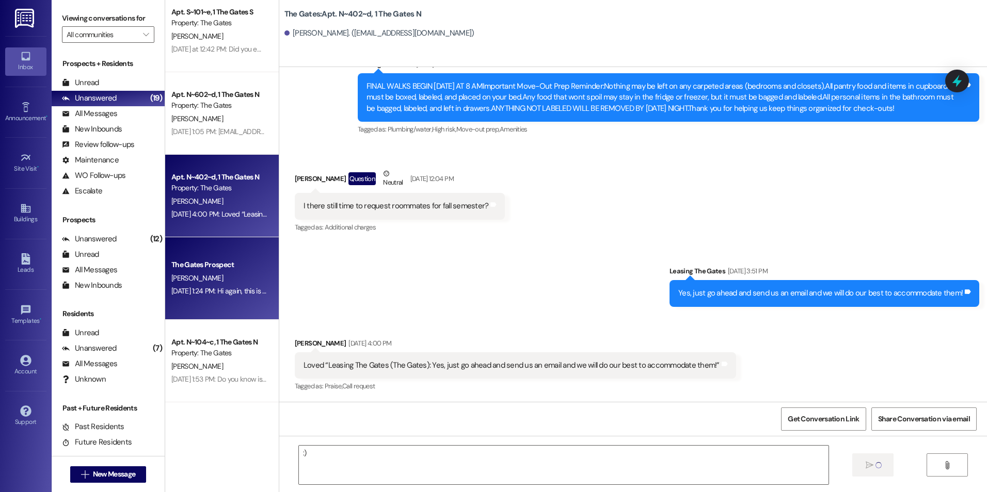
click at [214, 255] on div "The Gates Prospect [PERSON_NAME] [DATE] 1:24 PM: Hi again, this is [PERSON_NAME…" at bounding box center [222, 278] width 114 height 83
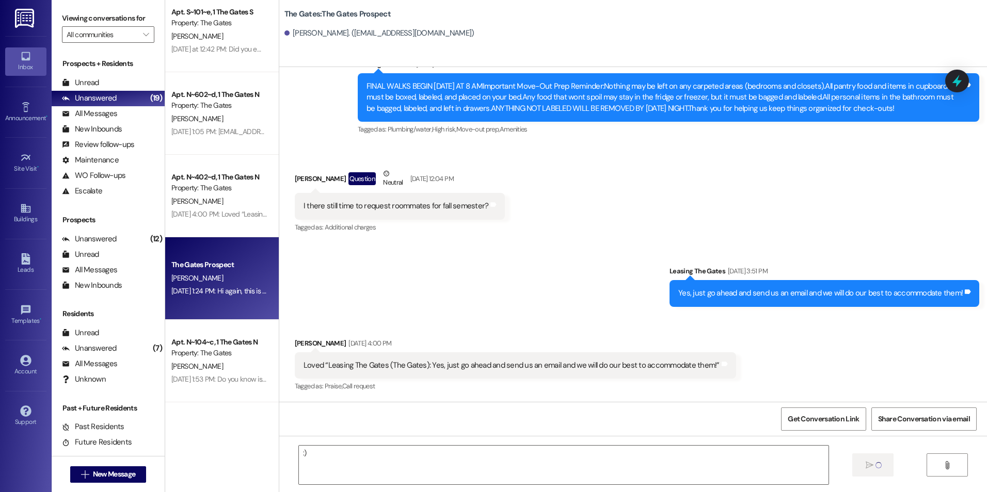
scroll to position [614, 0]
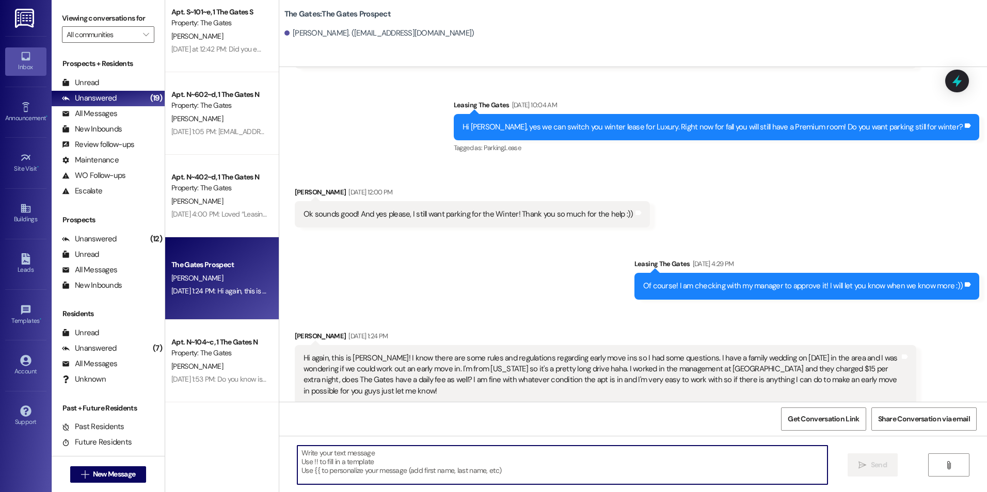
click at [367, 469] on textarea at bounding box center [561, 465] width 529 height 39
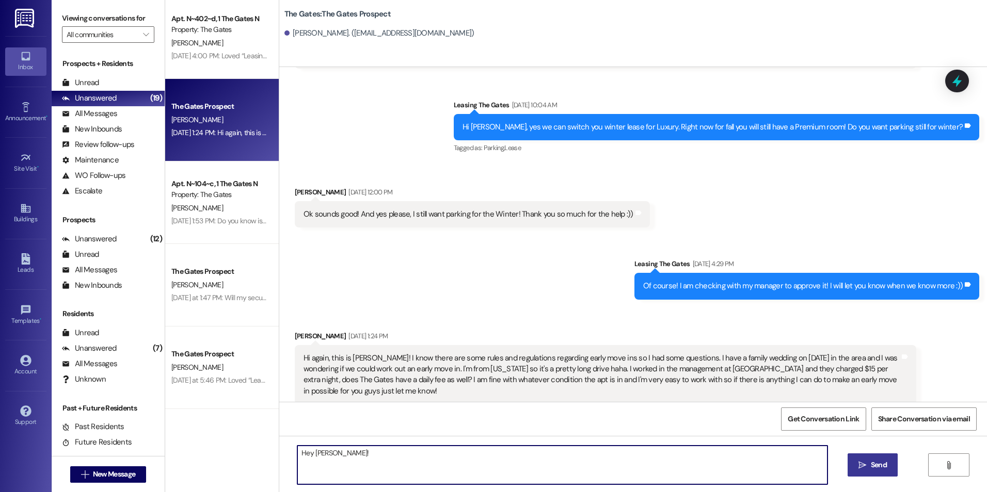
scroll to position [417, 0]
type textarea "Hey [PERSON_NAME]!"
click at [197, 208] on div "[PERSON_NAME]" at bounding box center [219, 207] width 98 height 13
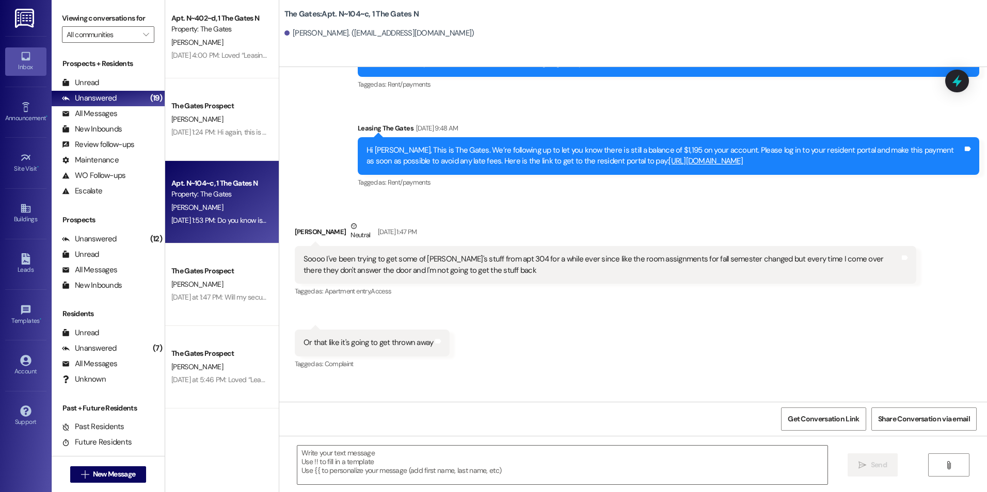
scroll to position [21951, 0]
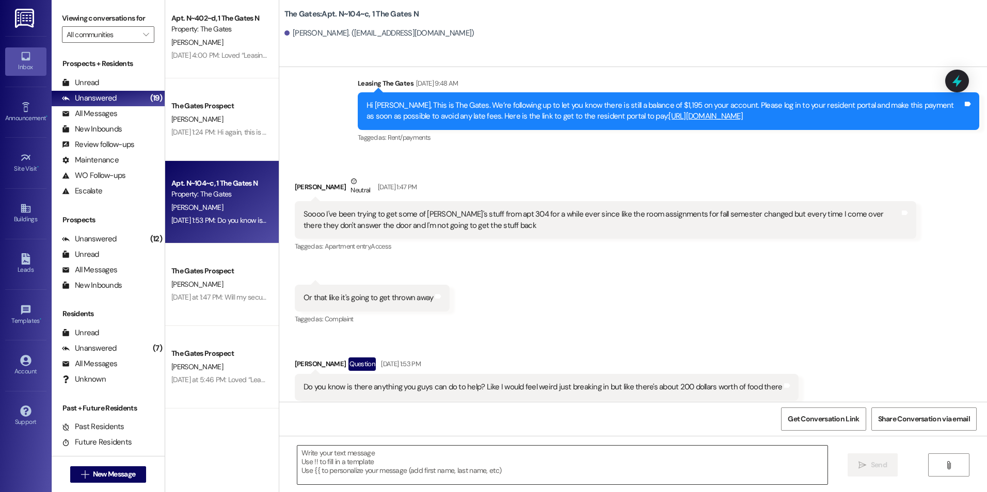
click at [506, 461] on textarea at bounding box center [561, 465] width 529 height 39
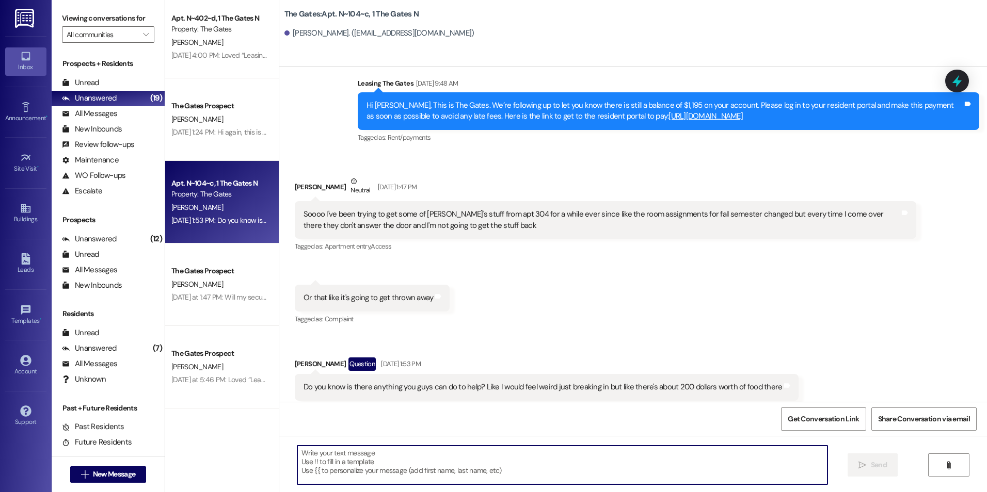
type textarea "Y"
type textarea "s"
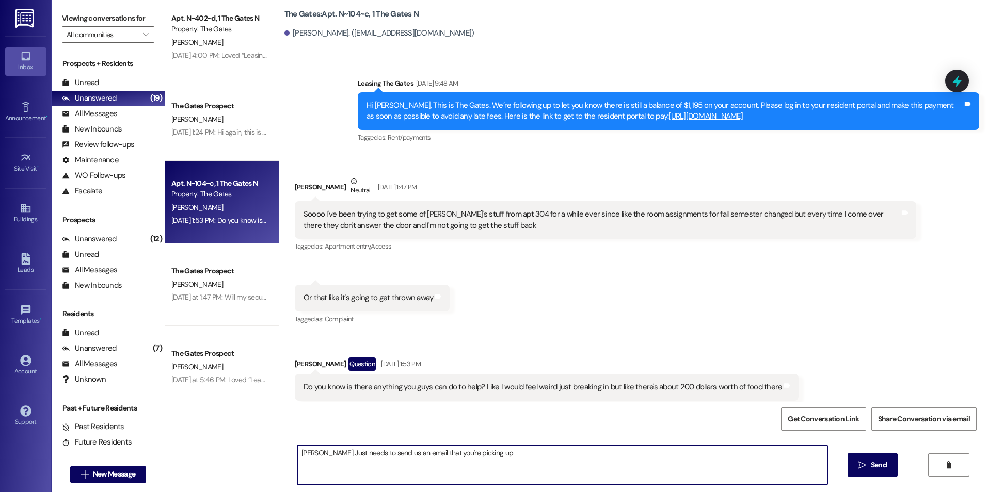
click at [315, 453] on textarea "[PERSON_NAME] Just needs to send us an email that you're picking up" at bounding box center [561, 465] width 529 height 39
click at [511, 449] on textarea "[PERSON_NAME] just needs to send us an email that you're picking up" at bounding box center [561, 465] width 529 height 39
click at [297, 455] on textarea "[PERSON_NAME] just needs to send us an email that you're picking up her stuff a…" at bounding box center [561, 465] width 529 height 39
type textarea "Hey [PERSON_NAME]! [PERSON_NAME] just needs to send us an email that you're pic…"
click at [871, 466] on span "Send" at bounding box center [879, 465] width 16 height 11
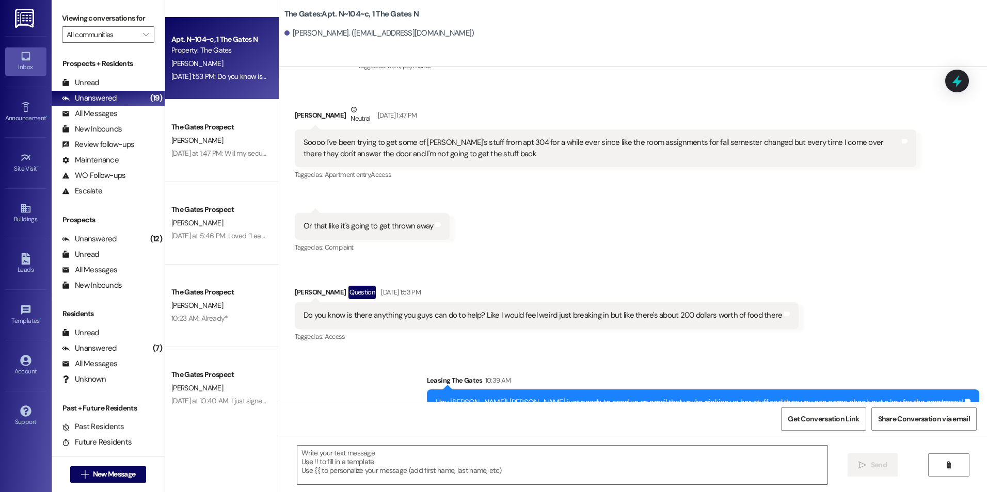
scroll to position [572, 0]
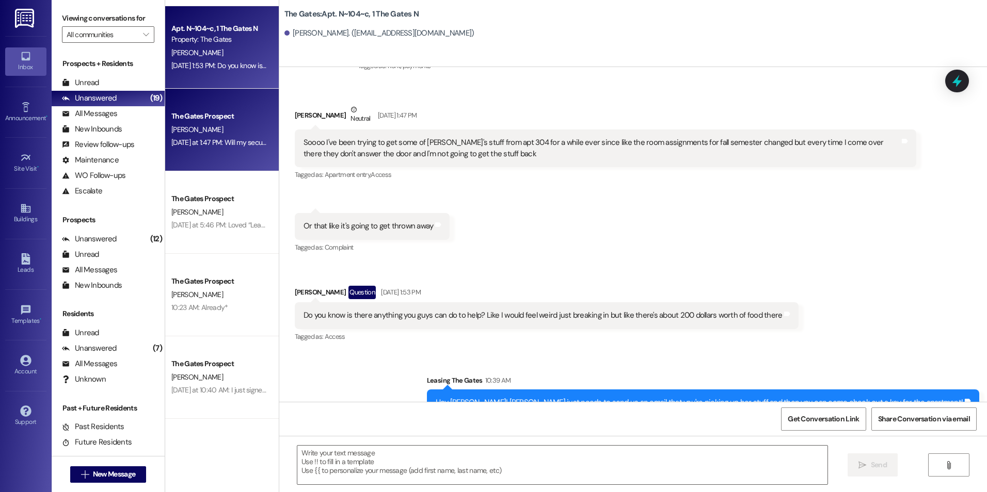
click at [215, 159] on div "The Gates Prospect [PERSON_NAME] [DATE] at 1:47 PM: Will my security deposit an…" at bounding box center [222, 130] width 114 height 83
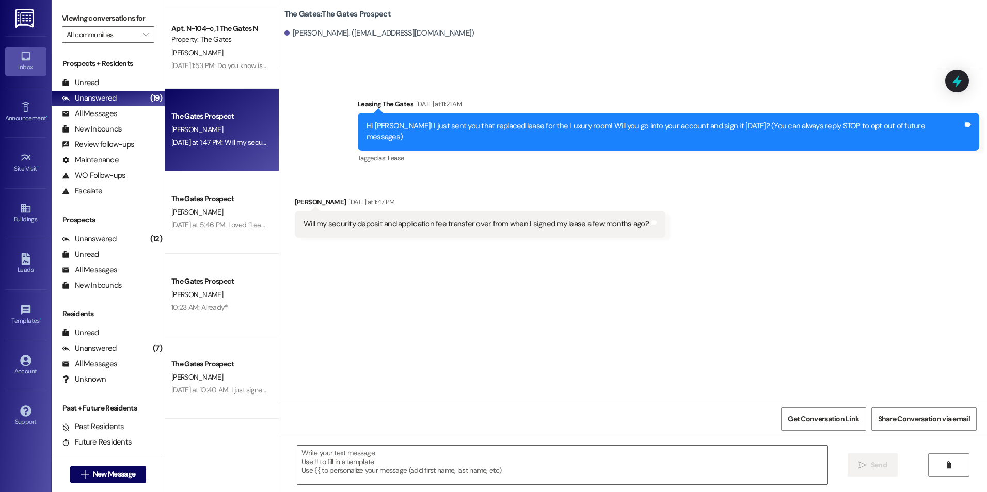
scroll to position [0, 0]
click at [509, 487] on div " Send " at bounding box center [632, 474] width 707 height 77
click at [421, 462] on textarea at bounding box center [561, 465] width 529 height 39
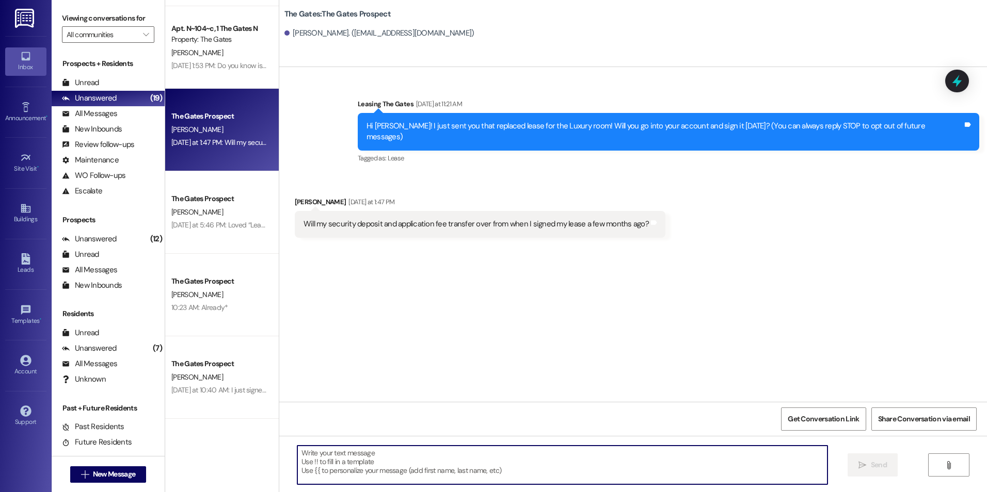
click at [494, 464] on textarea at bounding box center [561, 465] width 529 height 39
type textarea "Yes!"
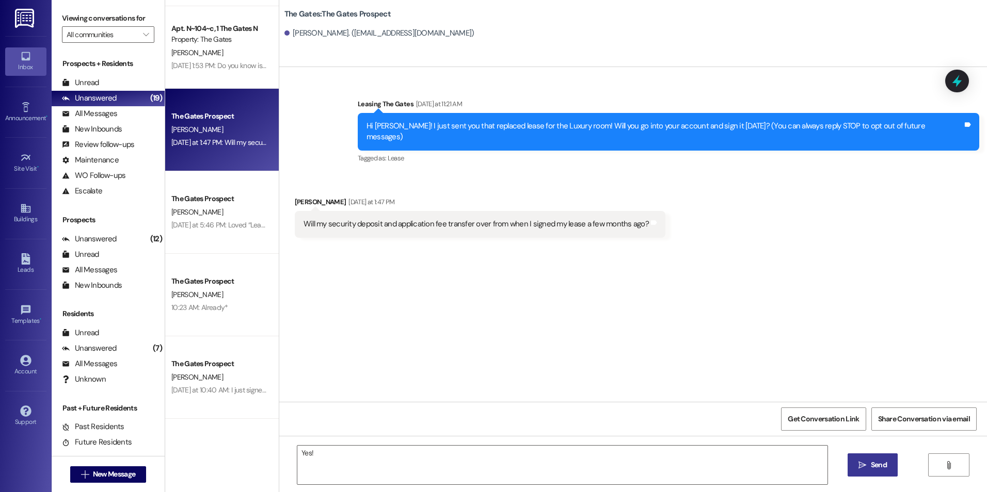
click at [868, 468] on span "Send" at bounding box center [878, 465] width 20 height 11
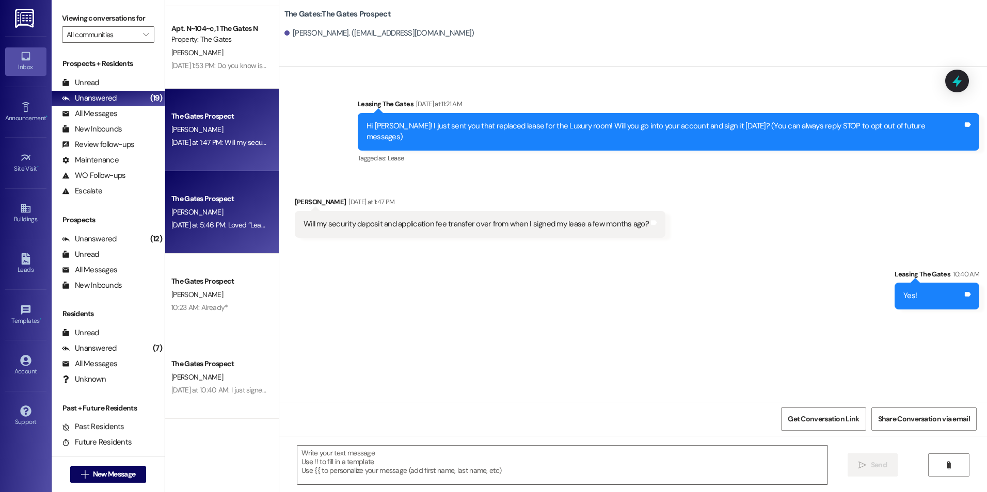
click at [193, 228] on div "[DATE] at 5:46 PM: Loved “Leasing The Gates (The Gates): Yes! It looks great!” …" at bounding box center [286, 224] width 230 height 9
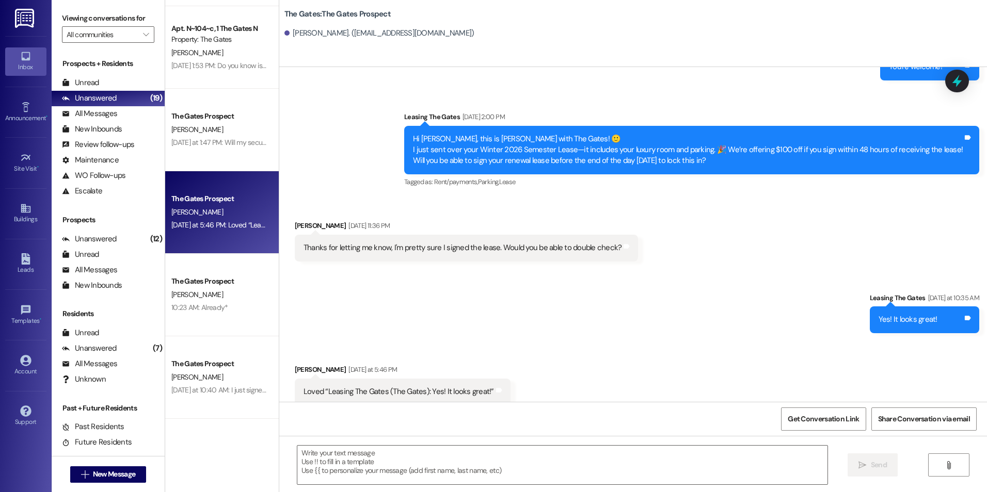
scroll to position [494, 0]
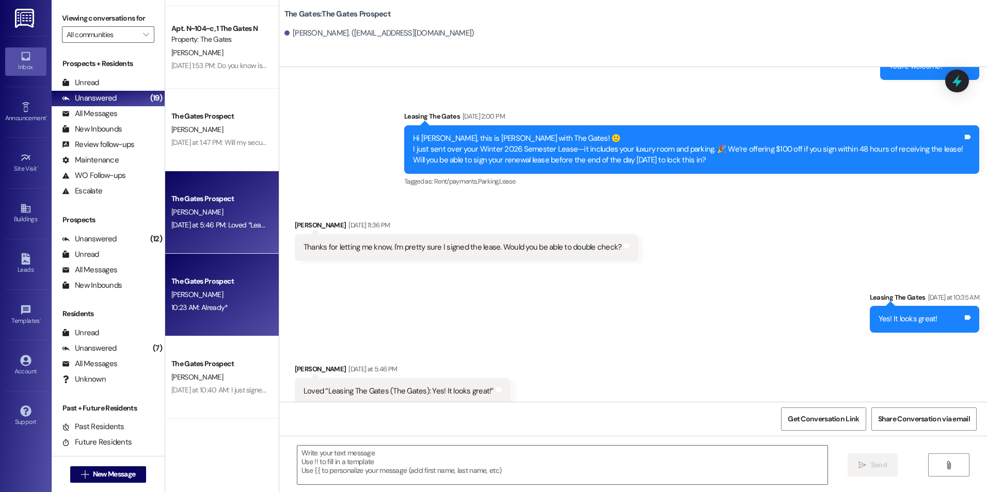
click at [199, 302] on div "10:23 AM: Already* 10:23 AM: Already*" at bounding box center [219, 307] width 98 height 13
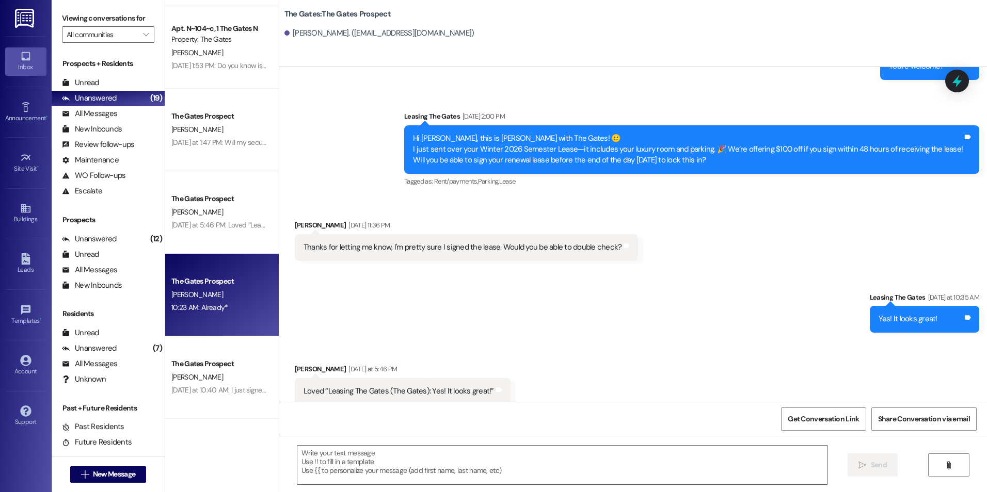
scroll to position [0, 0]
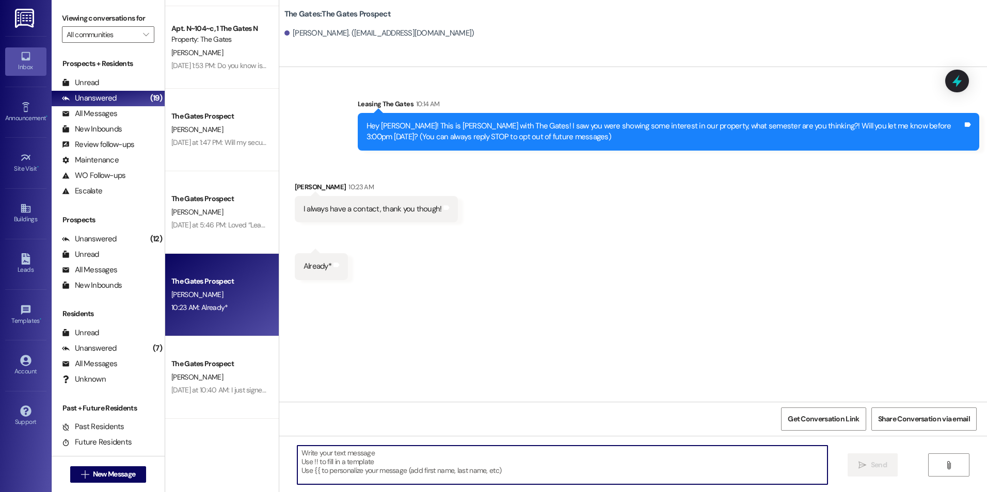
click at [571, 463] on textarea at bounding box center [561, 465] width 529 height 39
type textarea "P"
type textarea "Sounds good!"
click at [889, 462] on button " Send" at bounding box center [872, 465] width 50 height 23
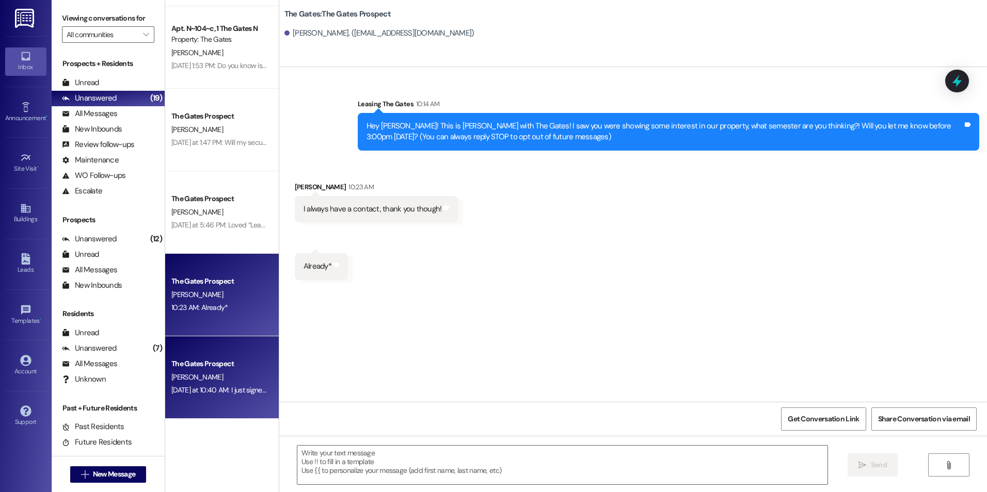
click at [200, 384] on div "[DATE] at 10:40 AM: I just signed it [DATE] at 10:40 AM: I just signed it" at bounding box center [219, 390] width 98 height 13
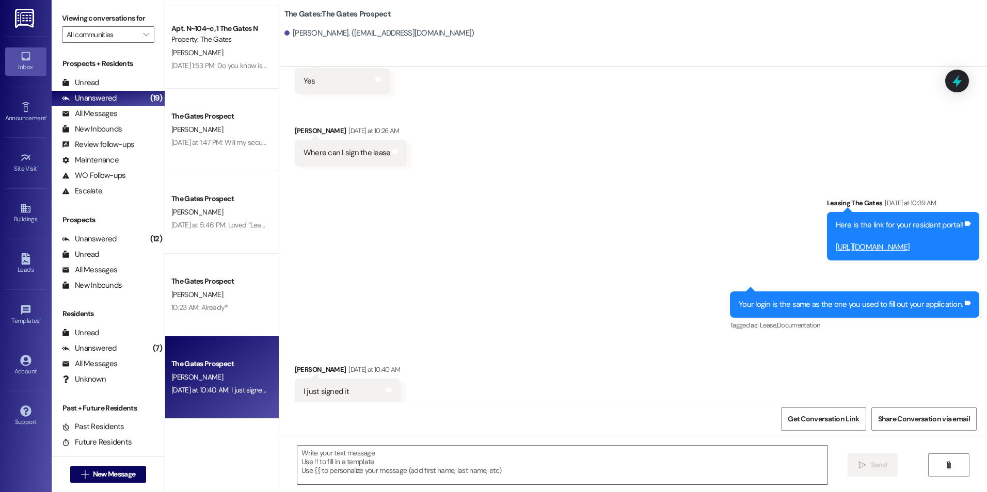
scroll to position [3067, 0]
click at [404, 461] on textarea at bounding box center [561, 465] width 529 height 39
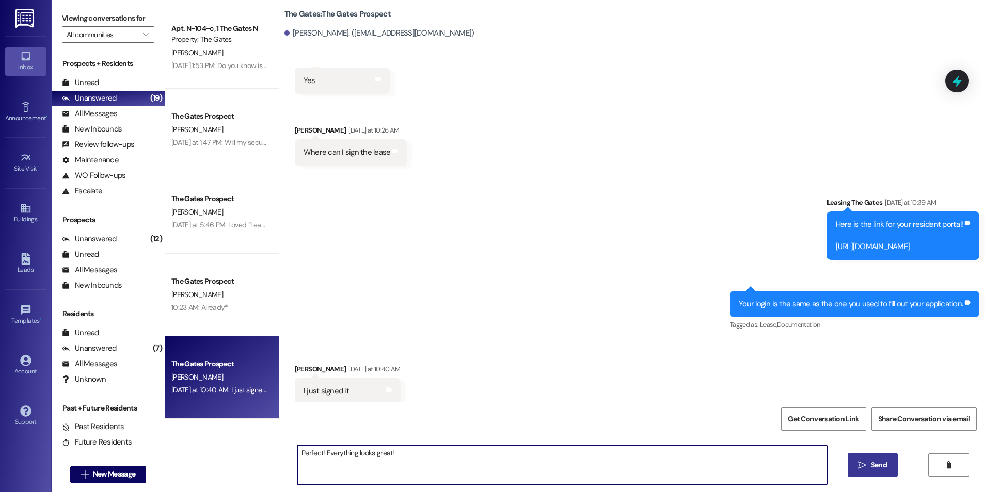
type textarea "Perfect! Everything looks great!"
click at [859, 466] on icon "" at bounding box center [862, 465] width 8 height 8
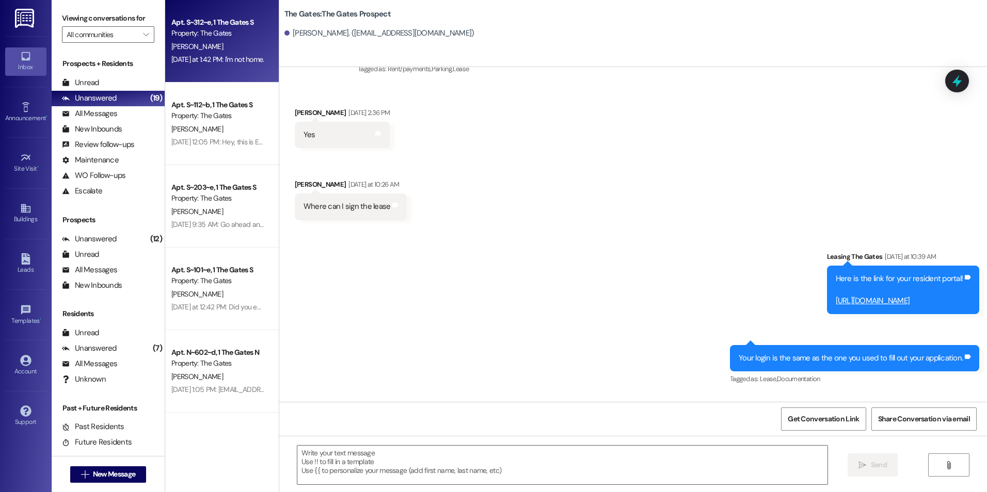
scroll to position [2964, 0]
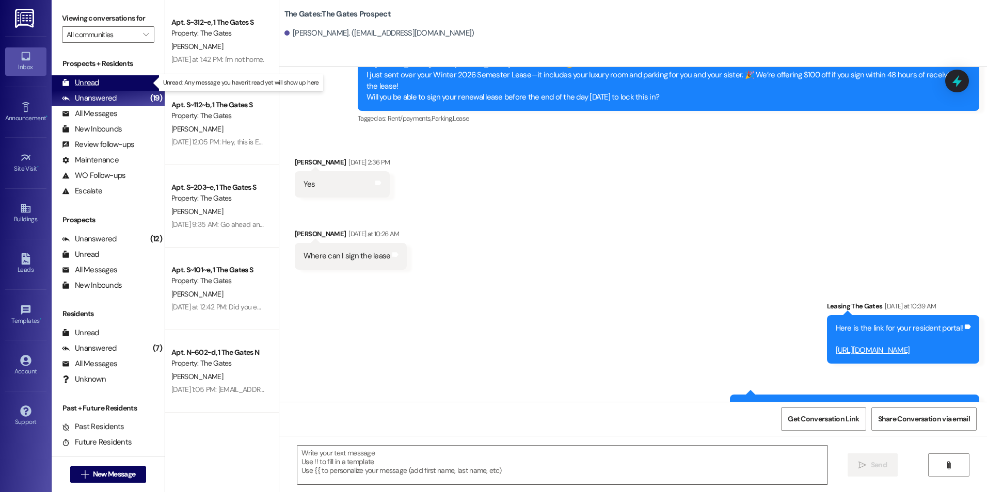
click at [112, 84] on div "Unread (0)" at bounding box center [108, 82] width 113 height 15
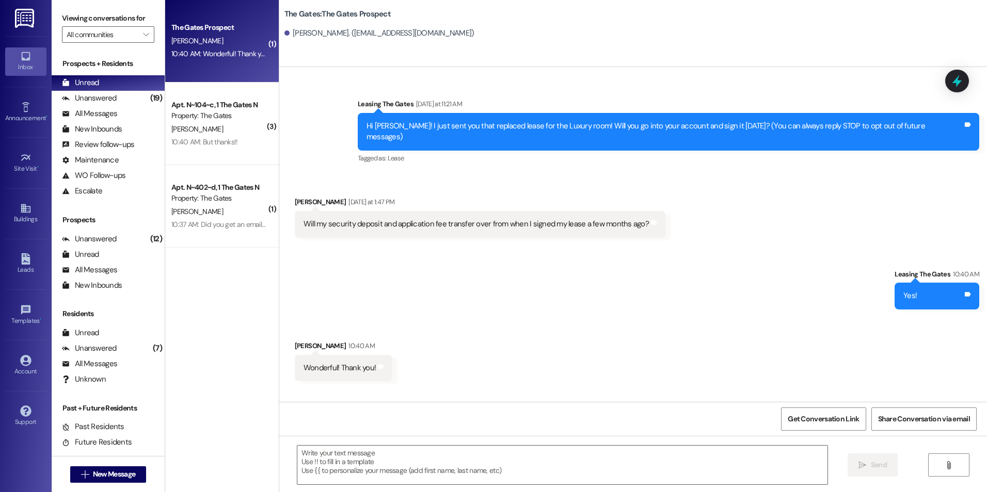
scroll to position [0, 0]
click at [437, 437] on div " Send " at bounding box center [632, 474] width 707 height 77
click at [432, 463] on textarea at bounding box center [561, 465] width 529 height 39
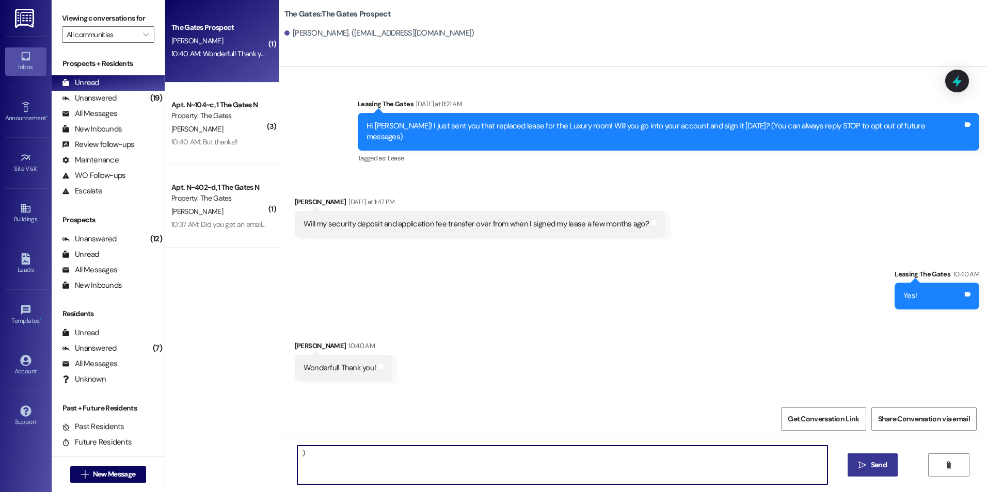
type textarea ":)"
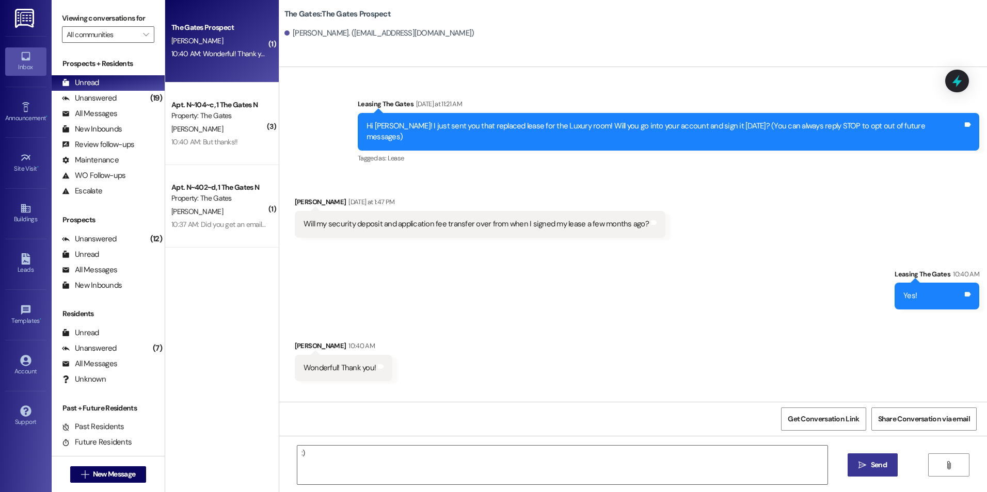
click at [857, 454] on button " Send" at bounding box center [872, 465] width 50 height 23
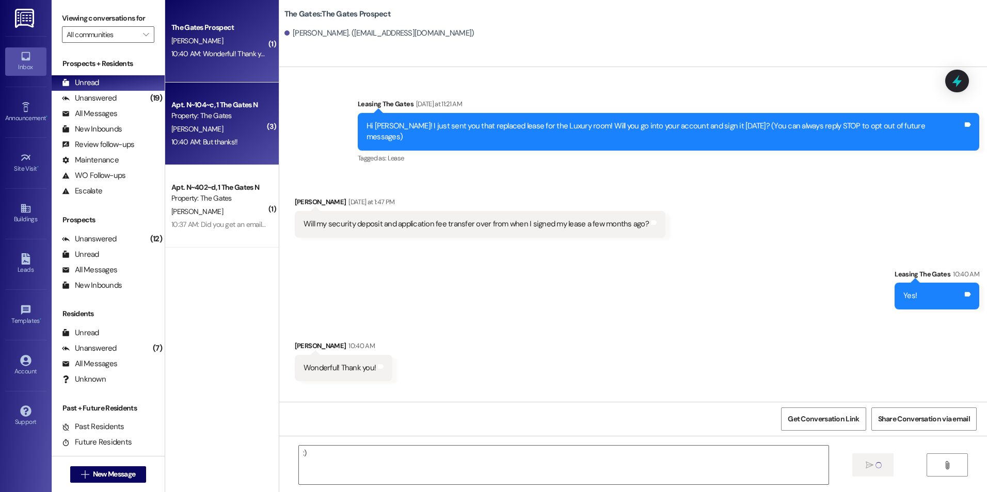
click at [201, 108] on div "Apt. N~104~c, 1 The Gates N" at bounding box center [218, 105] width 95 height 11
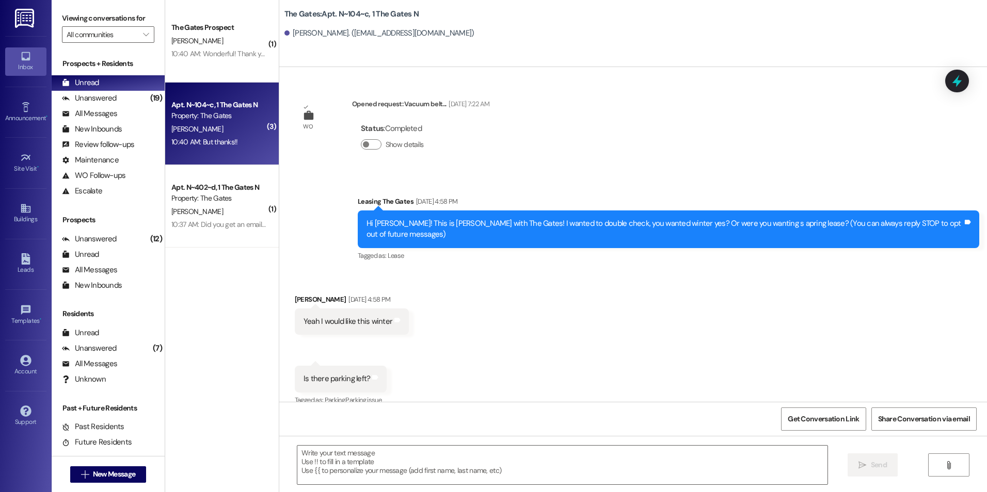
scroll to position [22255, 0]
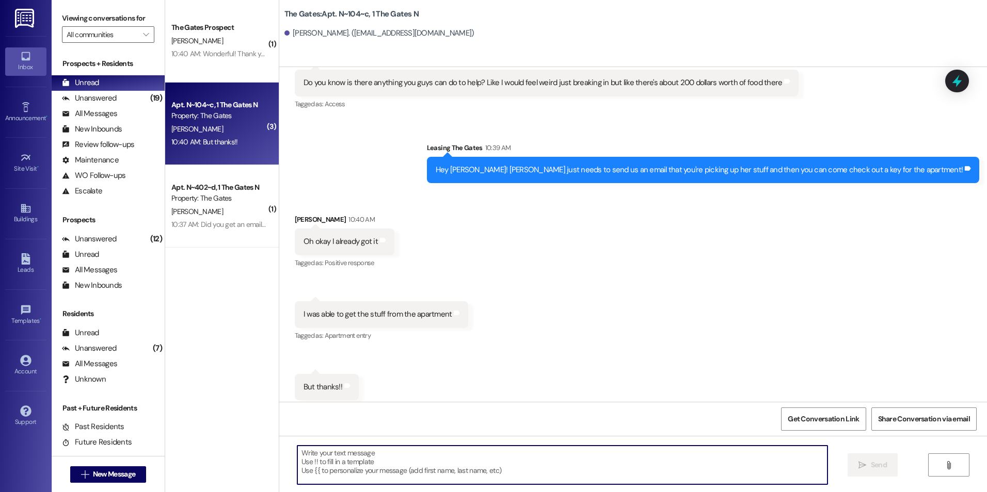
click at [528, 468] on textarea at bounding box center [561, 465] width 529 height 39
type textarea ":)"
click at [873, 468] on span "Send" at bounding box center [879, 465] width 16 height 11
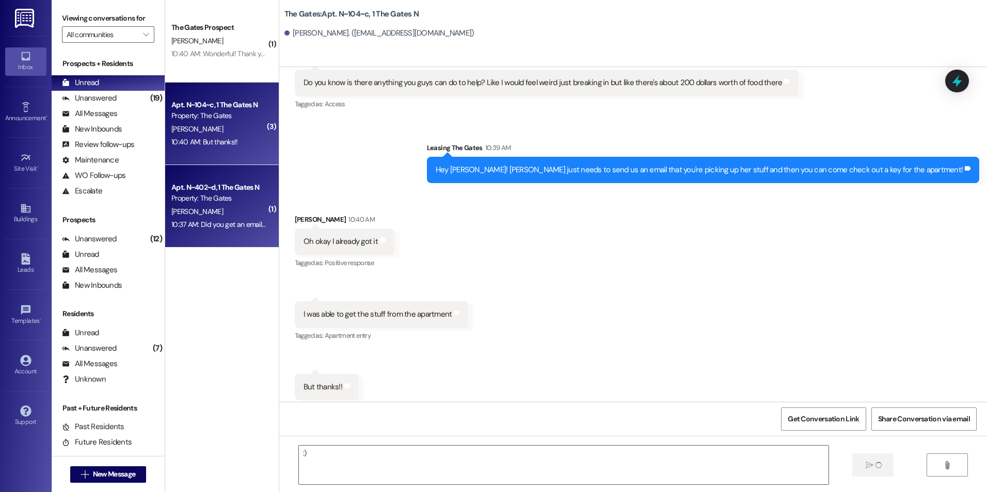
click at [212, 198] on div "Property: The Gates" at bounding box center [218, 198] width 95 height 11
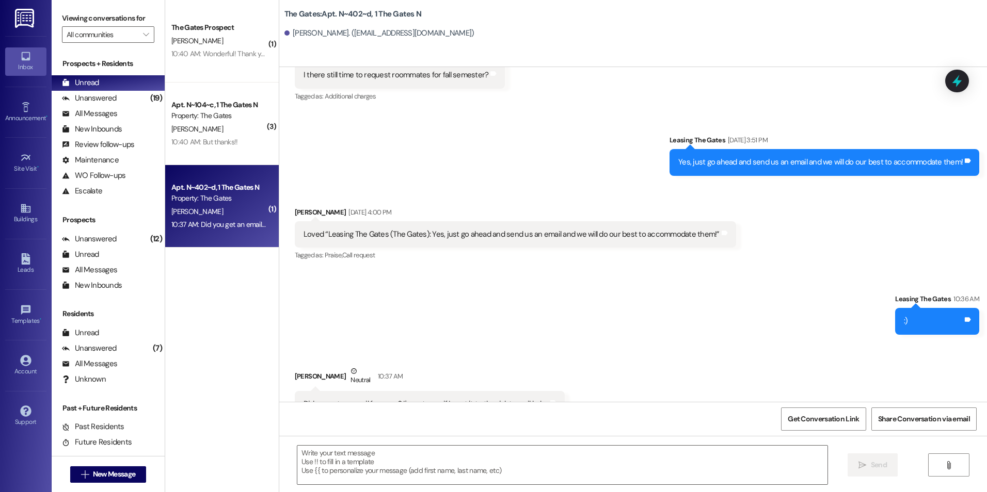
scroll to position [5335, 0]
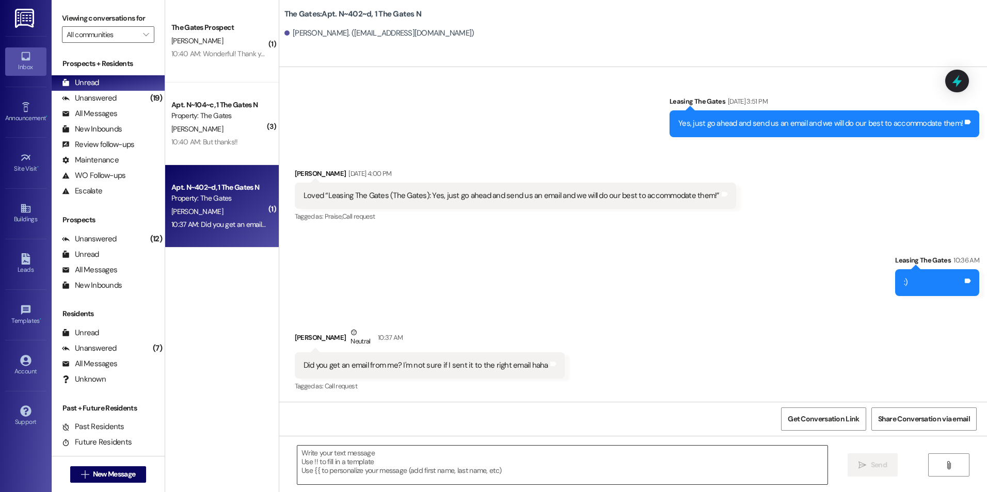
click at [537, 459] on textarea at bounding box center [561, 465] width 529 height 39
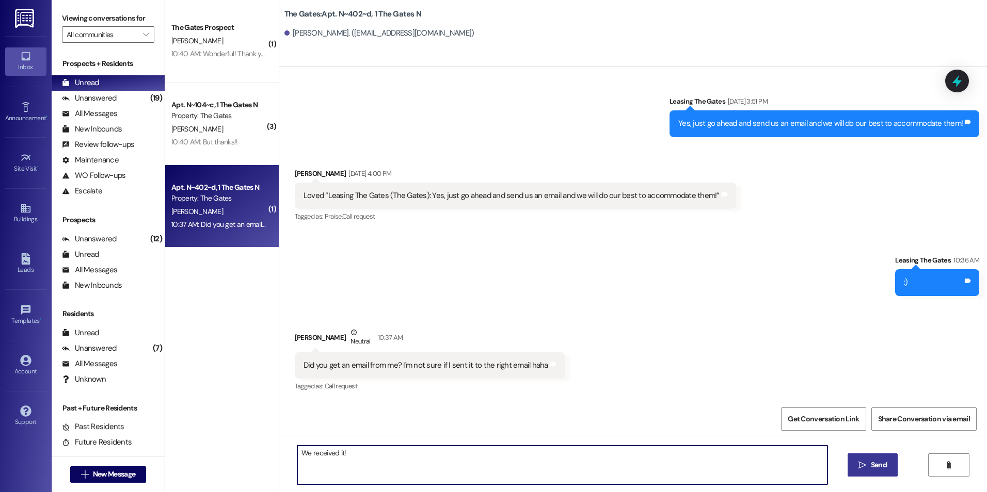
click at [377, 457] on textarea "We received it!" at bounding box center [561, 465] width 529 height 39
click at [496, 448] on textarea "We received it! Placement should be sent out [DATE]!" at bounding box center [561, 465] width 529 height 39
type textarea "We received it! Placement should be sent out [DATE]!"
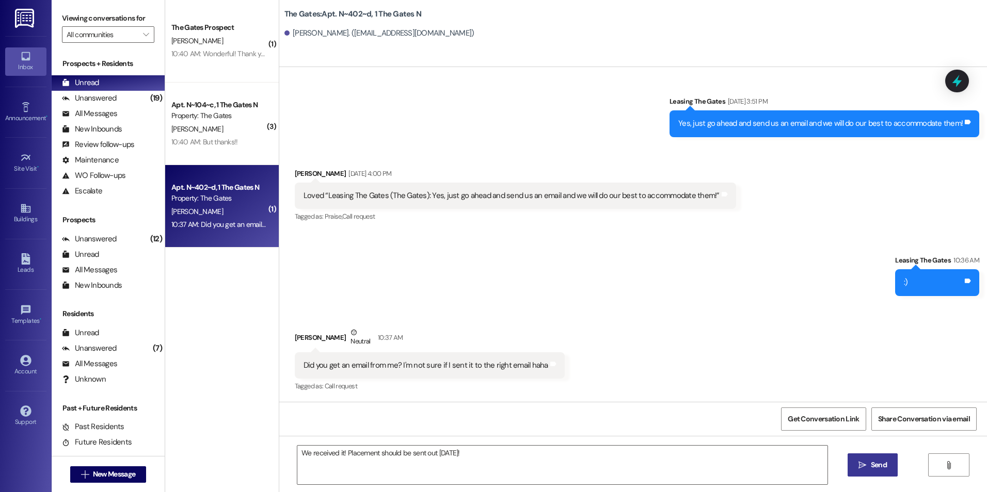
click at [870, 475] on button " Send" at bounding box center [872, 465] width 50 height 23
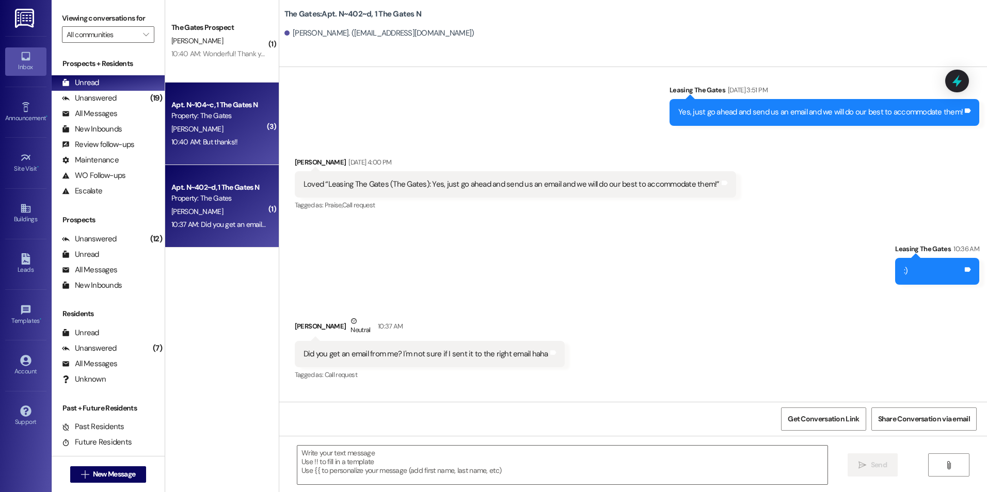
click at [227, 114] on div "Property: The Gates" at bounding box center [218, 115] width 95 height 11
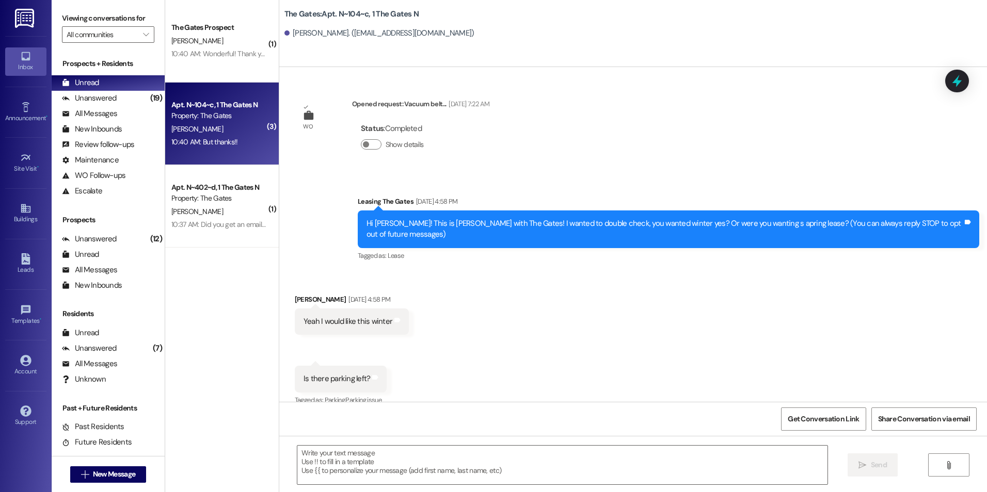
scroll to position [22323, 0]
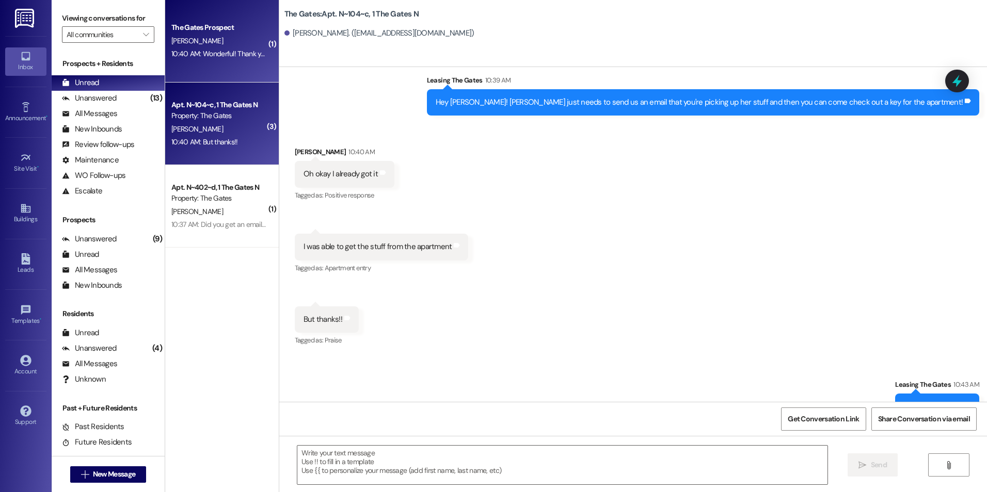
click at [222, 41] on div "[PERSON_NAME]" at bounding box center [219, 41] width 98 height 13
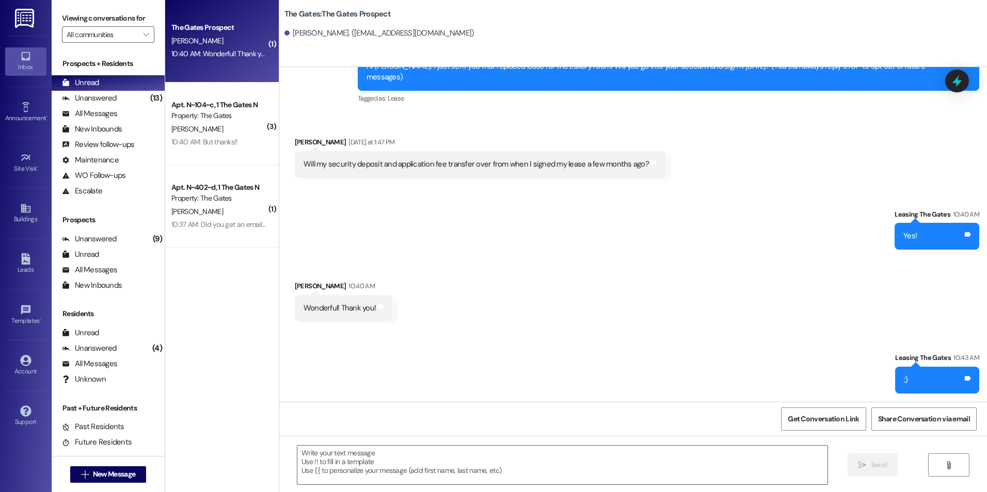
scroll to position [49, 0]
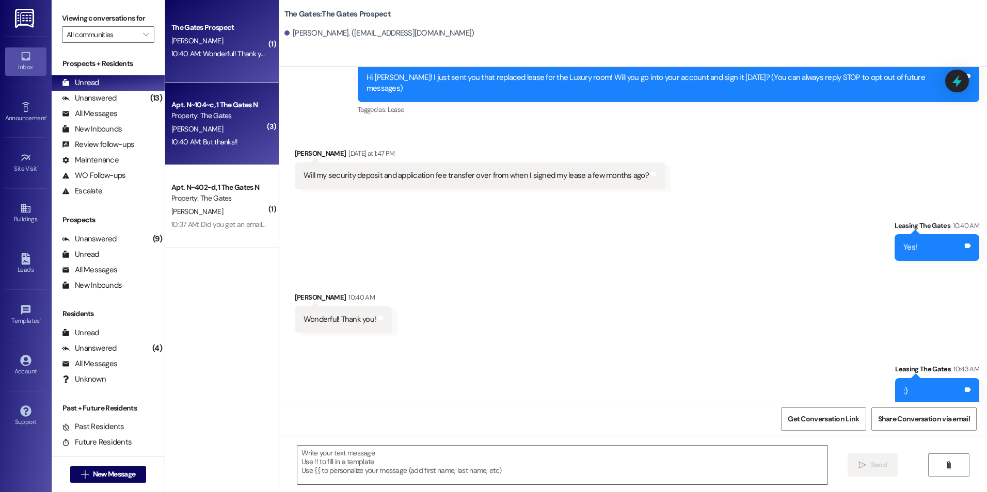
click at [218, 112] on div "Property: The Gates" at bounding box center [218, 115] width 95 height 11
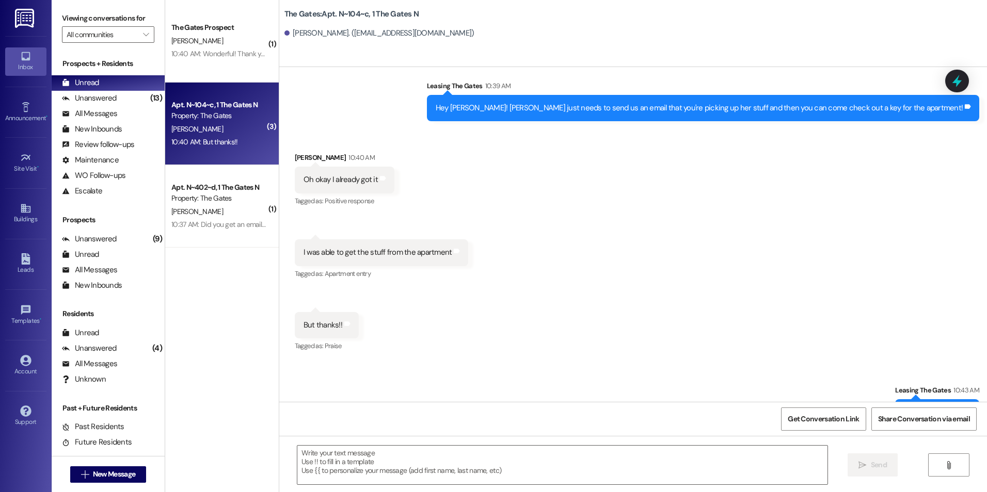
scroll to position [22327, 0]
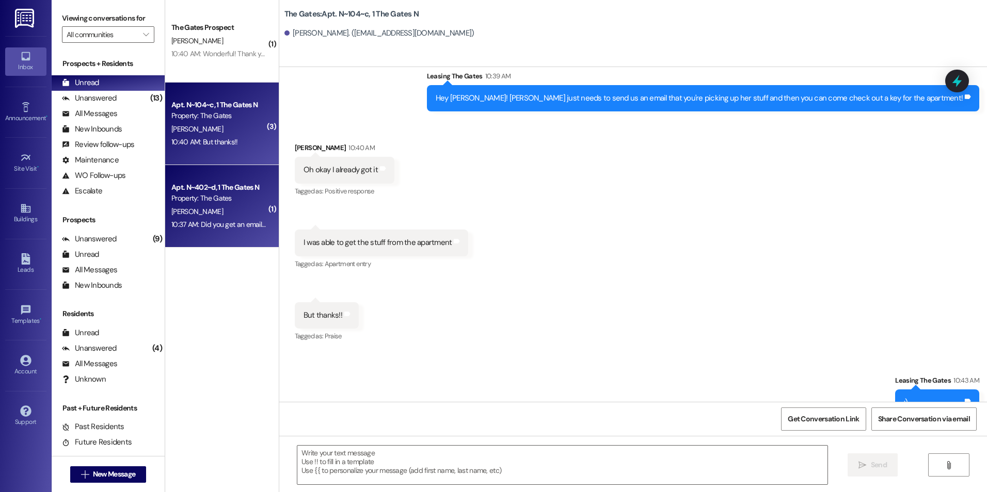
click at [216, 183] on div "Apt. N~402~d, 1 The Gates N" at bounding box center [218, 187] width 95 height 11
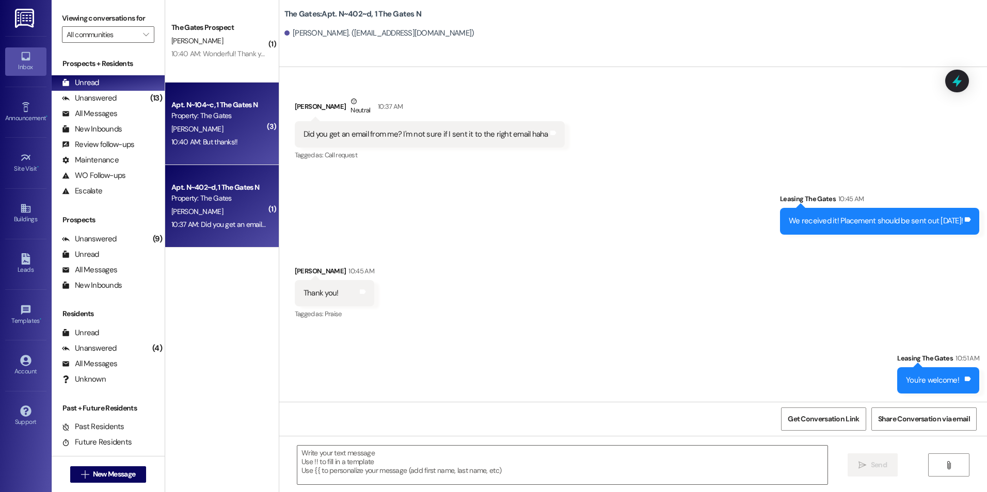
scroll to position [5565, 0]
